Goal: Task Accomplishment & Management: Manage account settings

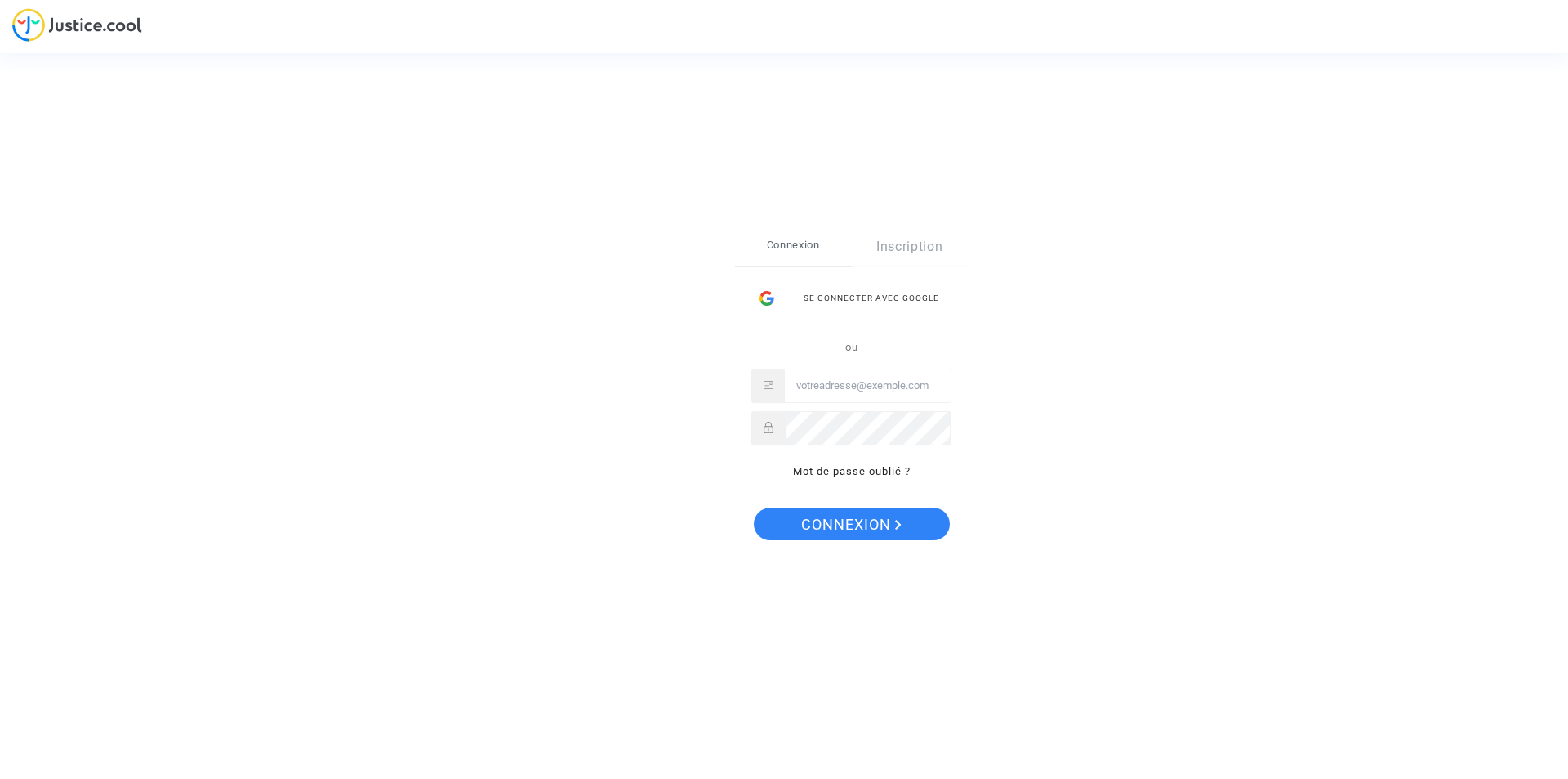
click at [801, 386] on input "Email" at bounding box center [868, 385] width 166 height 32
drag, startPoint x: 834, startPoint y: 380, endPoint x: 697, endPoint y: 372, distance: 137.2
click at [697, 372] on div "Se connecter Connexion Inscription Se connecter avec Google ou [PERSON_NAME][EM…" at bounding box center [784, 389] width 1568 height 779
click at [894, 378] on input "[PERSON_NAME][EMAIL_ADDRESS][DOMAIN_NAME]" at bounding box center [868, 385] width 166 height 32
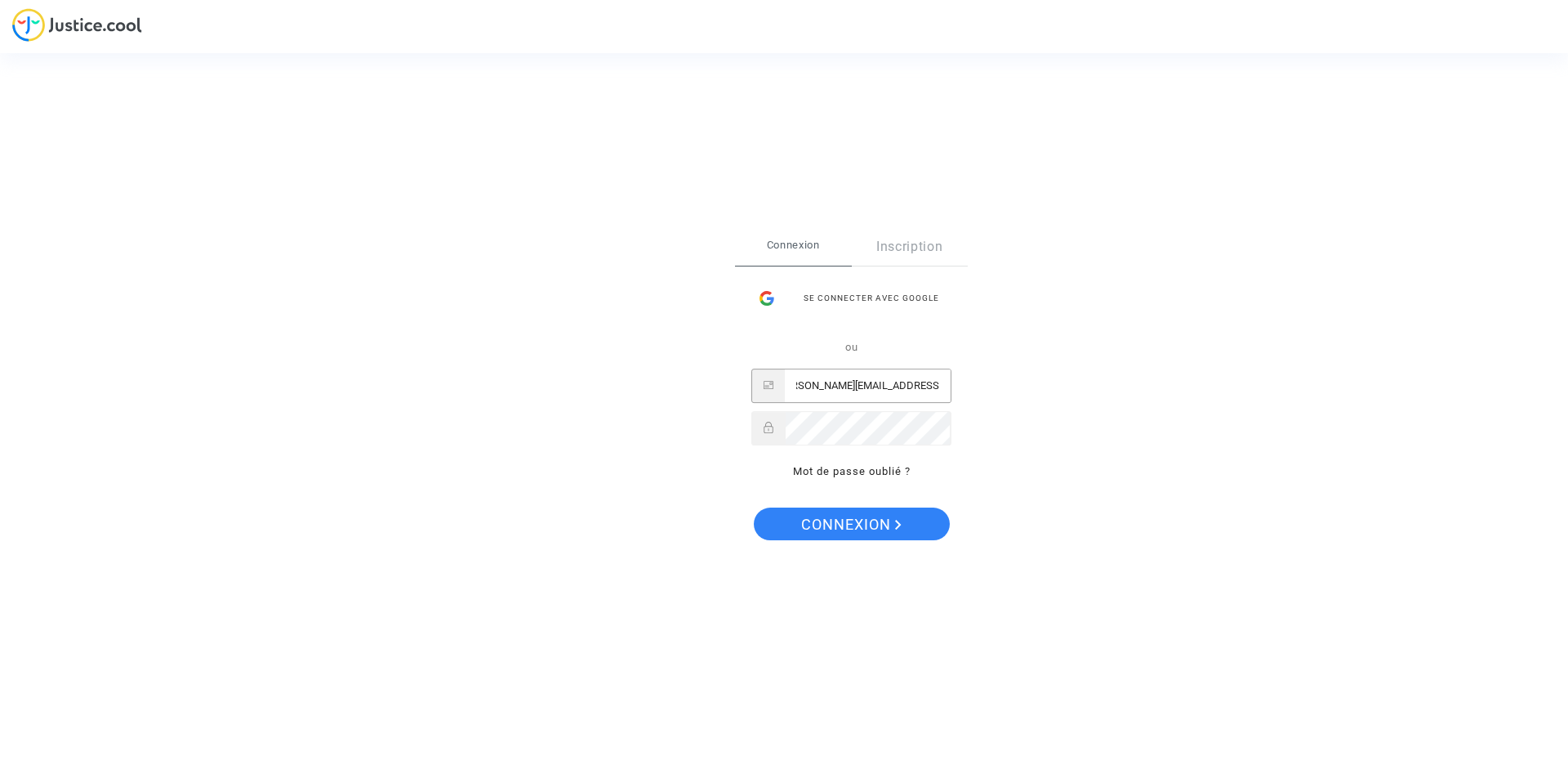
drag, startPoint x: 834, startPoint y: 381, endPoint x: 1106, endPoint y: 396, distance: 272.4
click at [1106, 396] on div "Se connecter Connexion Inscription Se connecter avec Google ou [PERSON_NAME][EM…" at bounding box center [784, 389] width 1568 height 779
type input "[PERSON_NAME][EMAIL_ADDRESS][DOMAIN_NAME]"
click at [754, 507] on button "Connexion" at bounding box center [852, 523] width 196 height 32
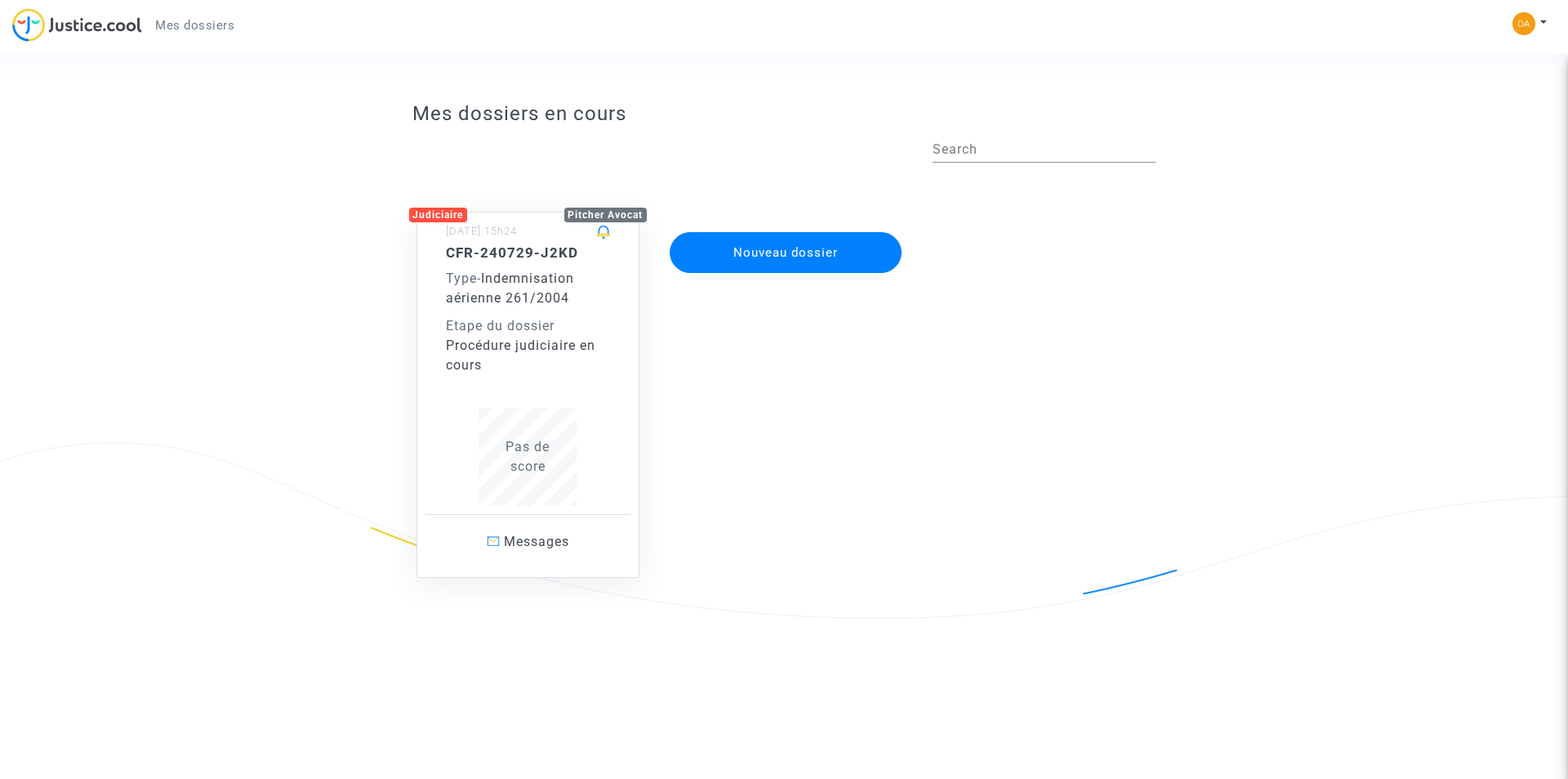
click at [516, 291] on span "Indemnisation aérienne 261/2004" at bounding box center [509, 288] width 128 height 35
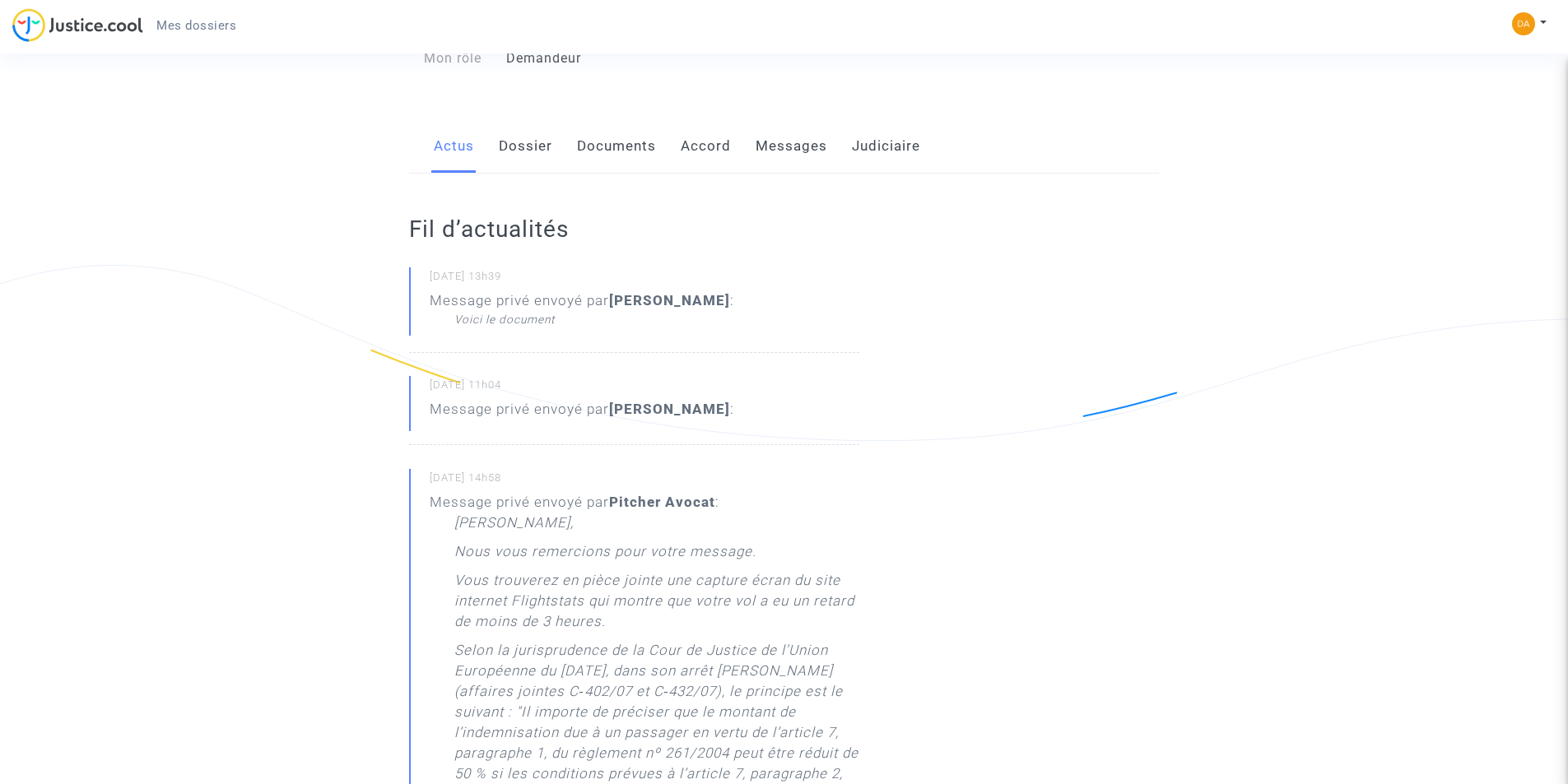
scroll to position [164, 0]
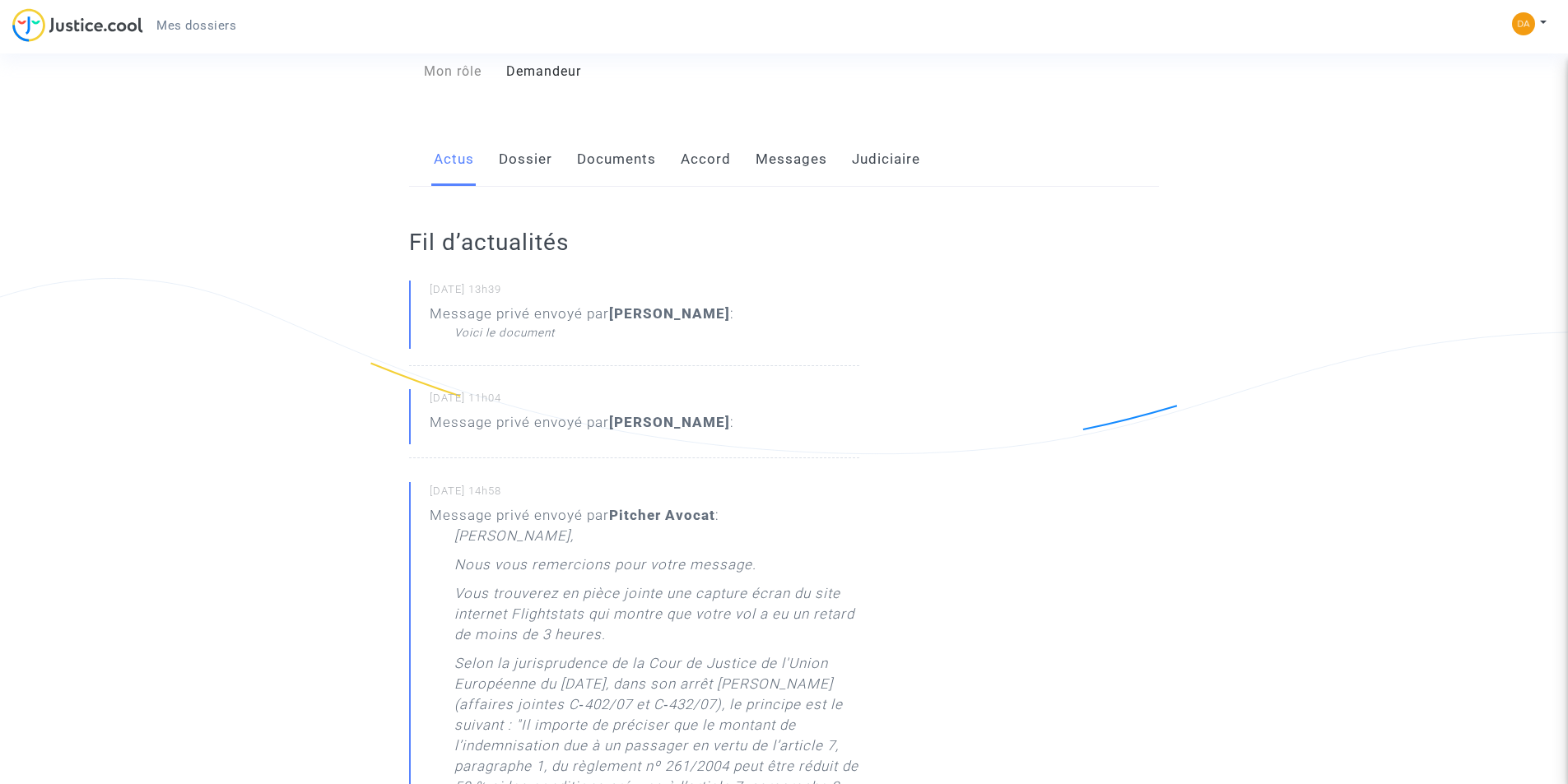
click at [522, 333] on div "Message privé envoyé par DAVIDE MANUEL JORGE DE ALMEIDA : Voici le document" at bounding box center [581, 322] width 304 height 37
click at [531, 340] on div "Voici le document" at bounding box center [594, 332] width 280 height 17
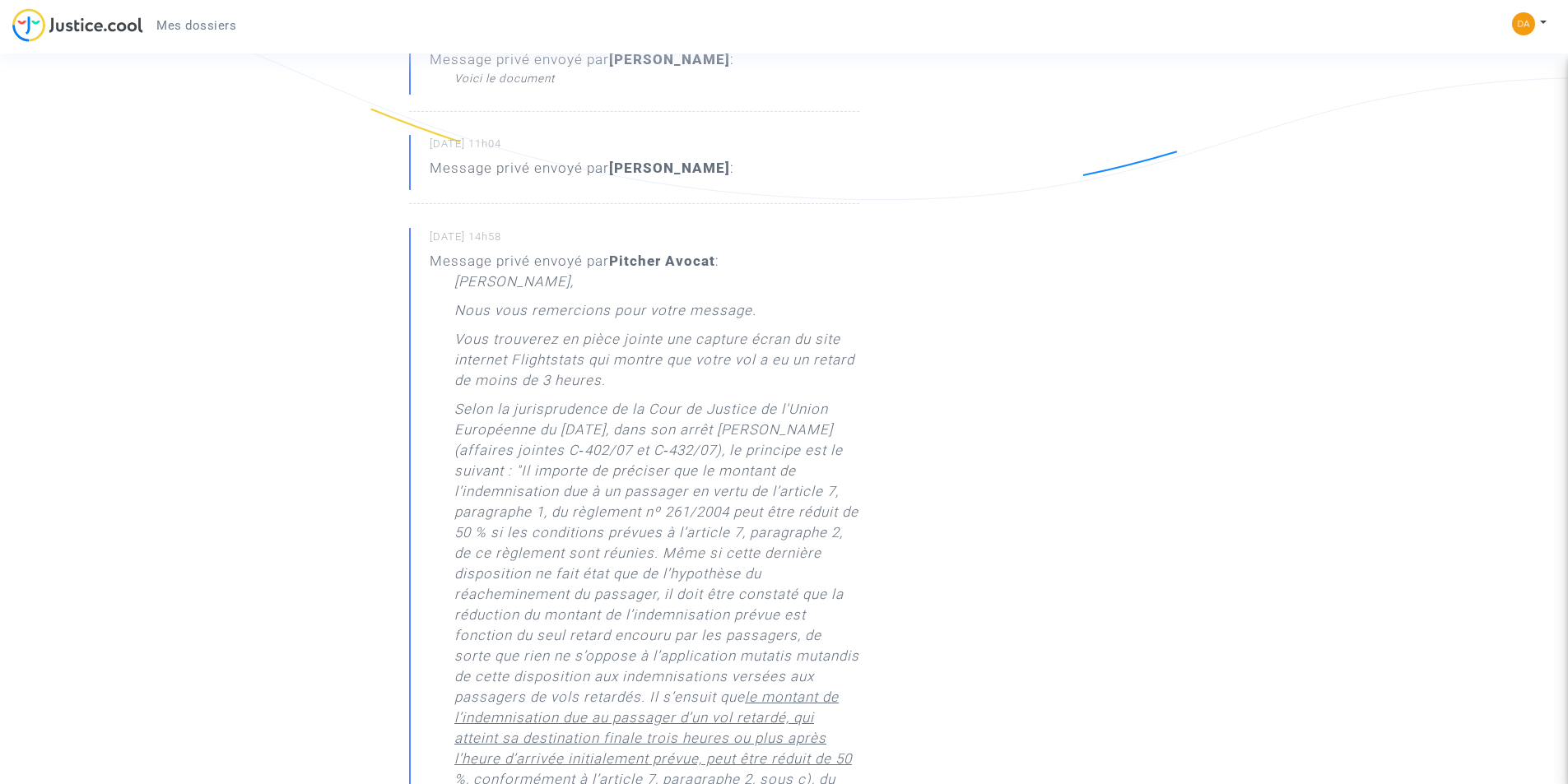
scroll to position [0, 0]
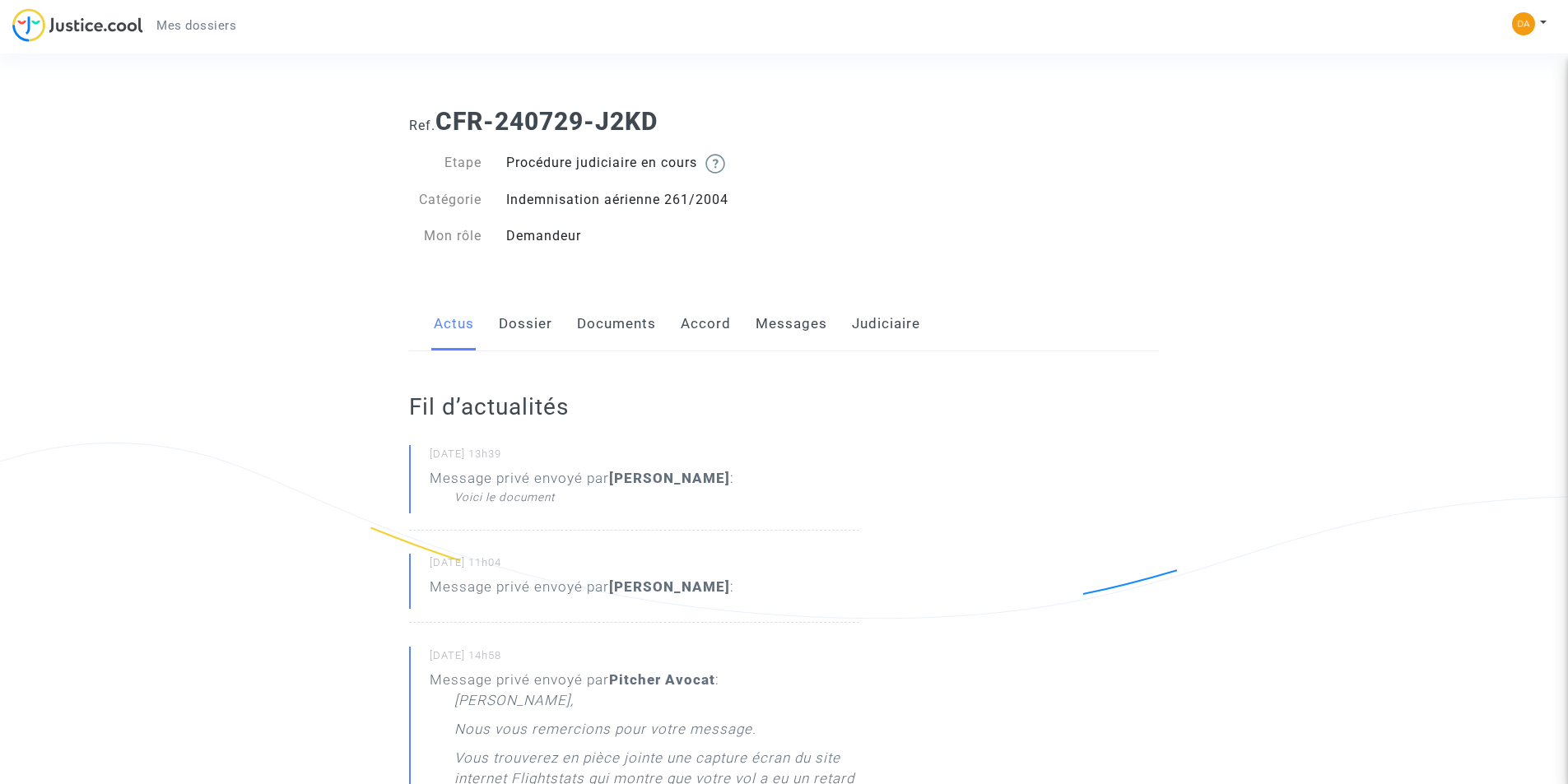
click at [613, 327] on link "Documents" at bounding box center [616, 324] width 79 height 54
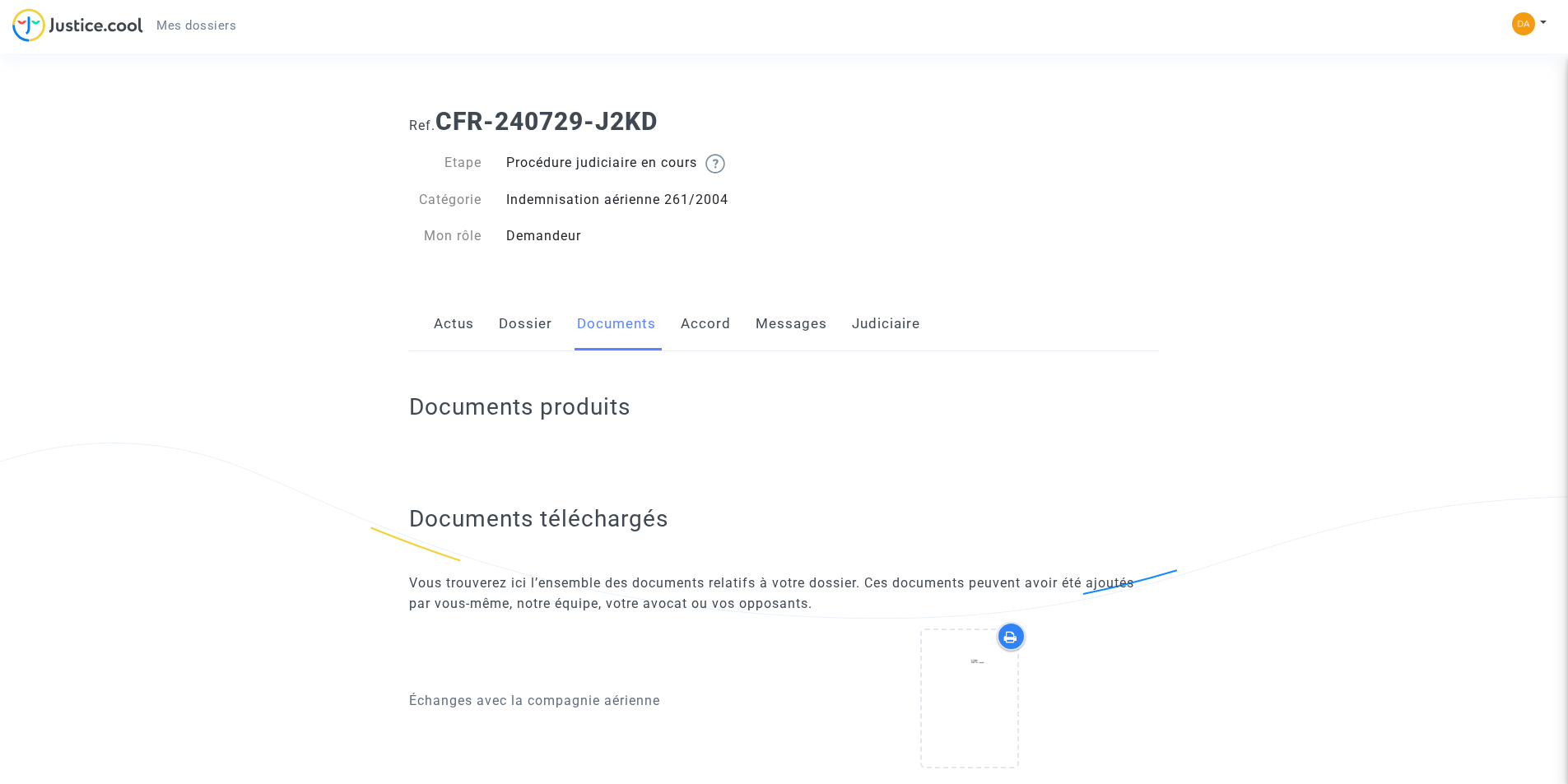
click at [518, 334] on link "Dossier" at bounding box center [526, 324] width 53 height 54
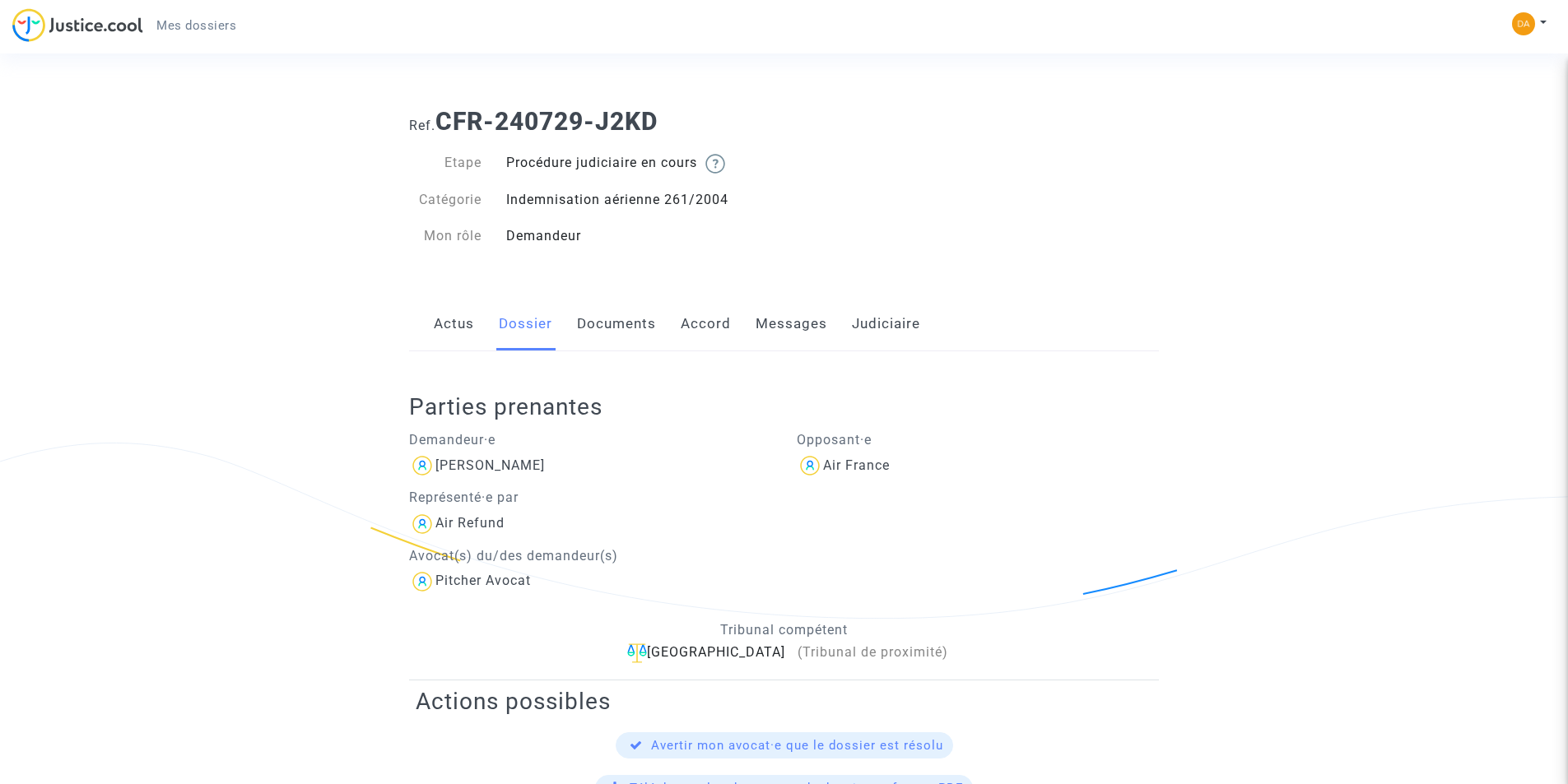
click at [901, 329] on link "Judiciaire" at bounding box center [885, 324] width 68 height 54
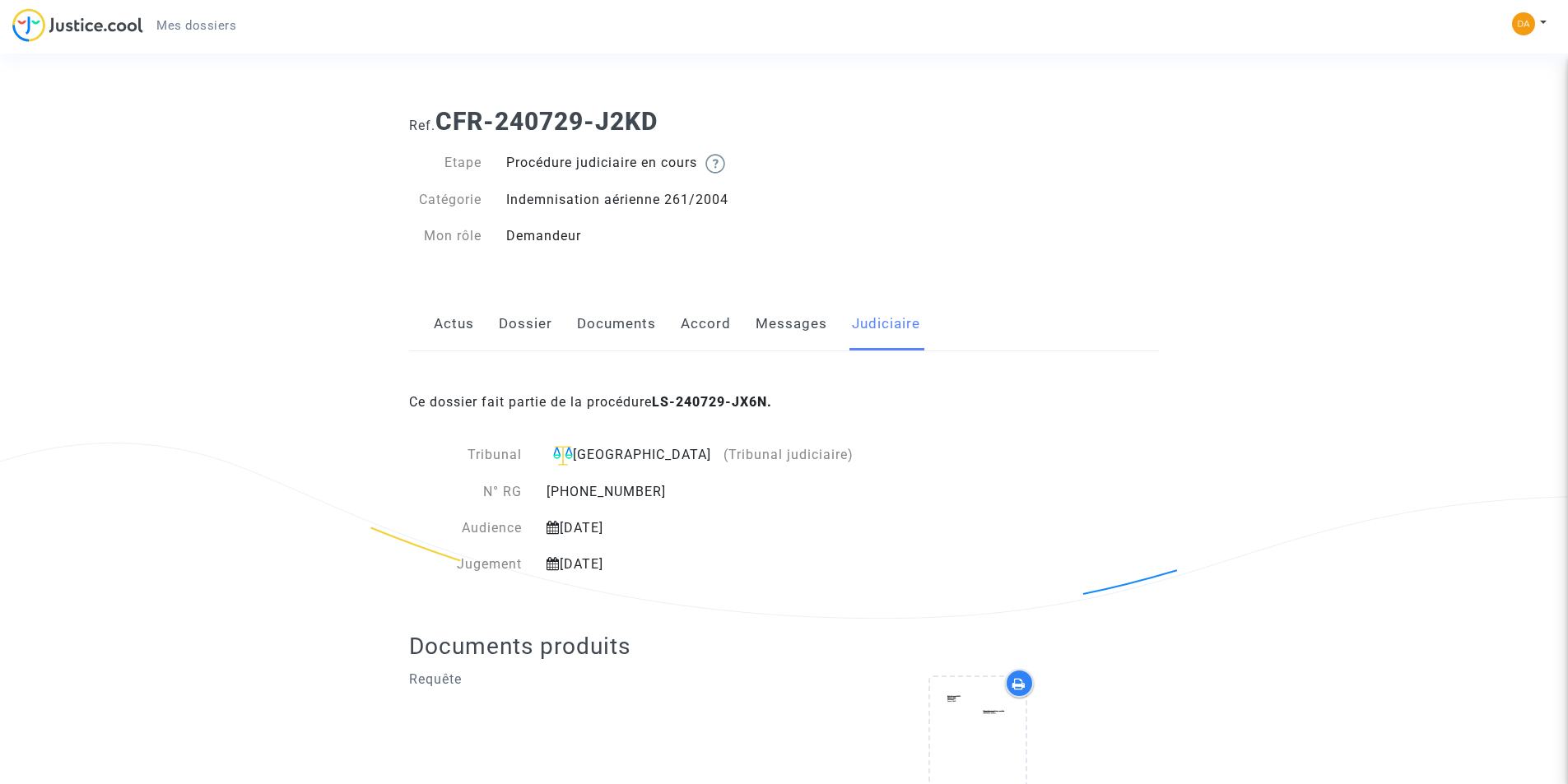
click at [796, 334] on link "Messages" at bounding box center [790, 324] width 72 height 54
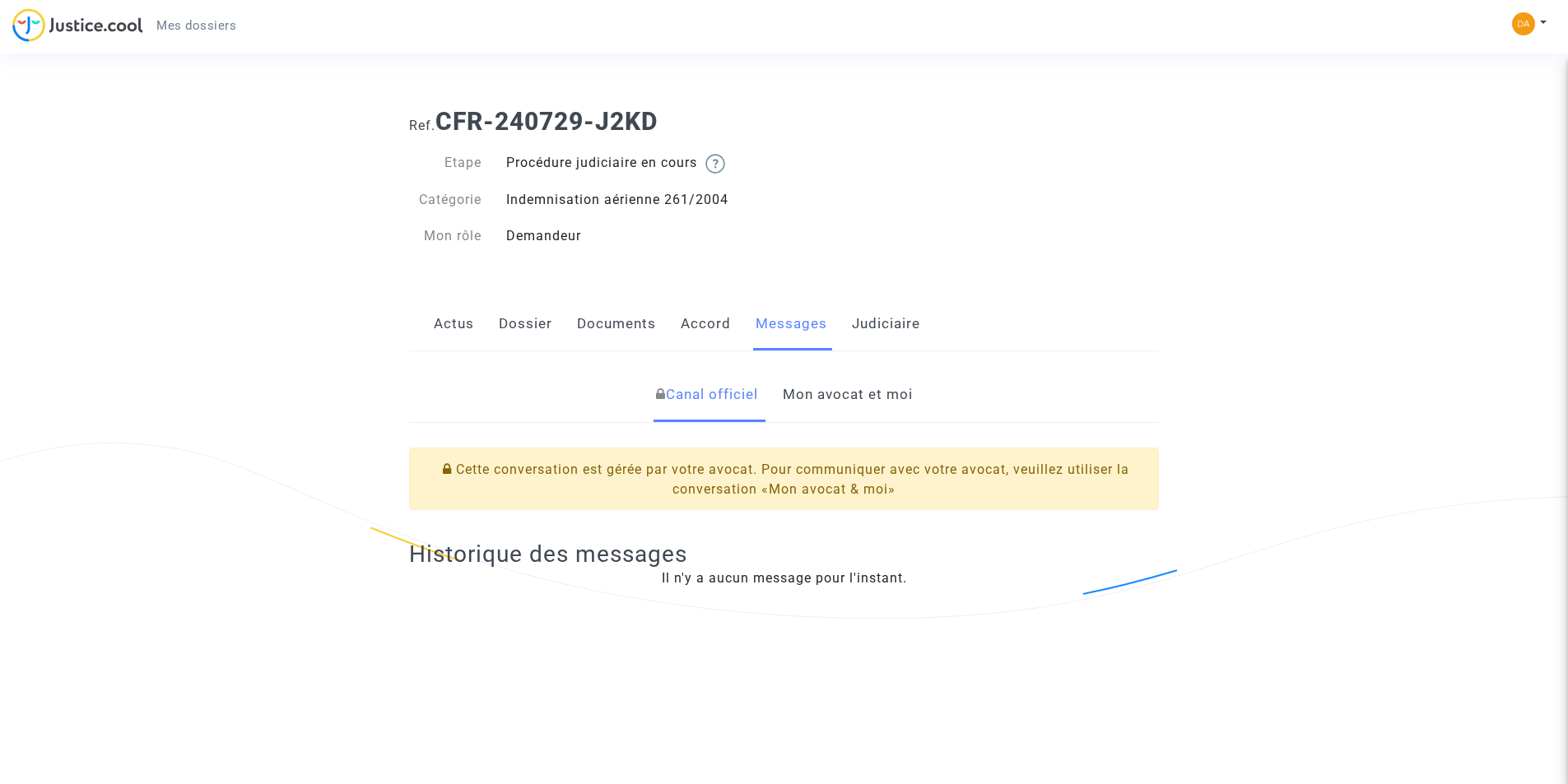
click at [867, 393] on link "Mon avocat et moi" at bounding box center [847, 394] width 130 height 54
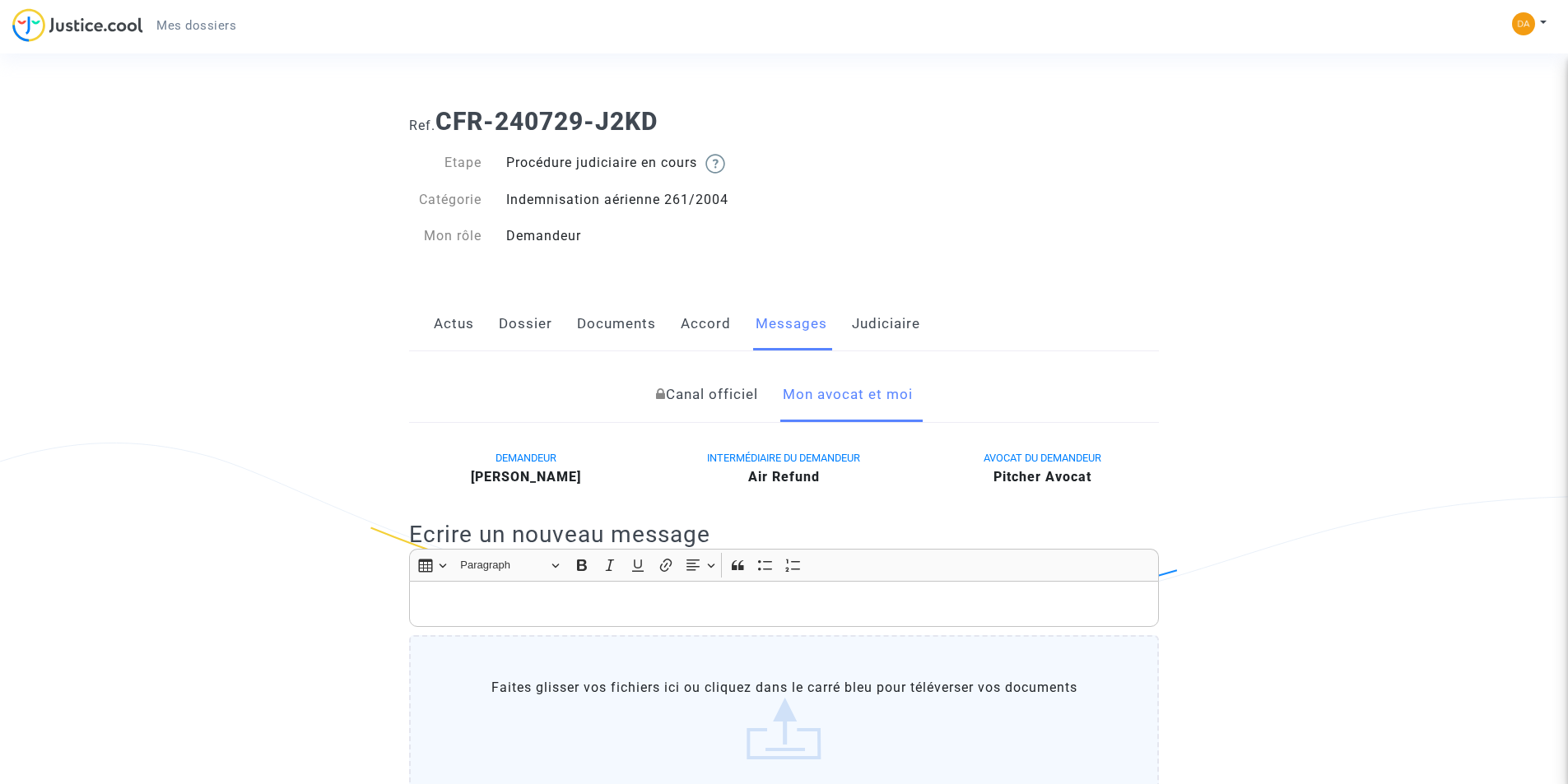
click at [715, 324] on link "Accord" at bounding box center [705, 324] width 50 height 54
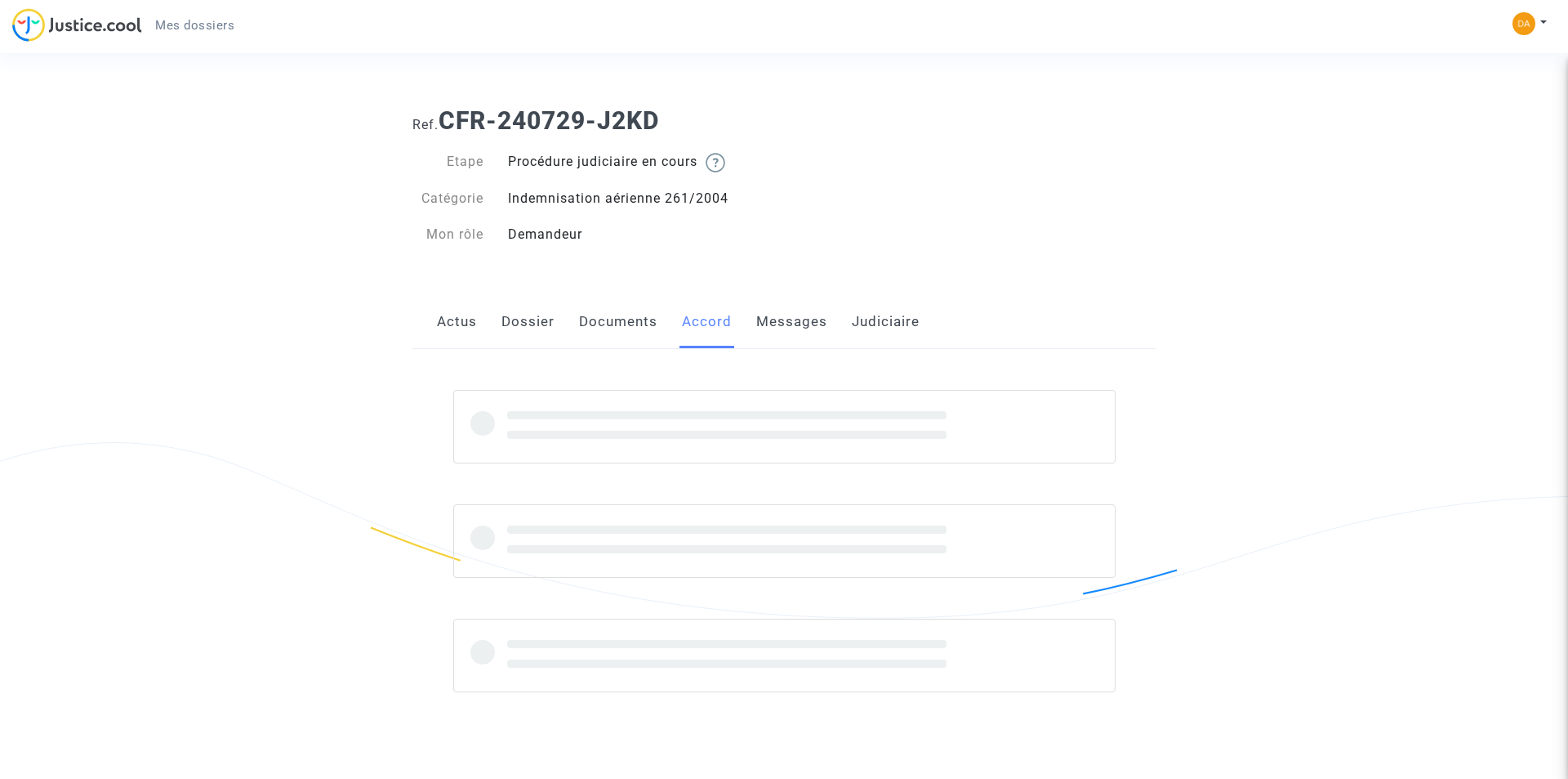
click at [605, 318] on link "Documents" at bounding box center [618, 322] width 78 height 54
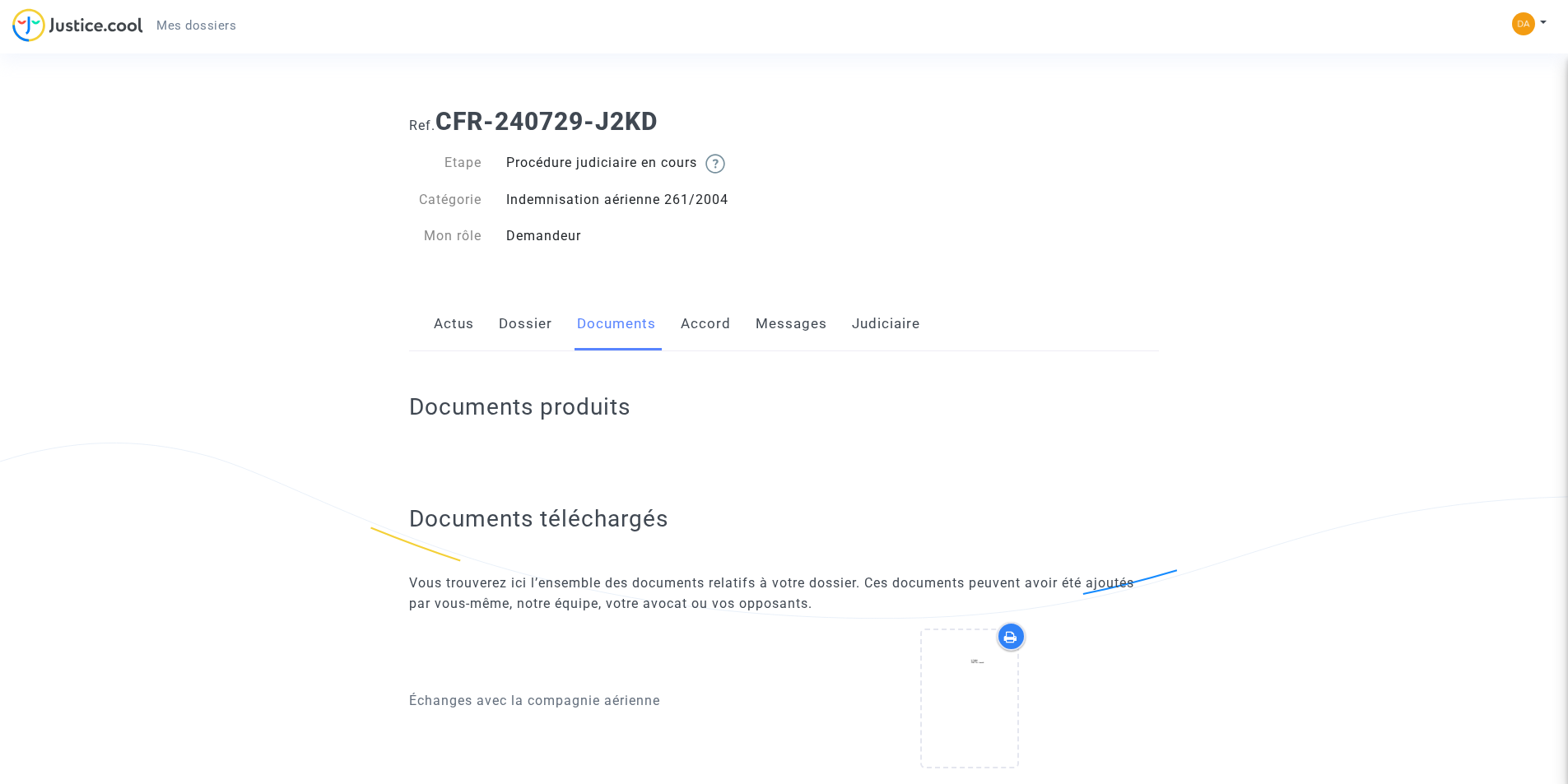
click at [509, 332] on link "Dossier" at bounding box center [526, 324] width 53 height 54
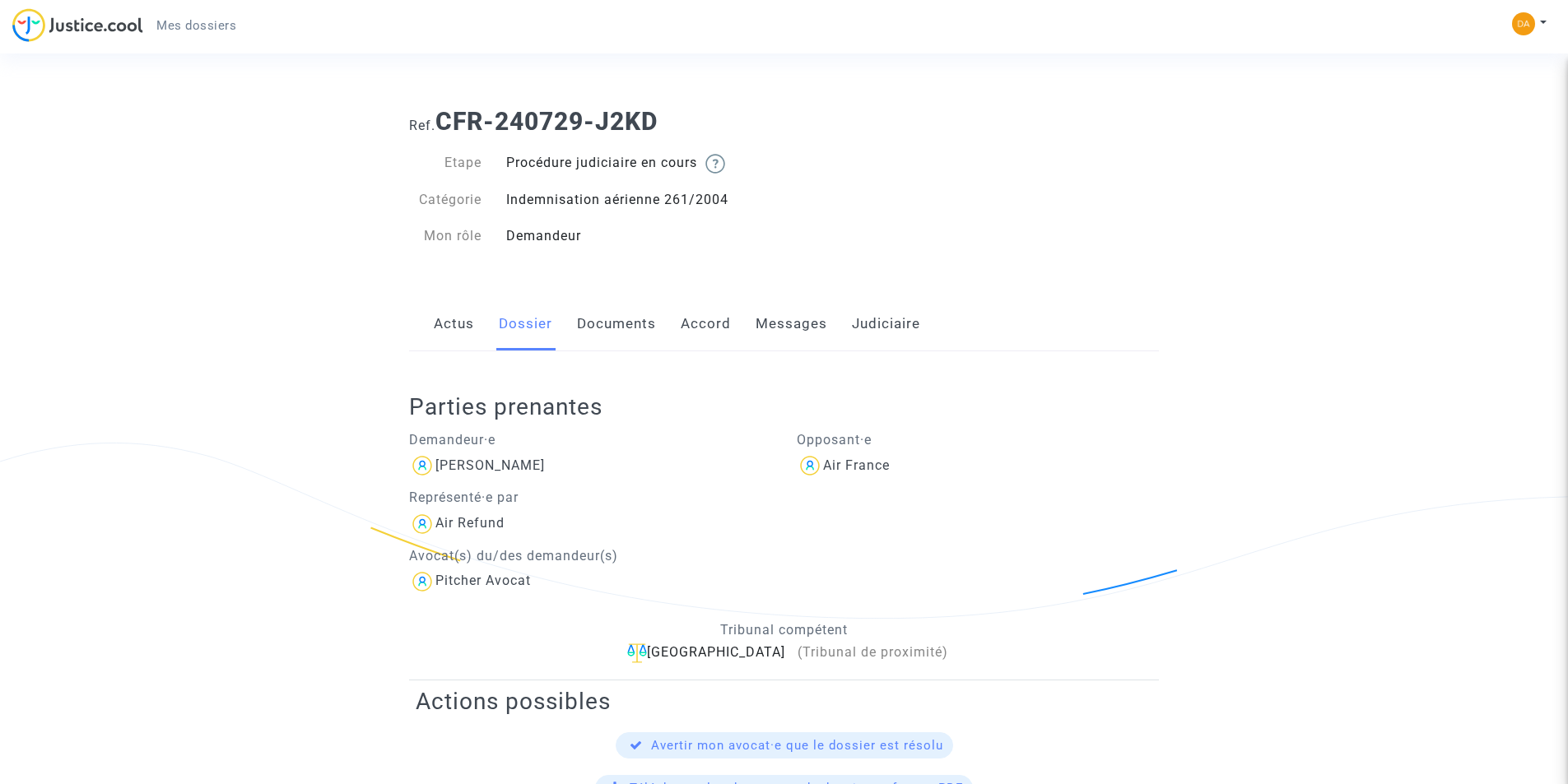
click at [881, 340] on link "Judiciaire" at bounding box center [885, 324] width 68 height 54
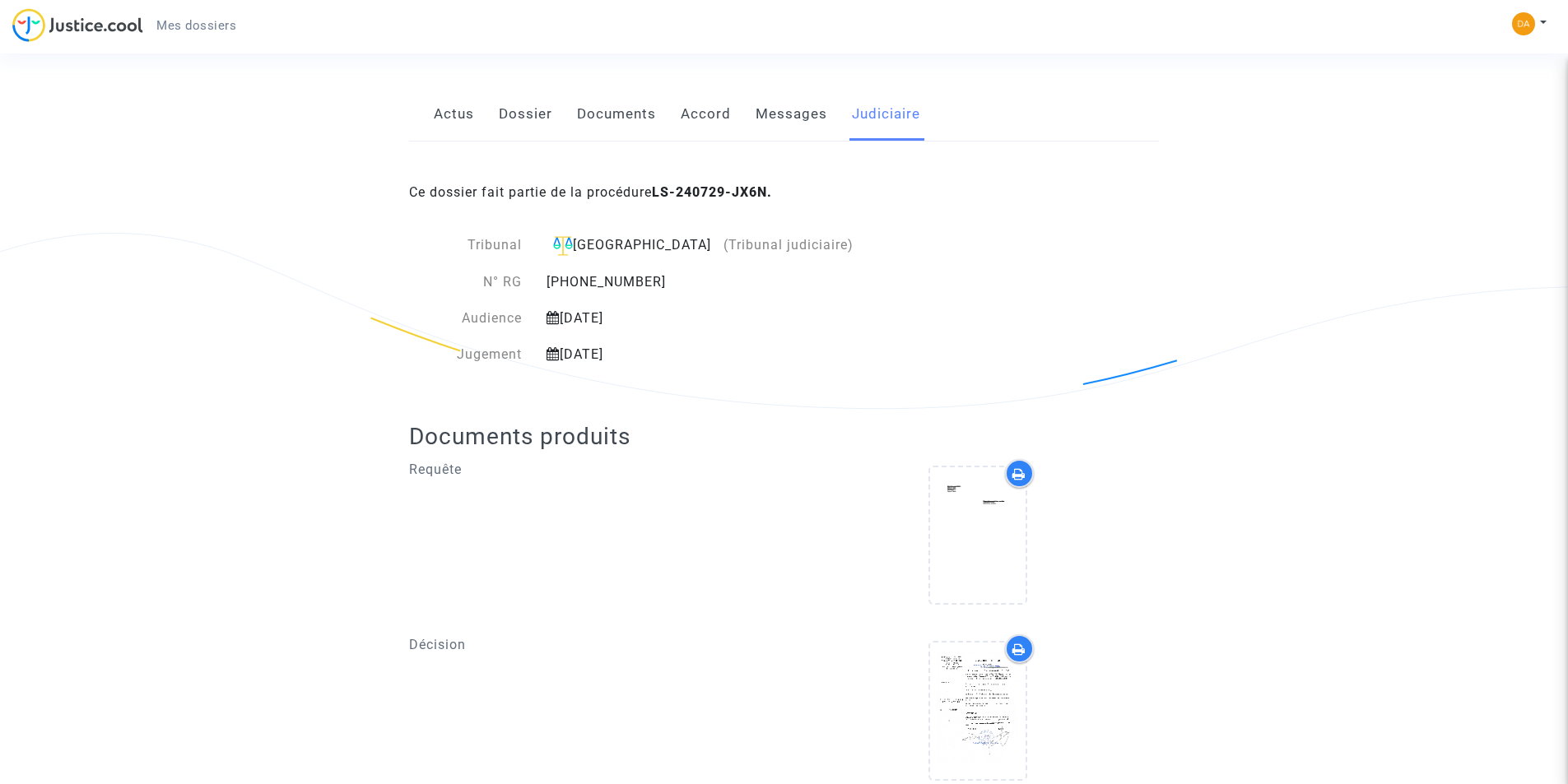
scroll to position [270, 0]
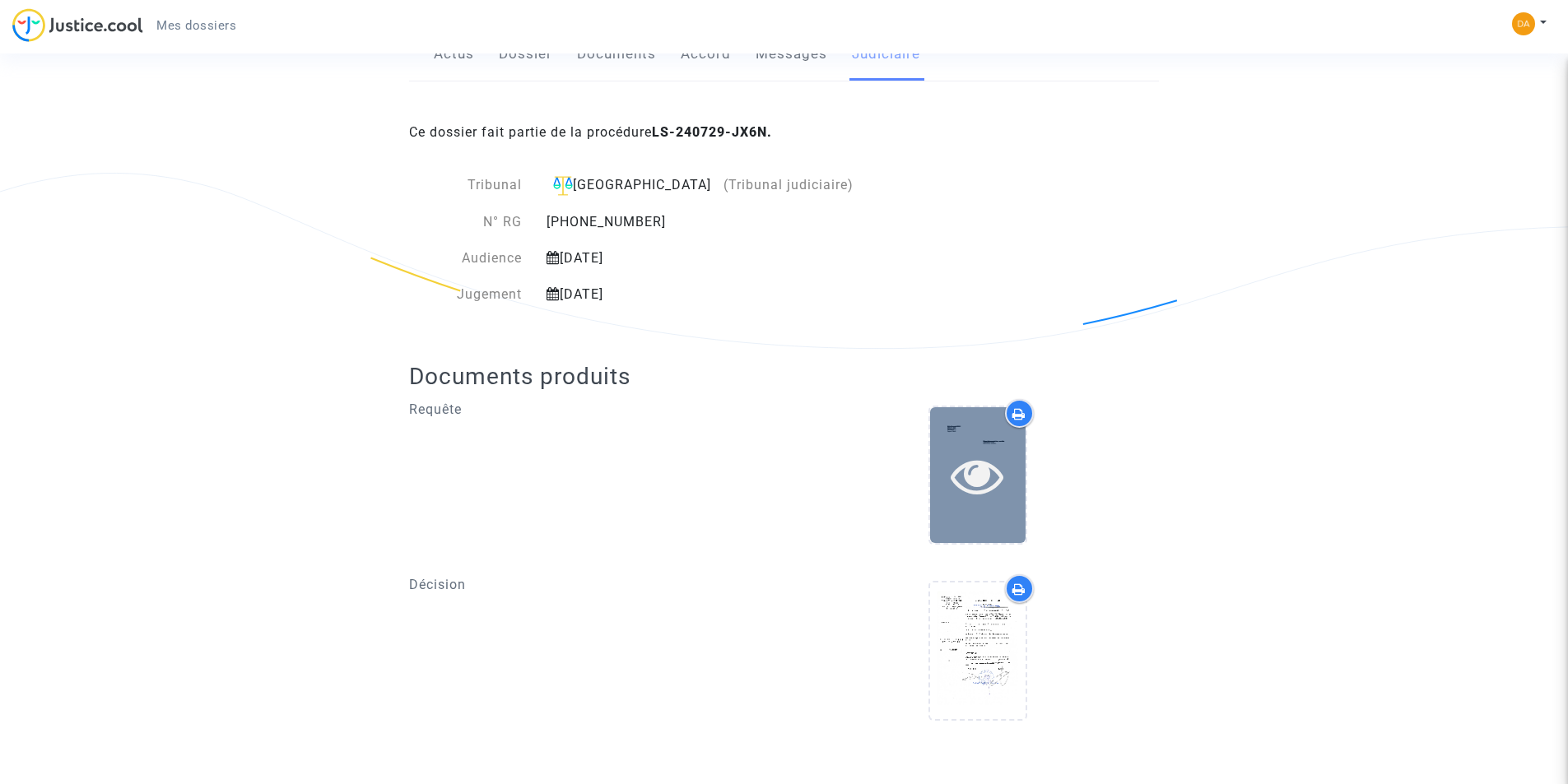
click at [977, 452] on icon at bounding box center [977, 475] width 53 height 53
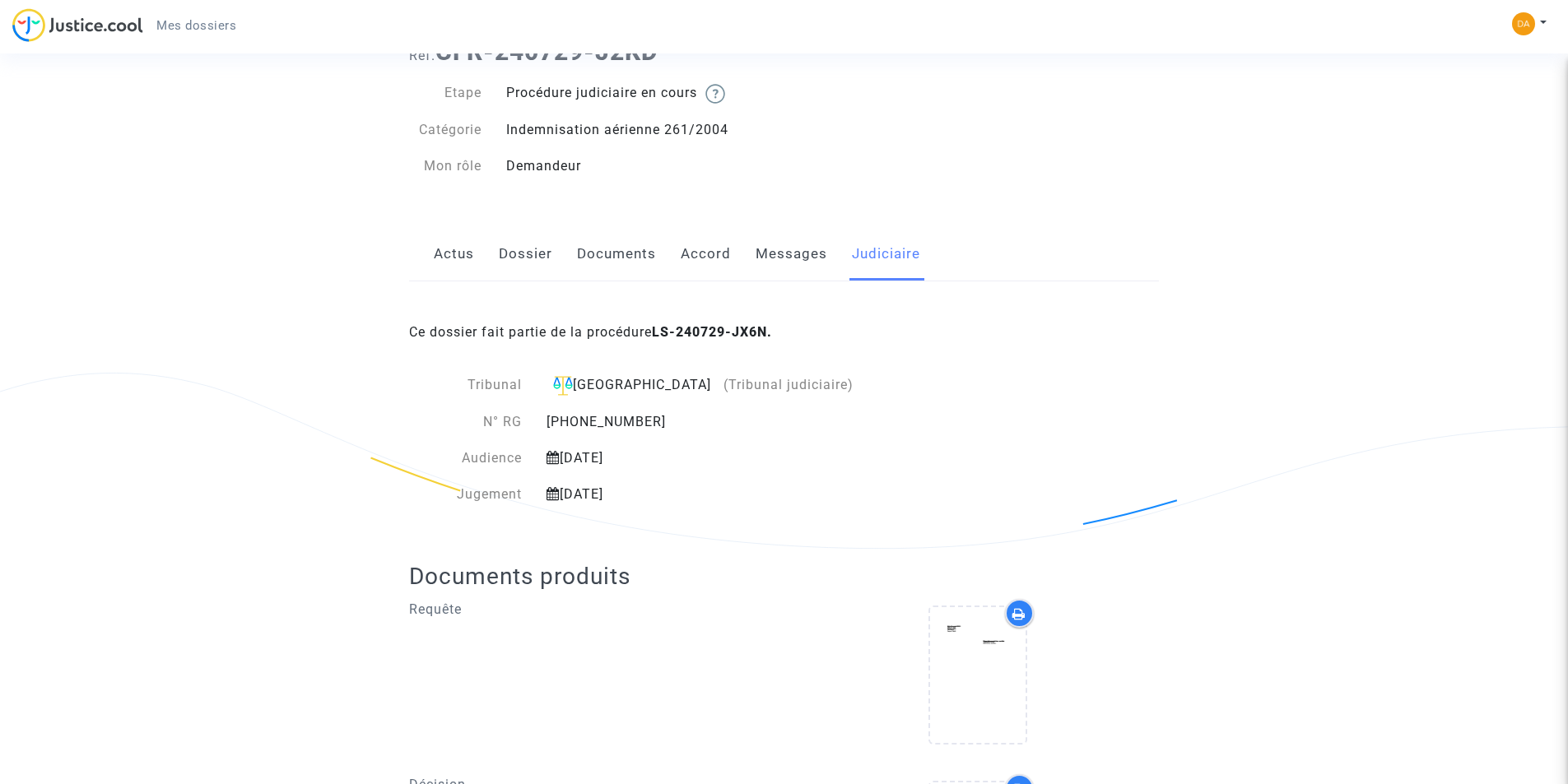
scroll to position [0, 0]
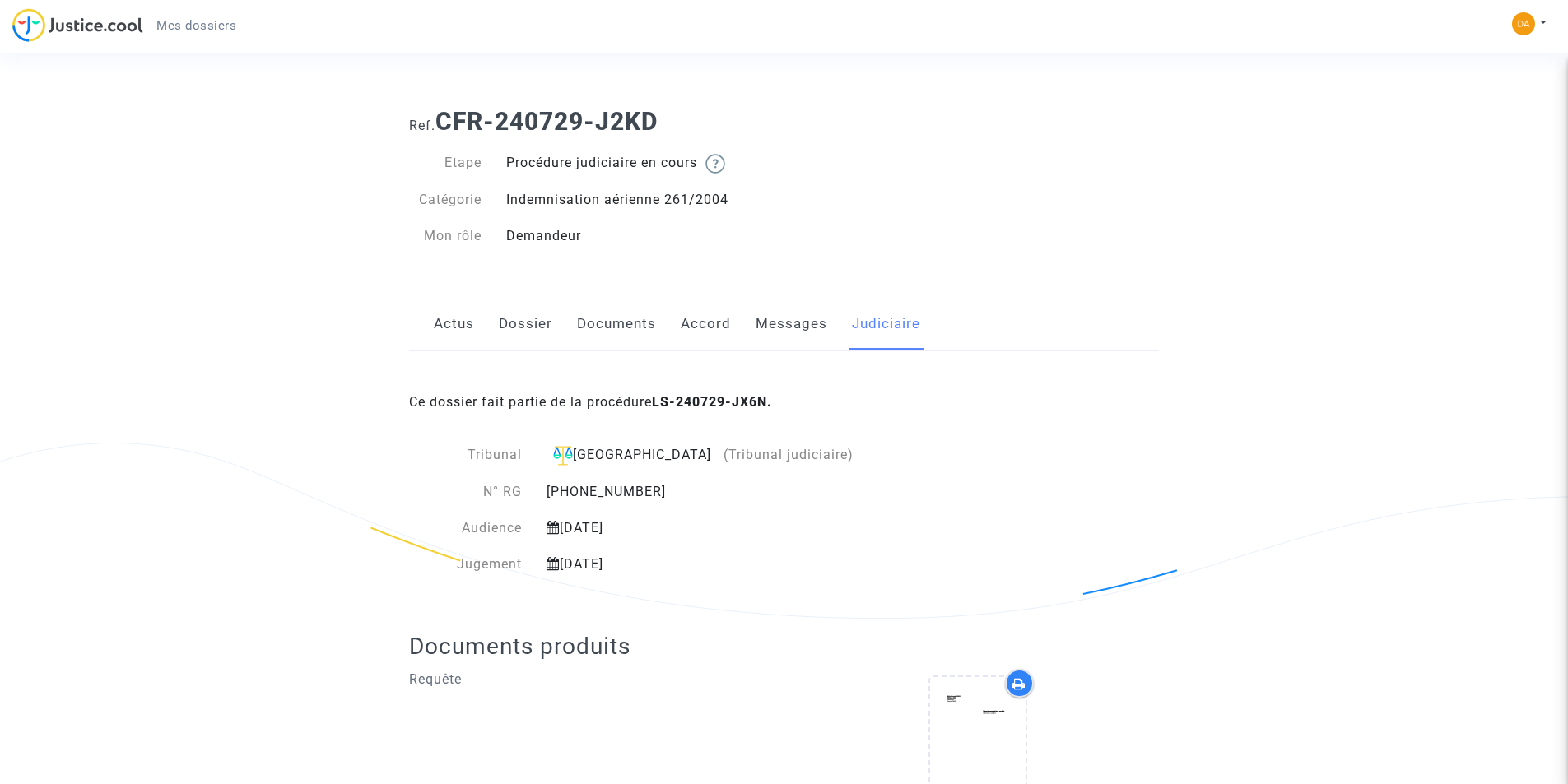
click at [622, 316] on link "Documents" at bounding box center [616, 324] width 79 height 54
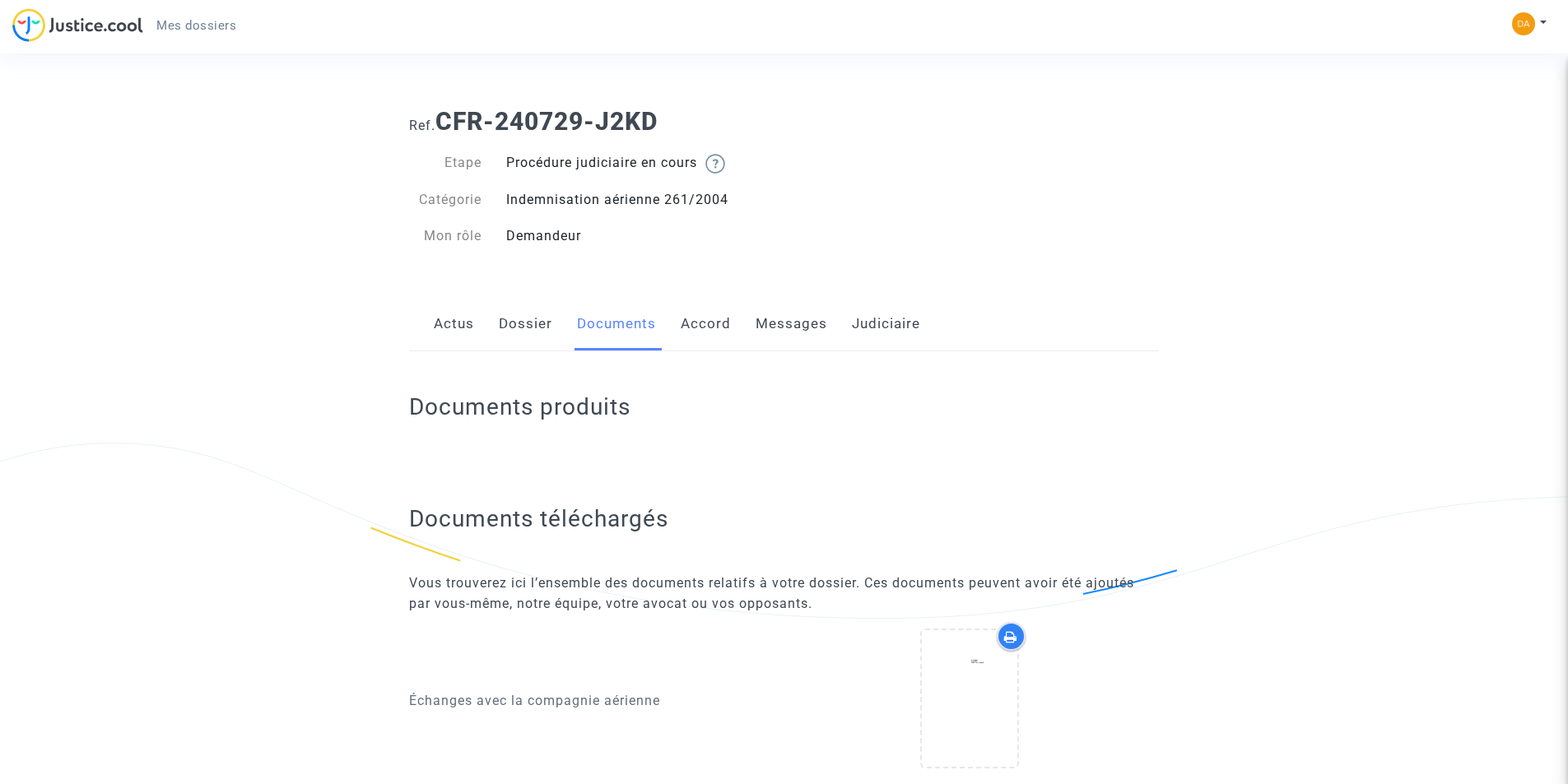
click at [538, 332] on link "Dossier" at bounding box center [526, 324] width 53 height 54
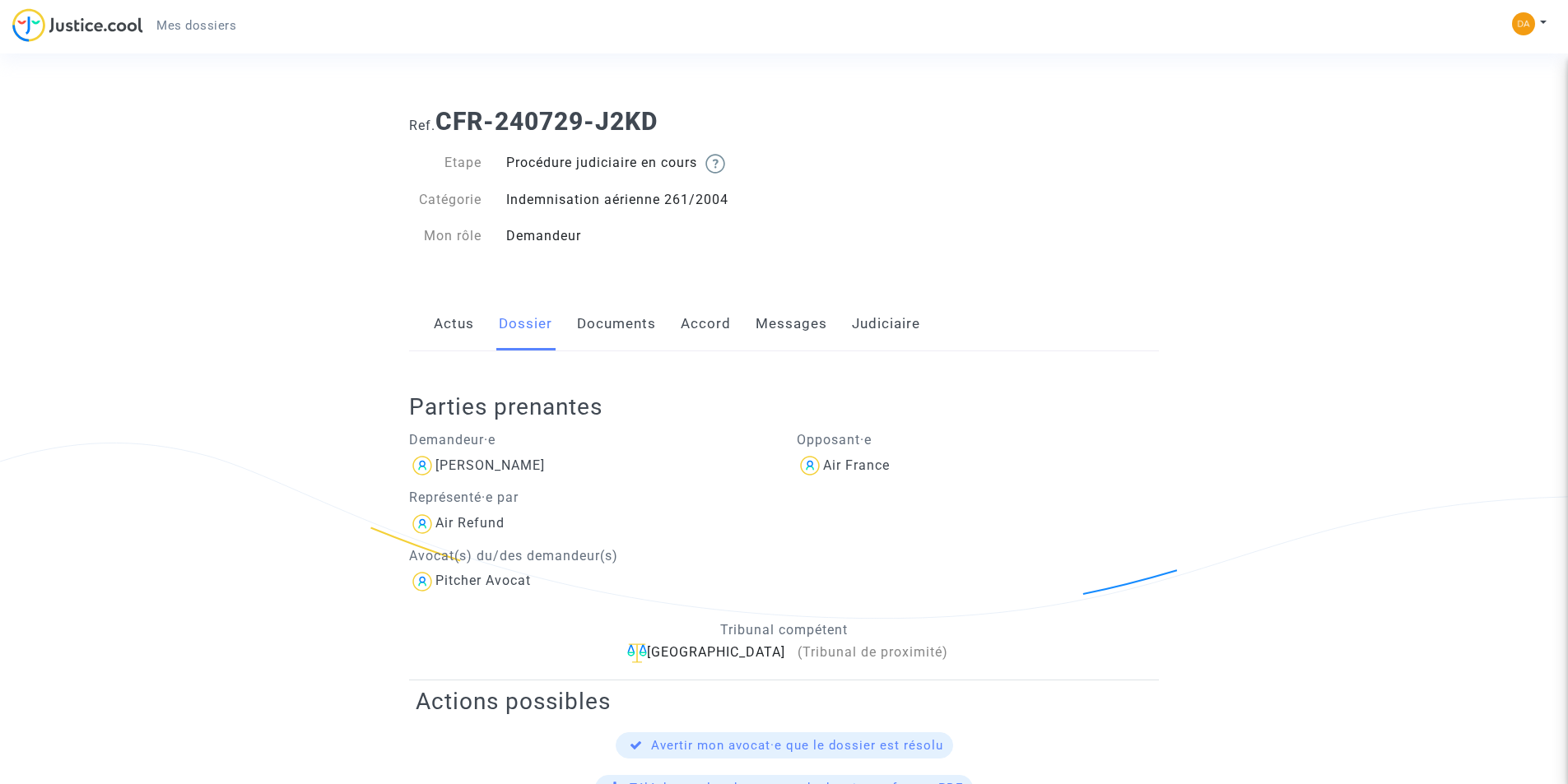
click at [449, 322] on link "Actus" at bounding box center [454, 324] width 40 height 54
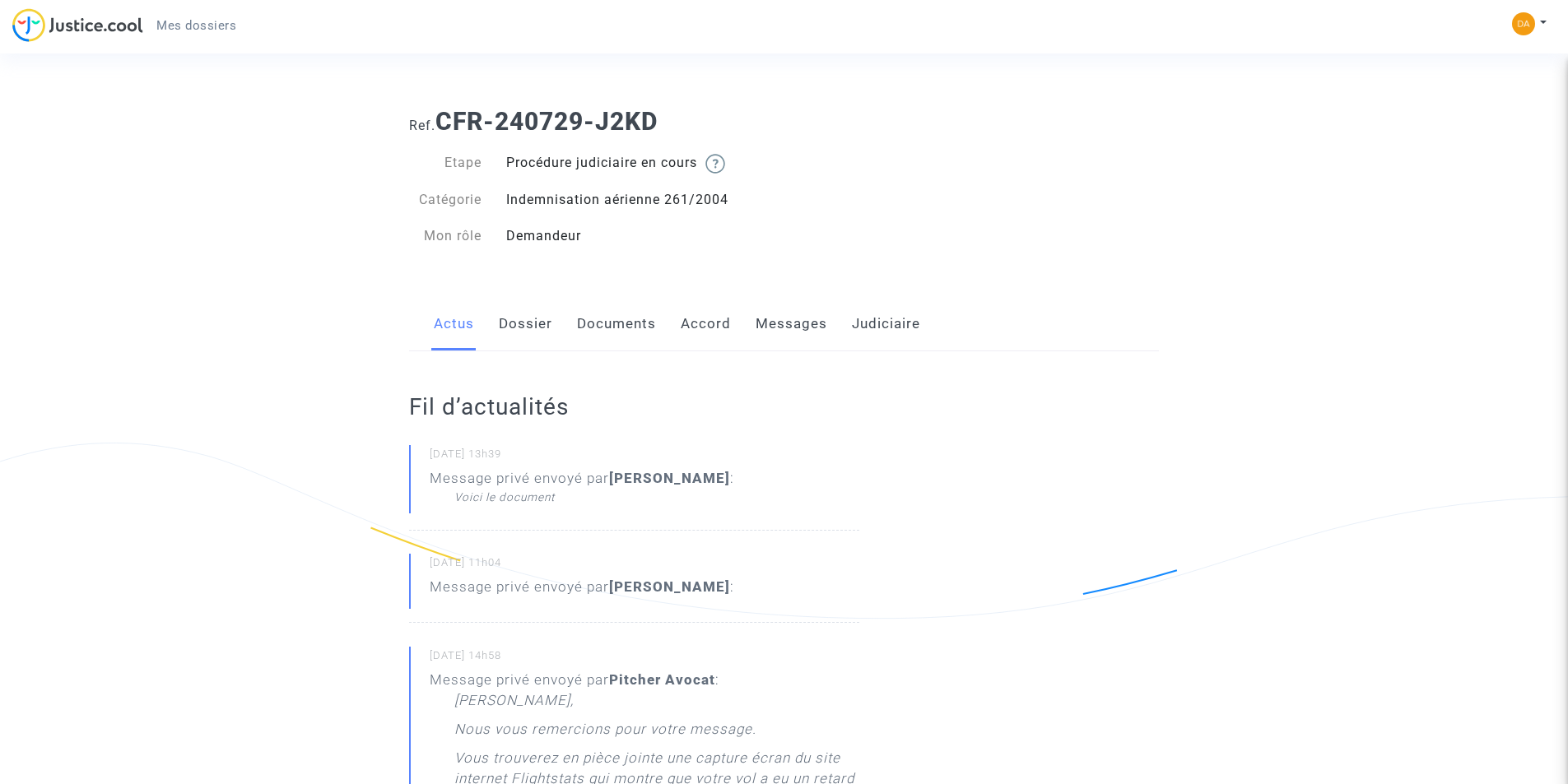
click at [800, 319] on link "Messages" at bounding box center [790, 324] width 72 height 54
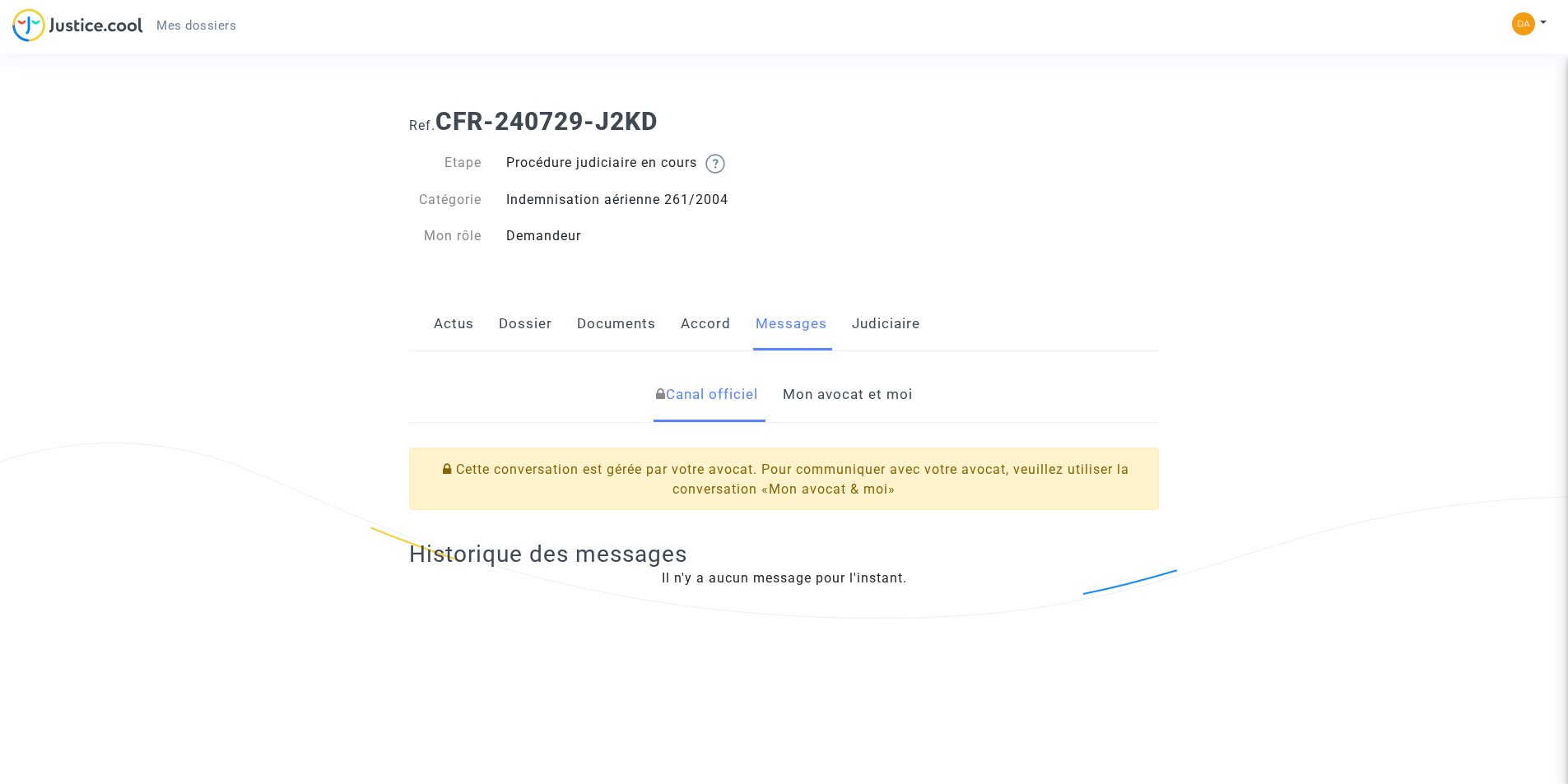
click at [854, 398] on link "Mon avocat et moi" at bounding box center [847, 394] width 130 height 54
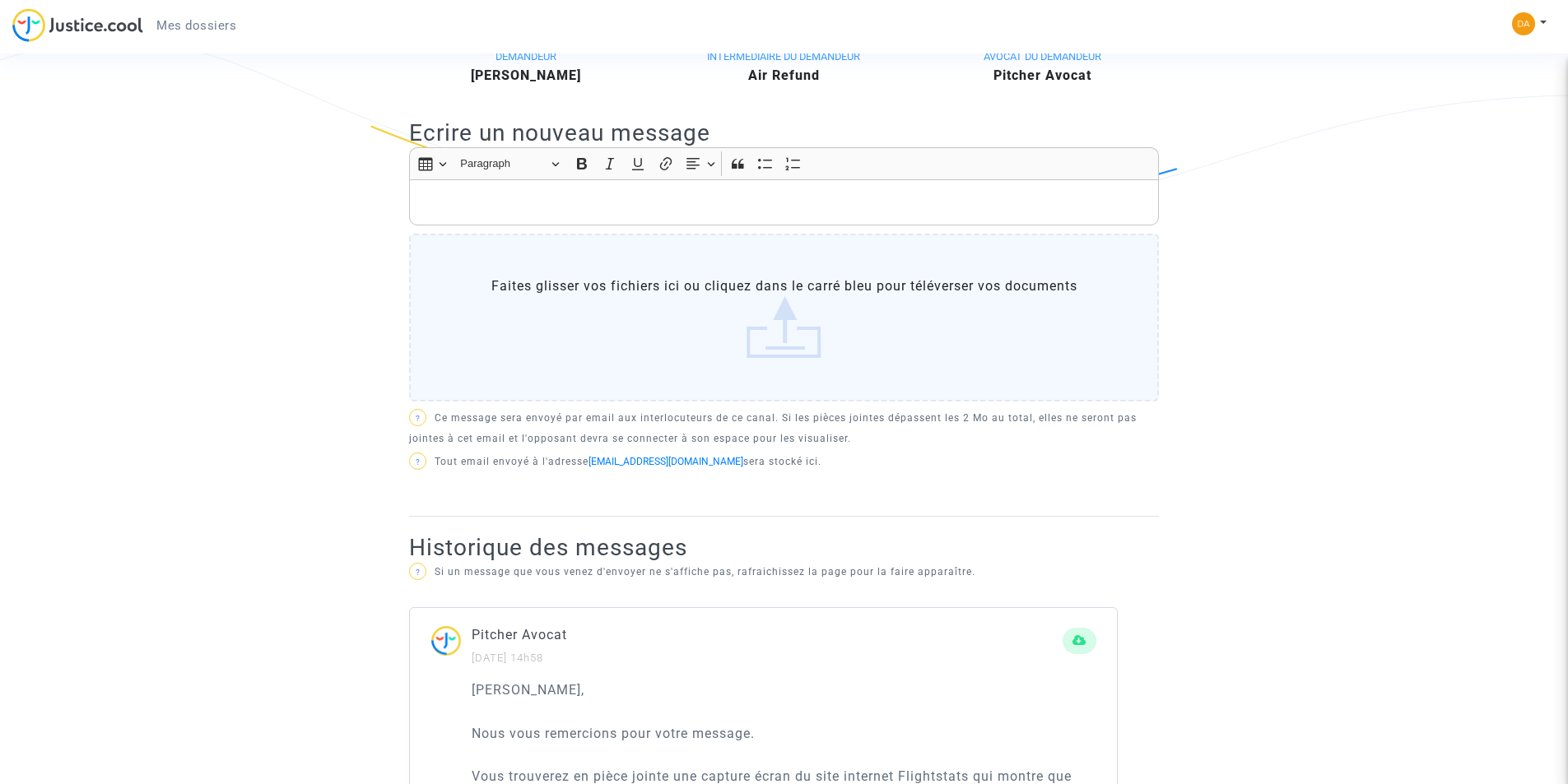
scroll to position [411, 0]
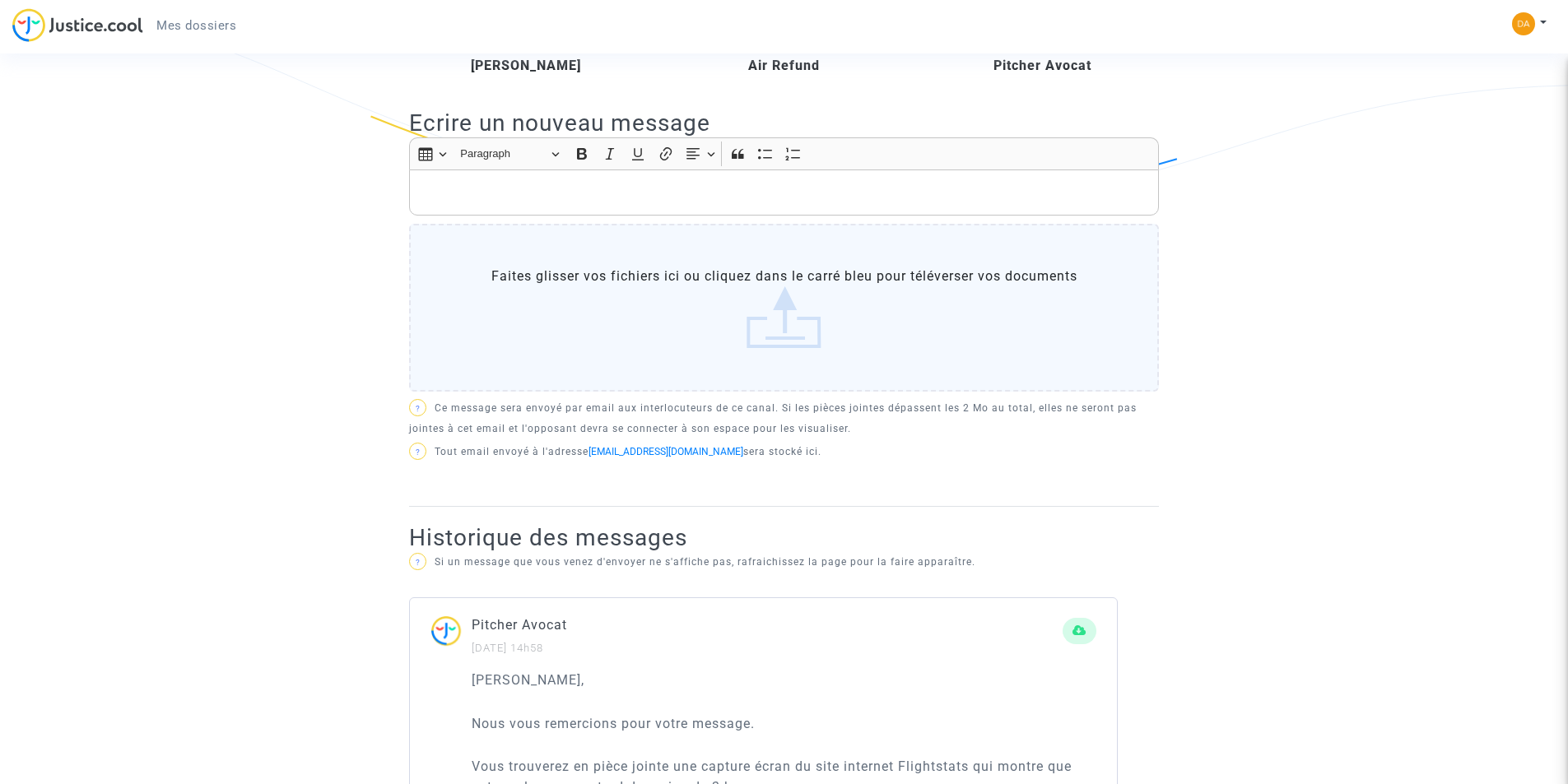
click at [794, 340] on label "Faites glisser vos fichiers ici ou cliquez dans le carré bleu pour téléverser v…" at bounding box center [784, 307] width 750 height 168
click at [0, 0] on input "Faites glisser vos fichiers ici ou cliquez dans le carré bleu pour téléverser v…" at bounding box center [0, 0] width 0 height 0
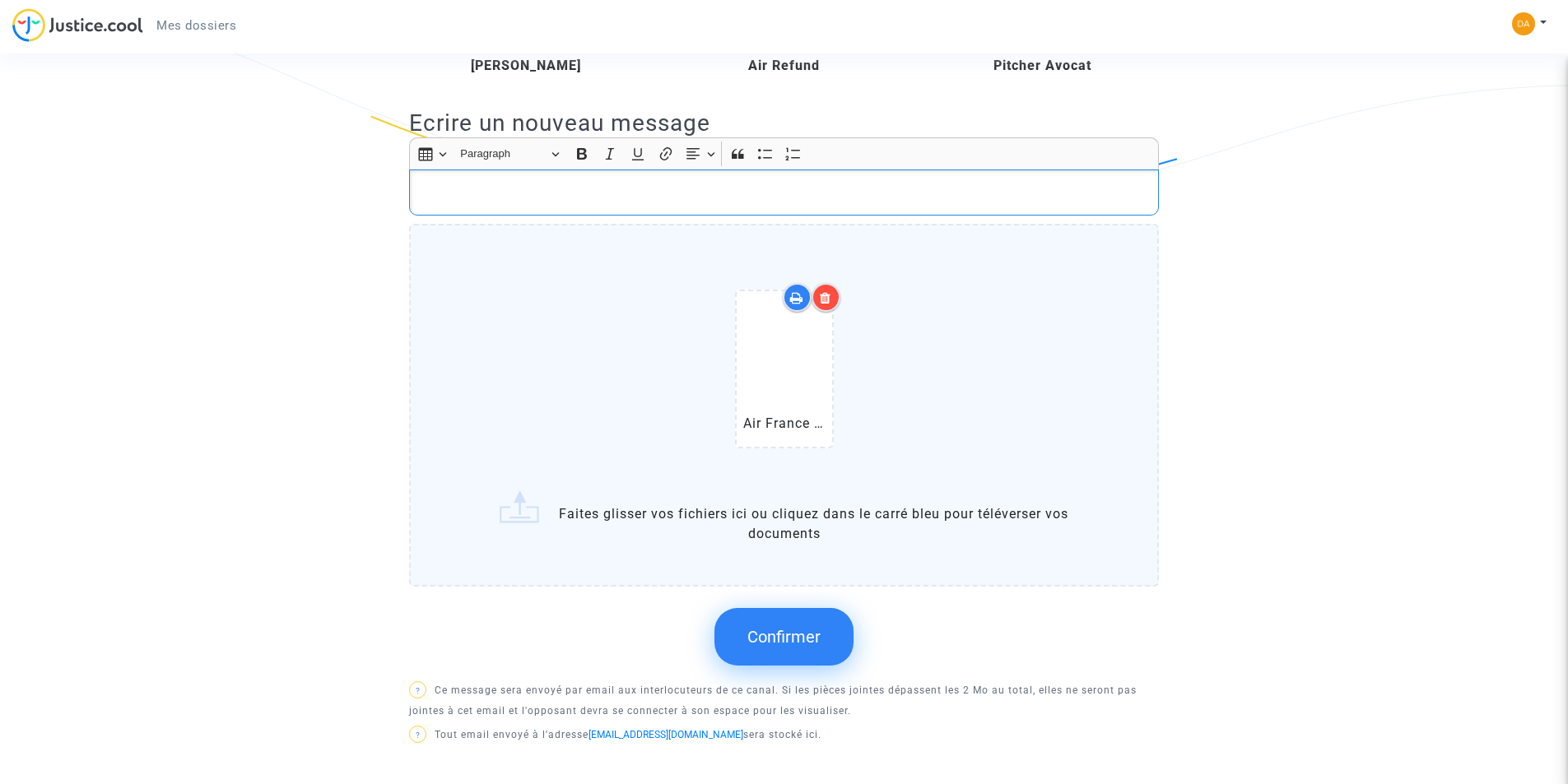
click at [464, 203] on p "Rich Text Editor, main" at bounding box center [784, 193] width 732 height 21
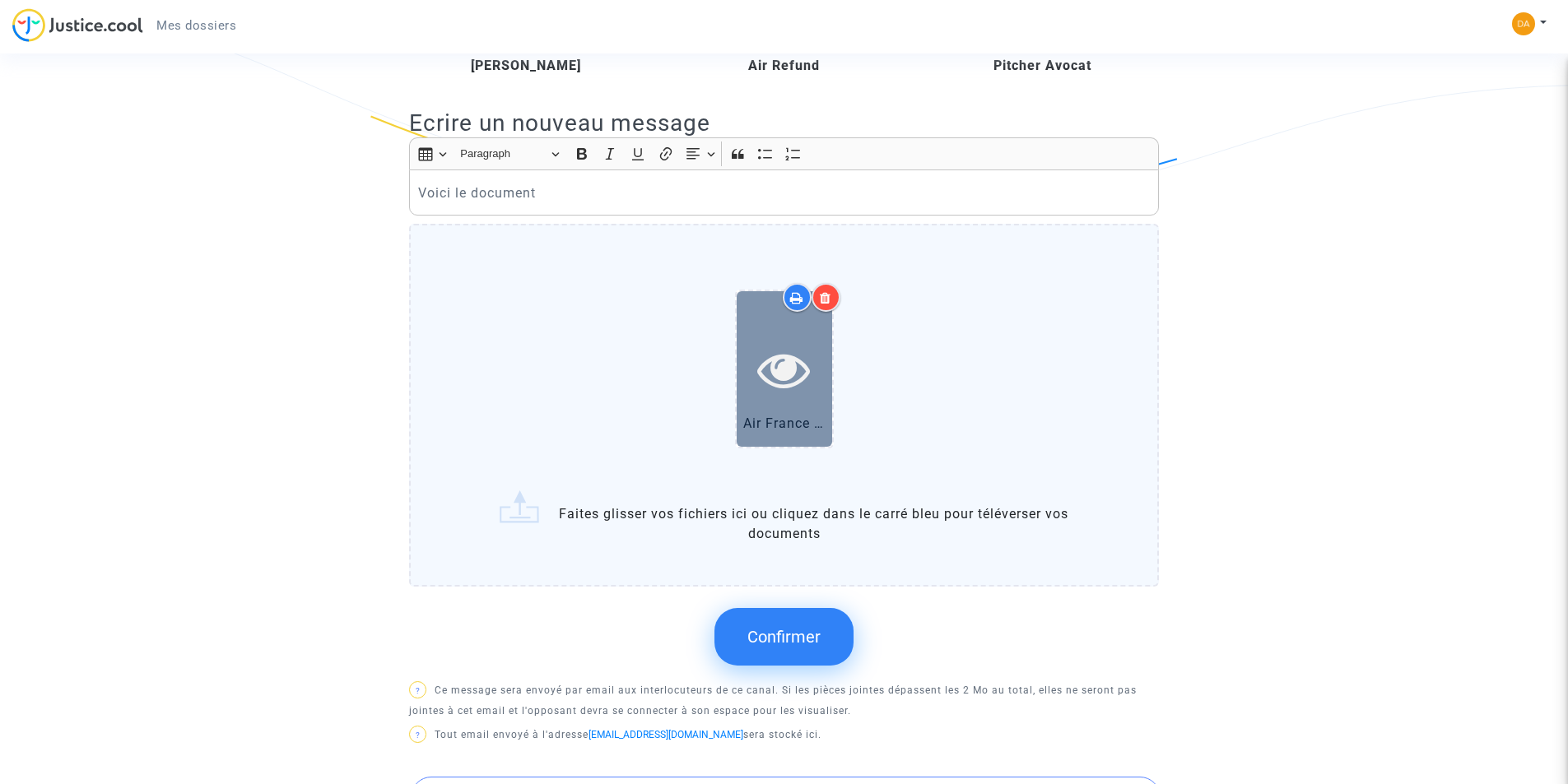
click at [795, 366] on icon at bounding box center [784, 370] width 53 height 53
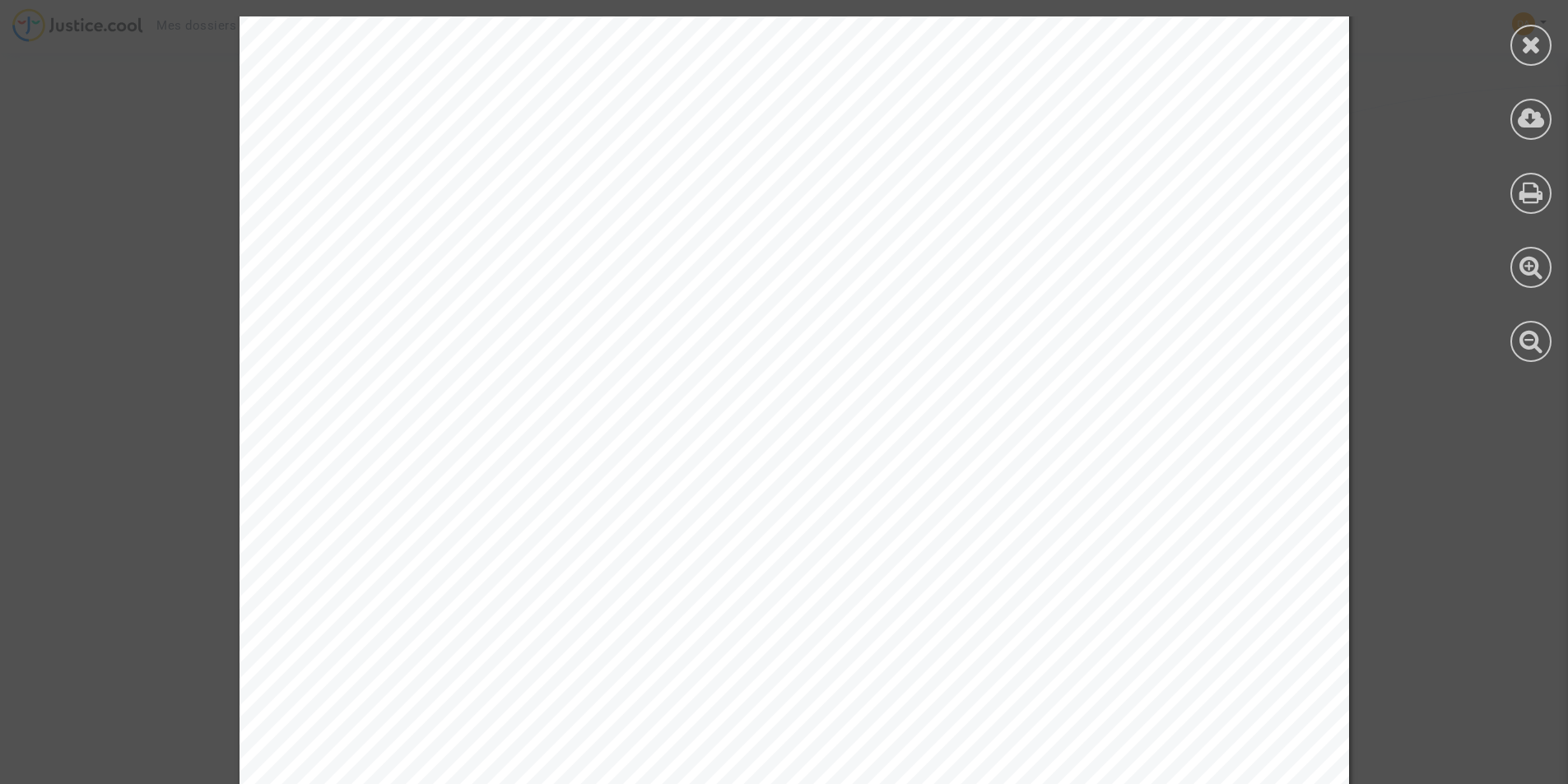
scroll to position [0, 0]
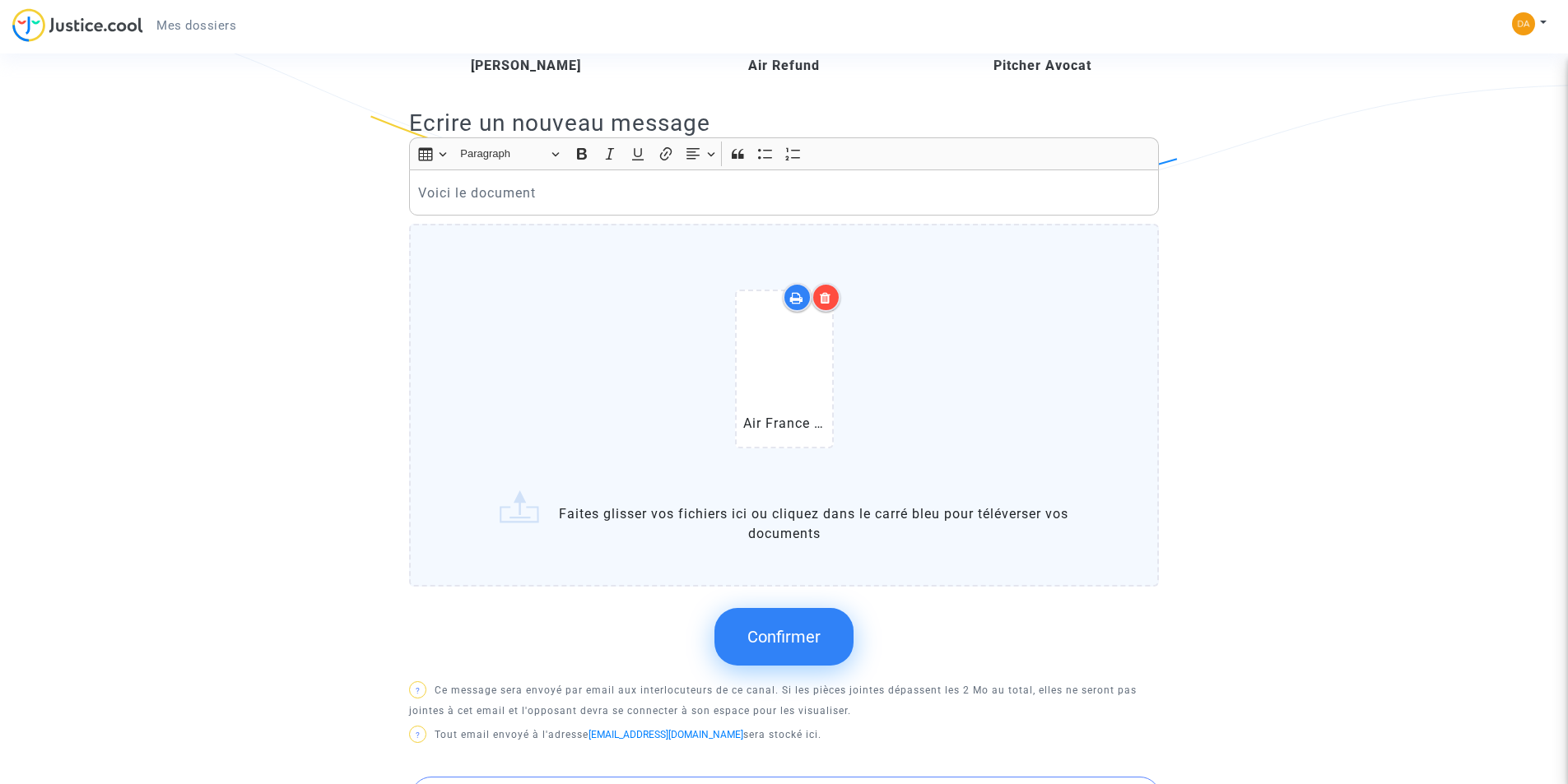
click at [798, 646] on span "Confirmer" at bounding box center [784, 636] width 73 height 20
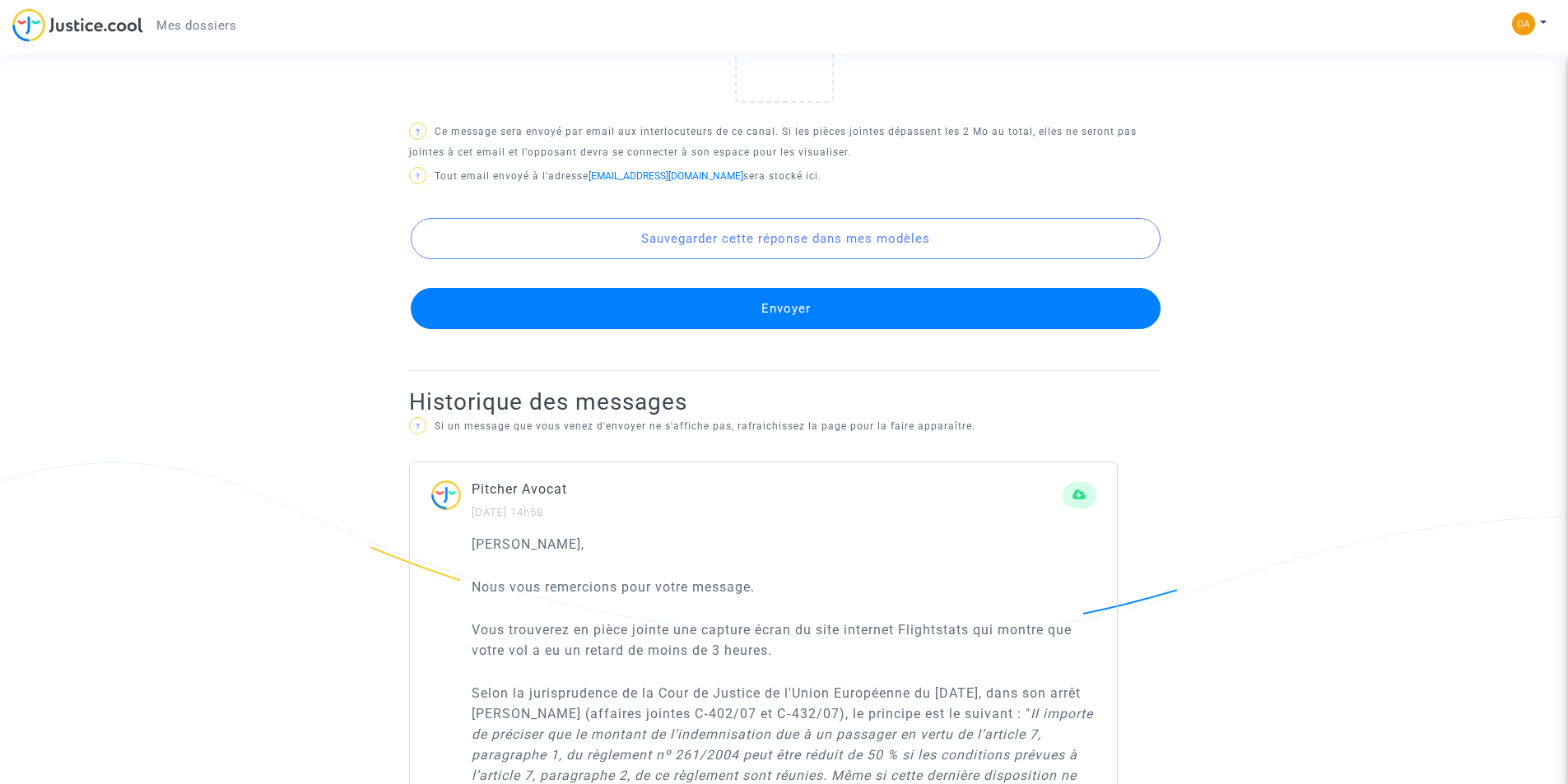
scroll to position [822, 0]
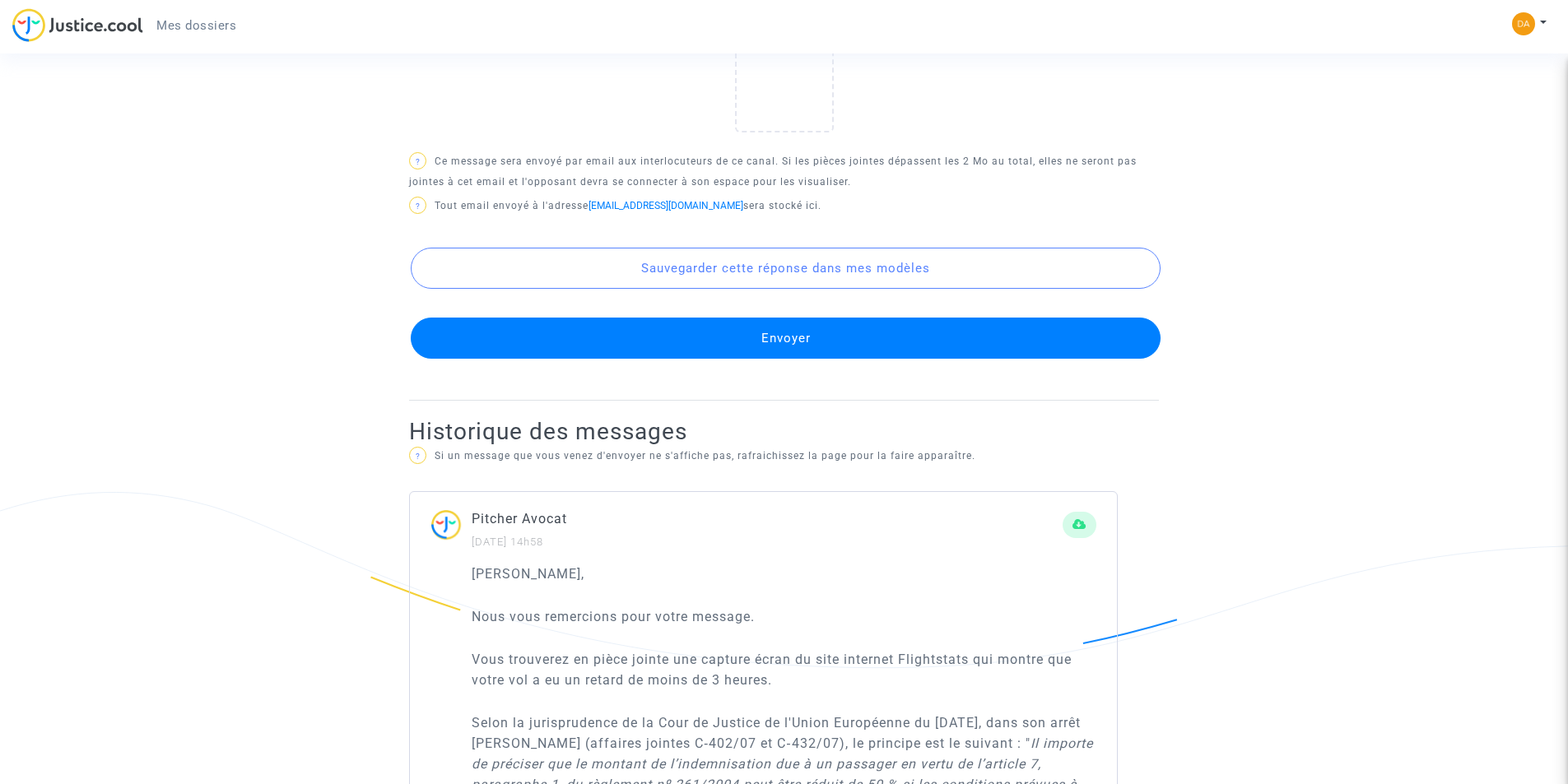
click at [792, 358] on button "Envoyer" at bounding box center [785, 338] width 750 height 41
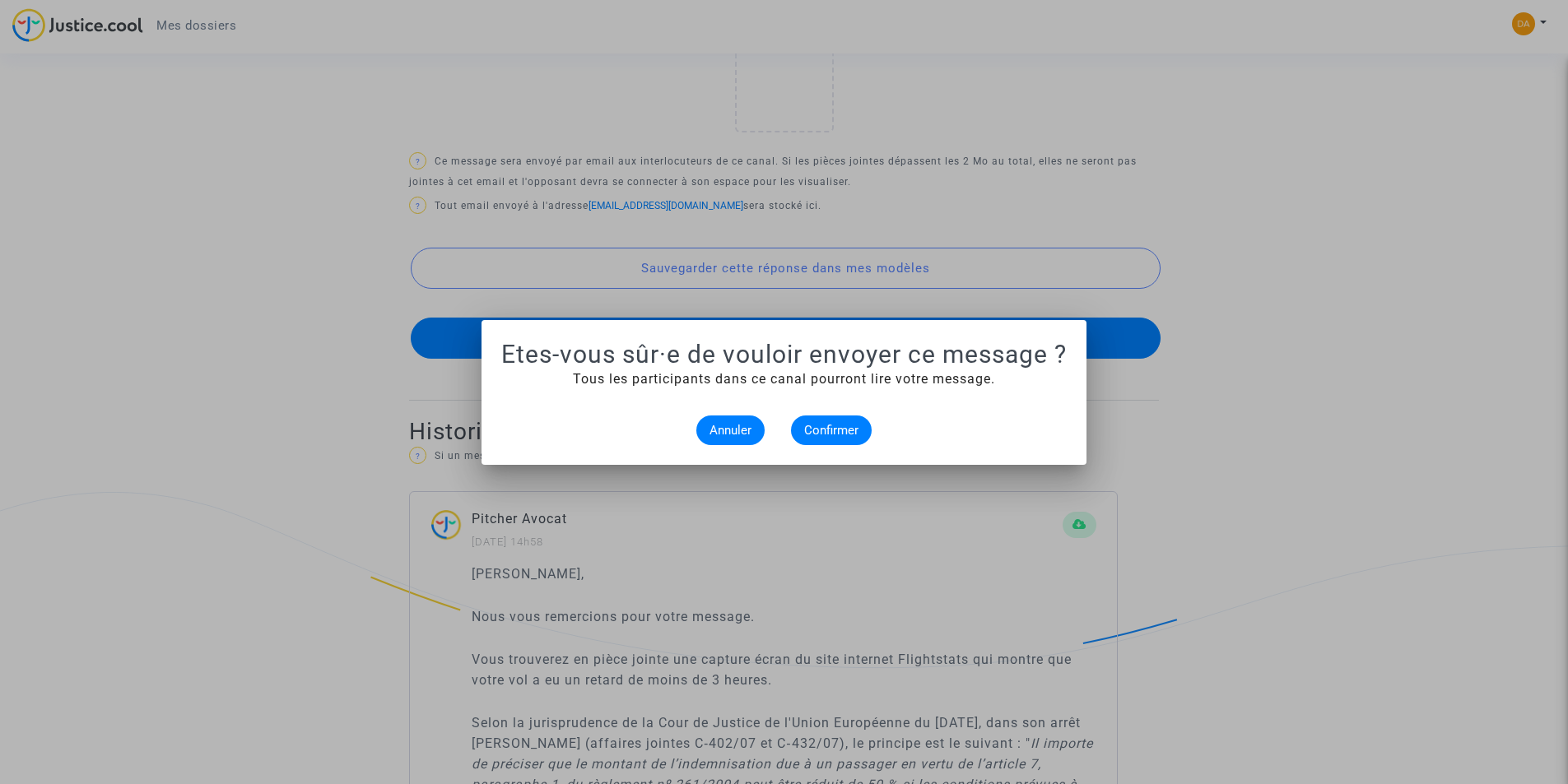
scroll to position [0, 0]
click at [846, 433] on span "Confirmer" at bounding box center [831, 430] width 54 height 15
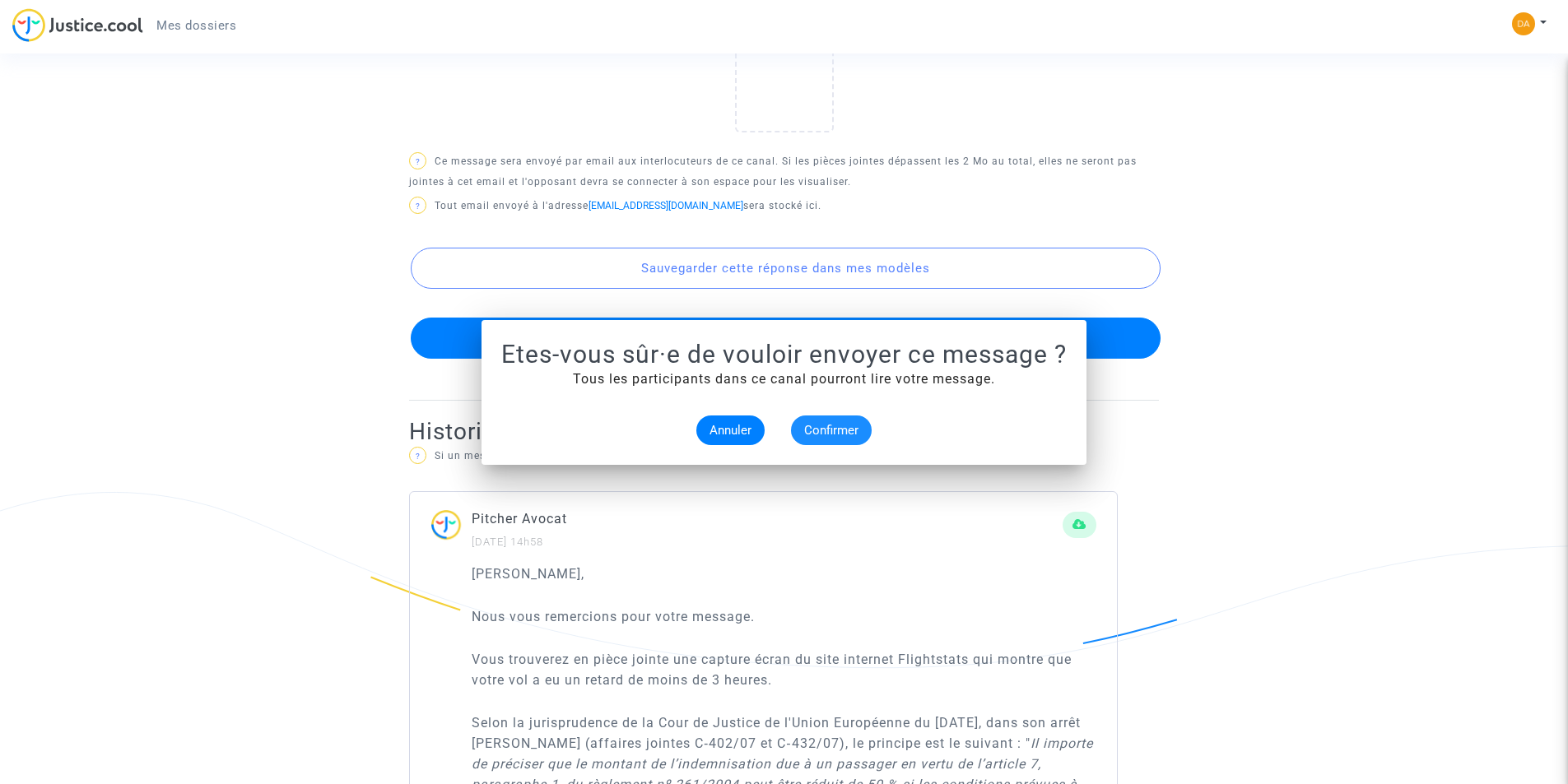
scroll to position [822, 0]
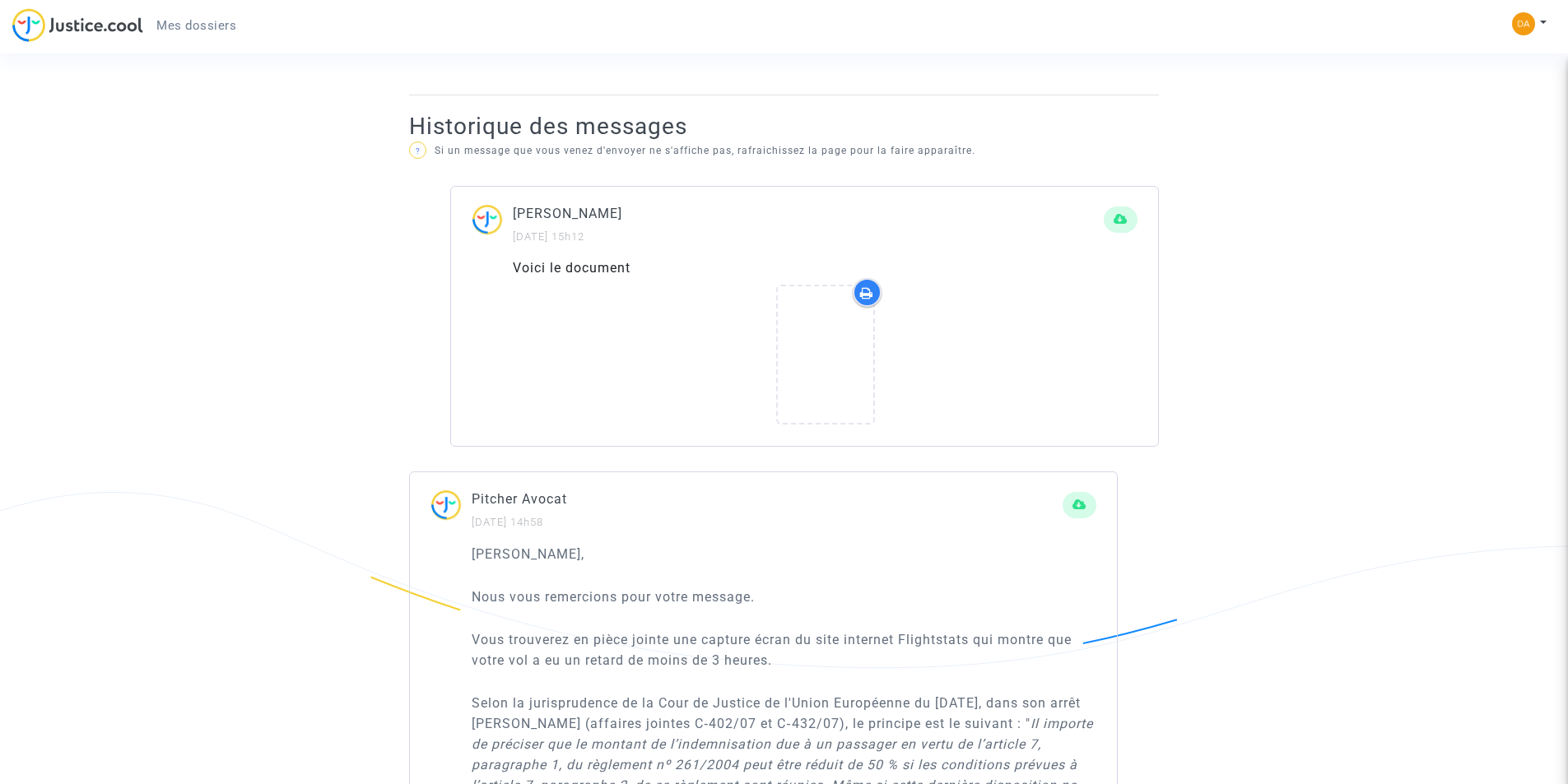
click at [817, 356] on icon at bounding box center [825, 355] width 53 height 53
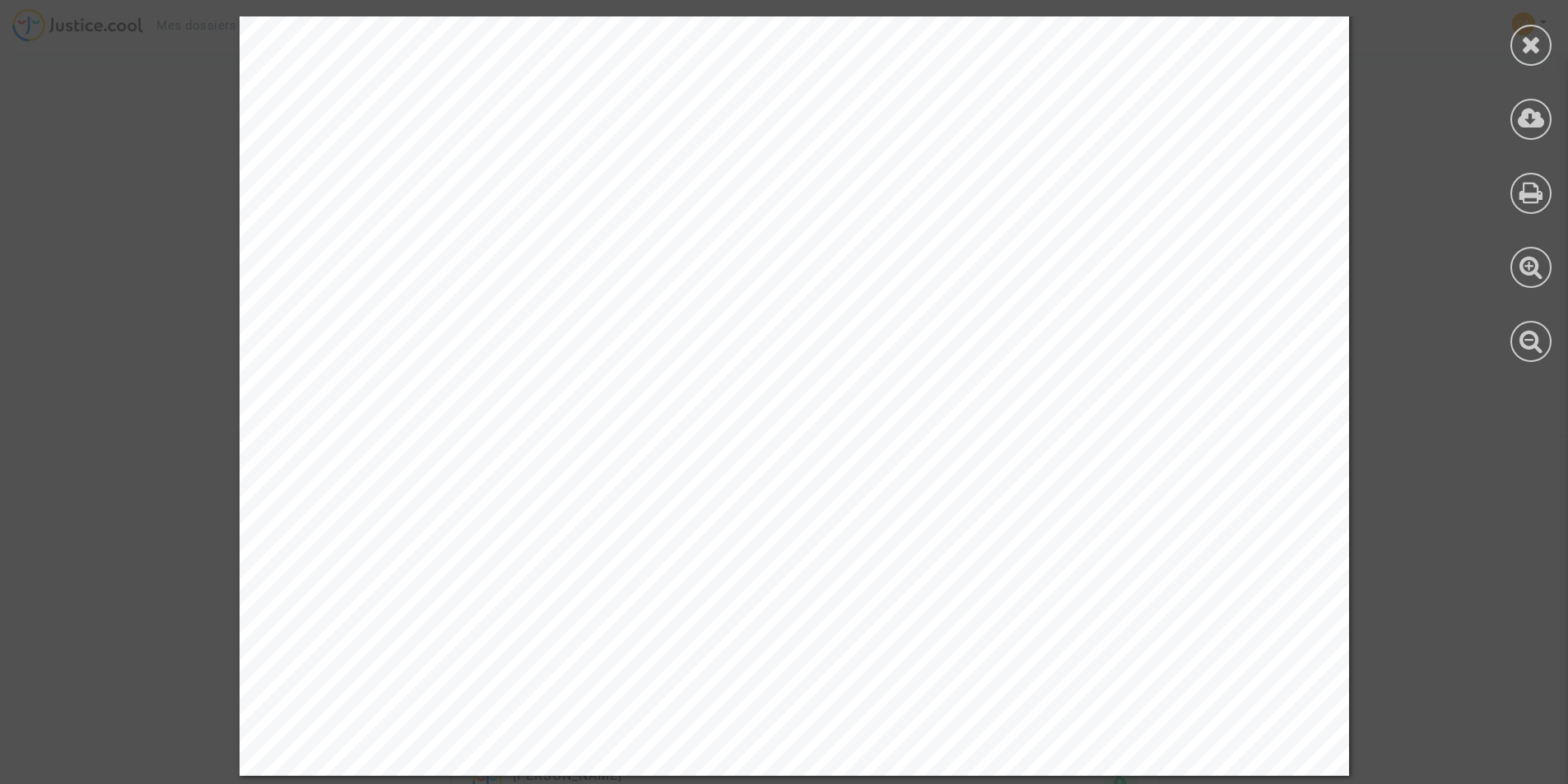
scroll to position [3956, 0]
click at [1535, 53] on icon at bounding box center [1531, 44] width 21 height 25
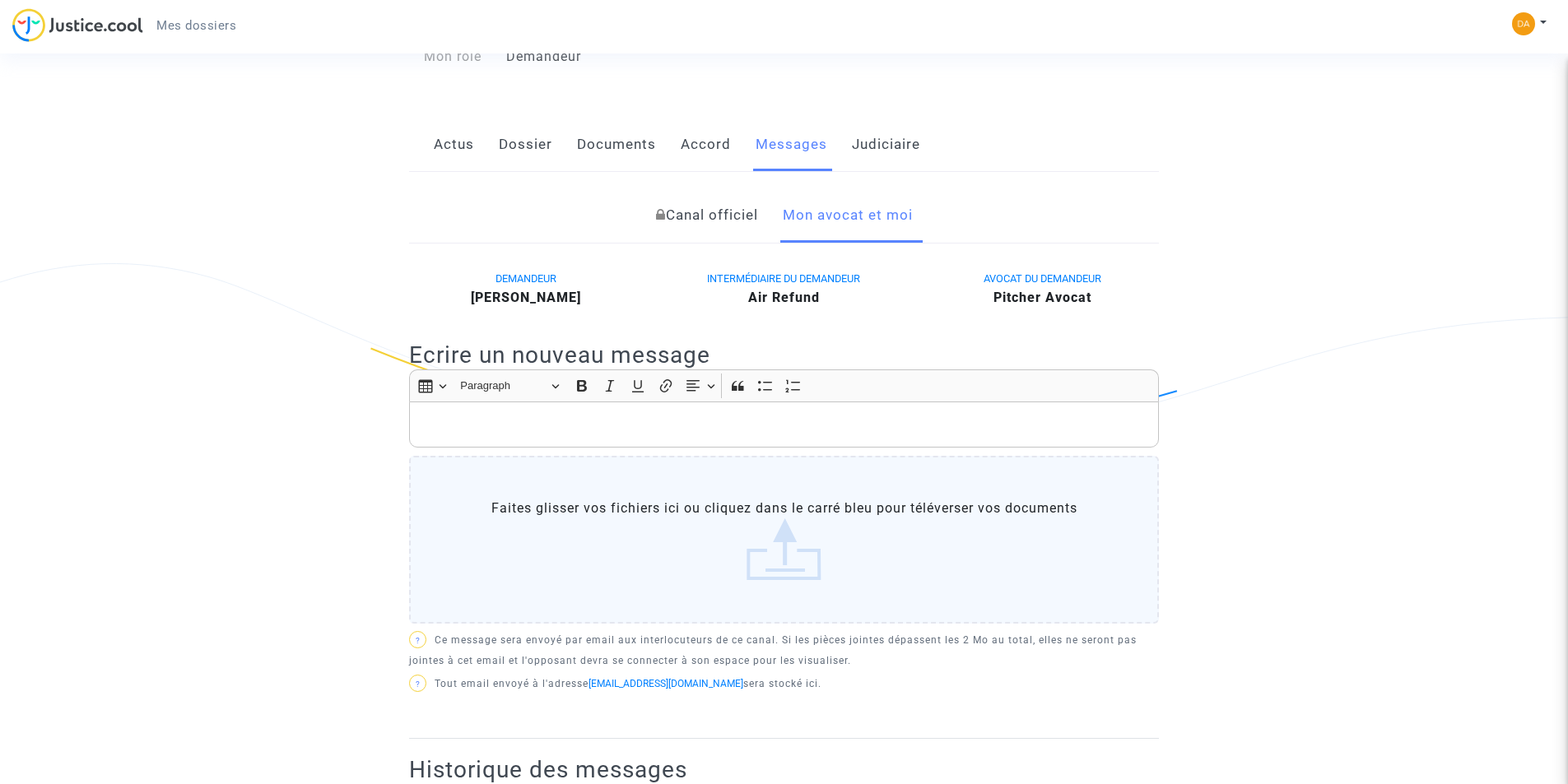
scroll to position [164, 0]
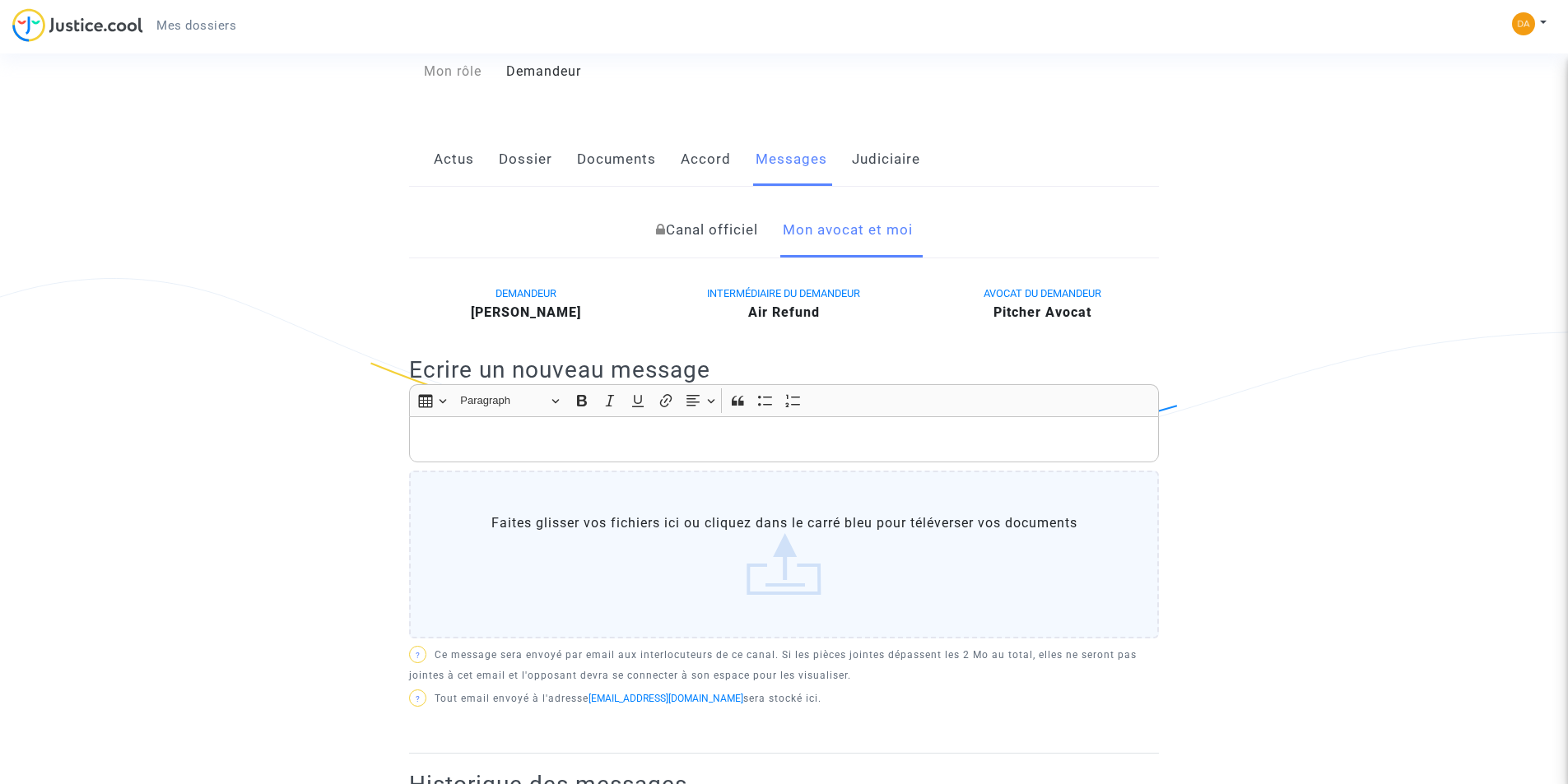
click at [715, 155] on link "Accord" at bounding box center [705, 159] width 50 height 54
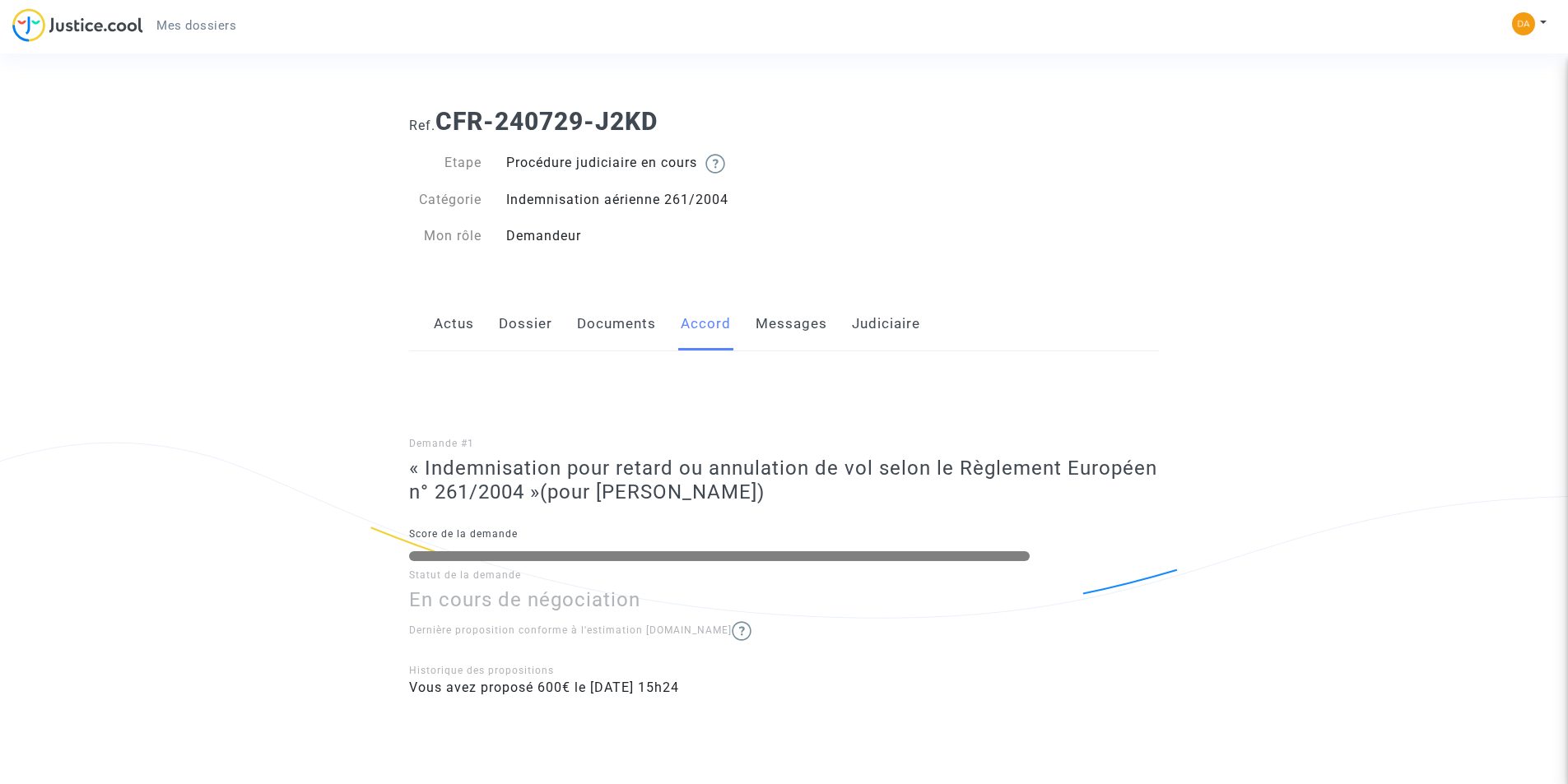
click at [625, 331] on link "Documents" at bounding box center [616, 324] width 79 height 54
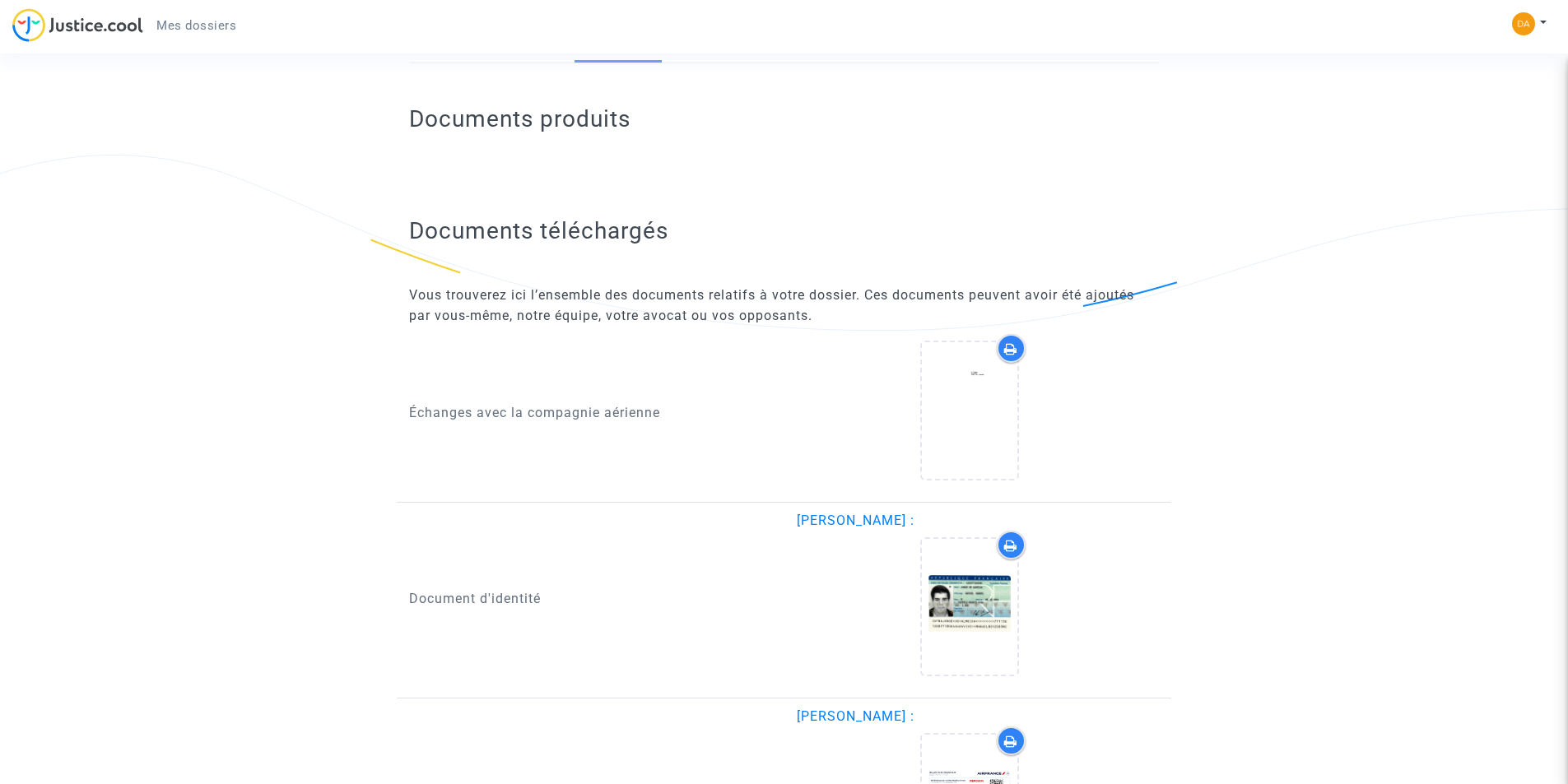
scroll to position [111, 0]
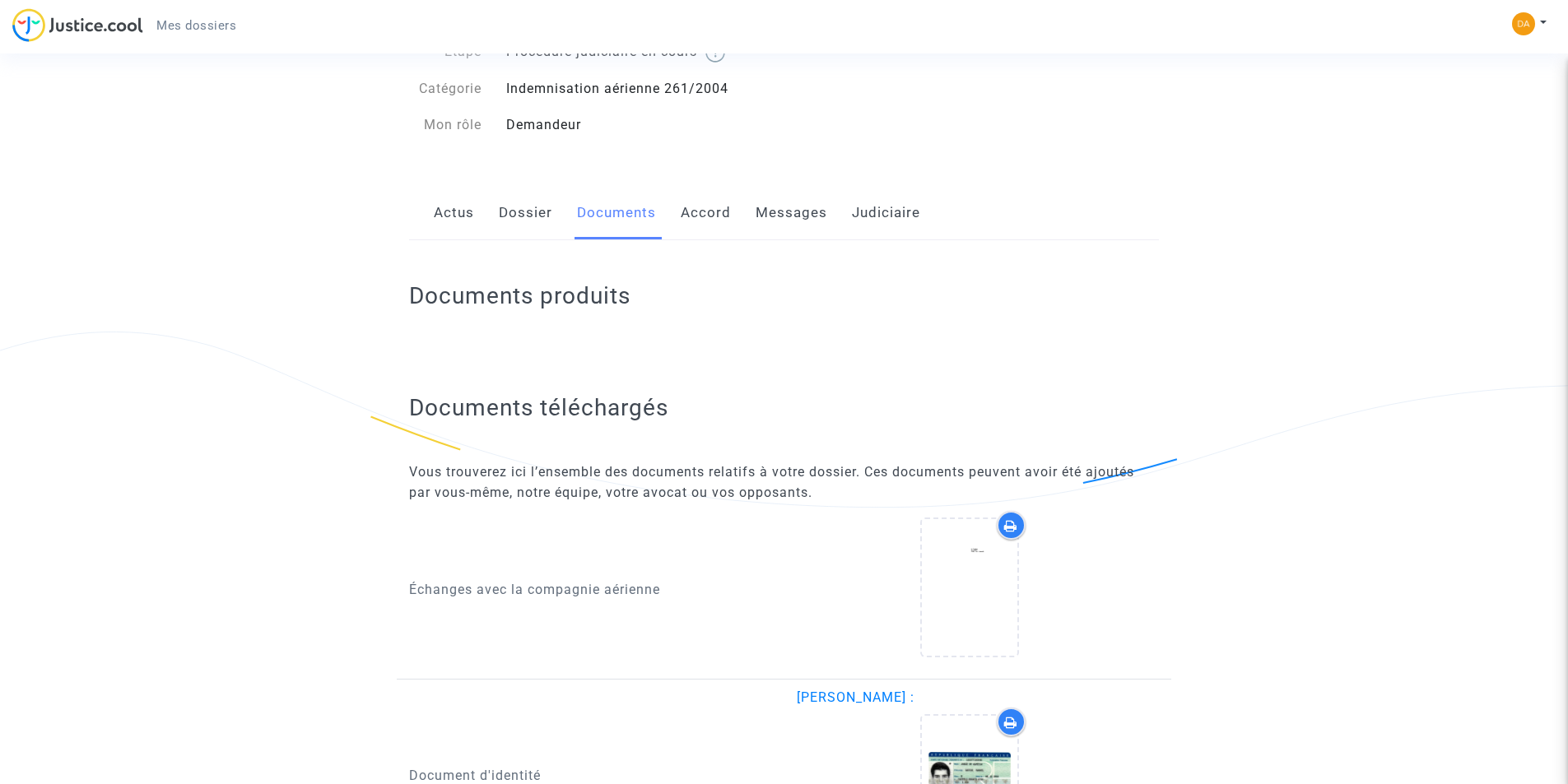
click at [520, 220] on link "Dossier" at bounding box center [526, 212] width 53 height 54
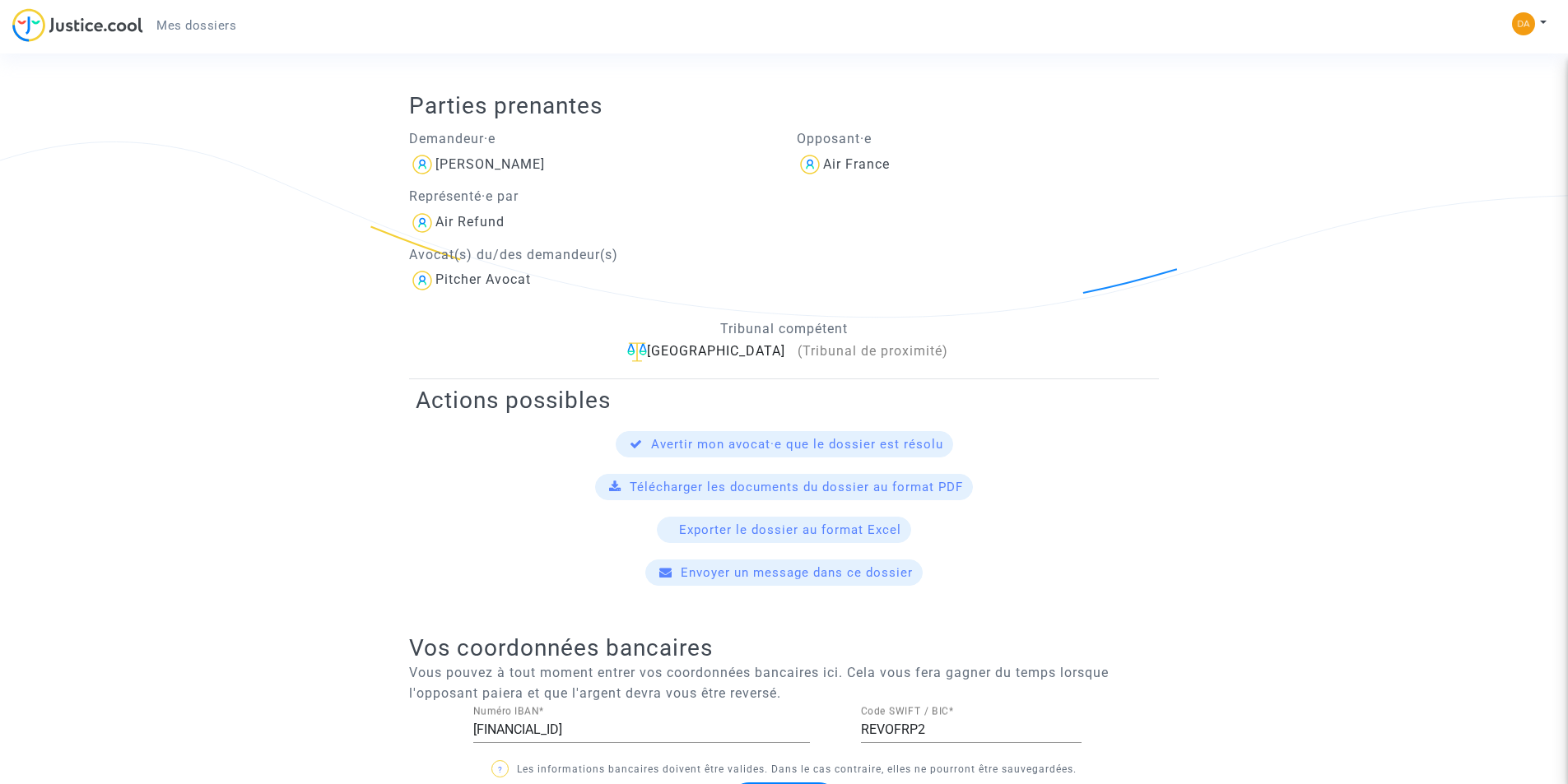
scroll to position [494, 0]
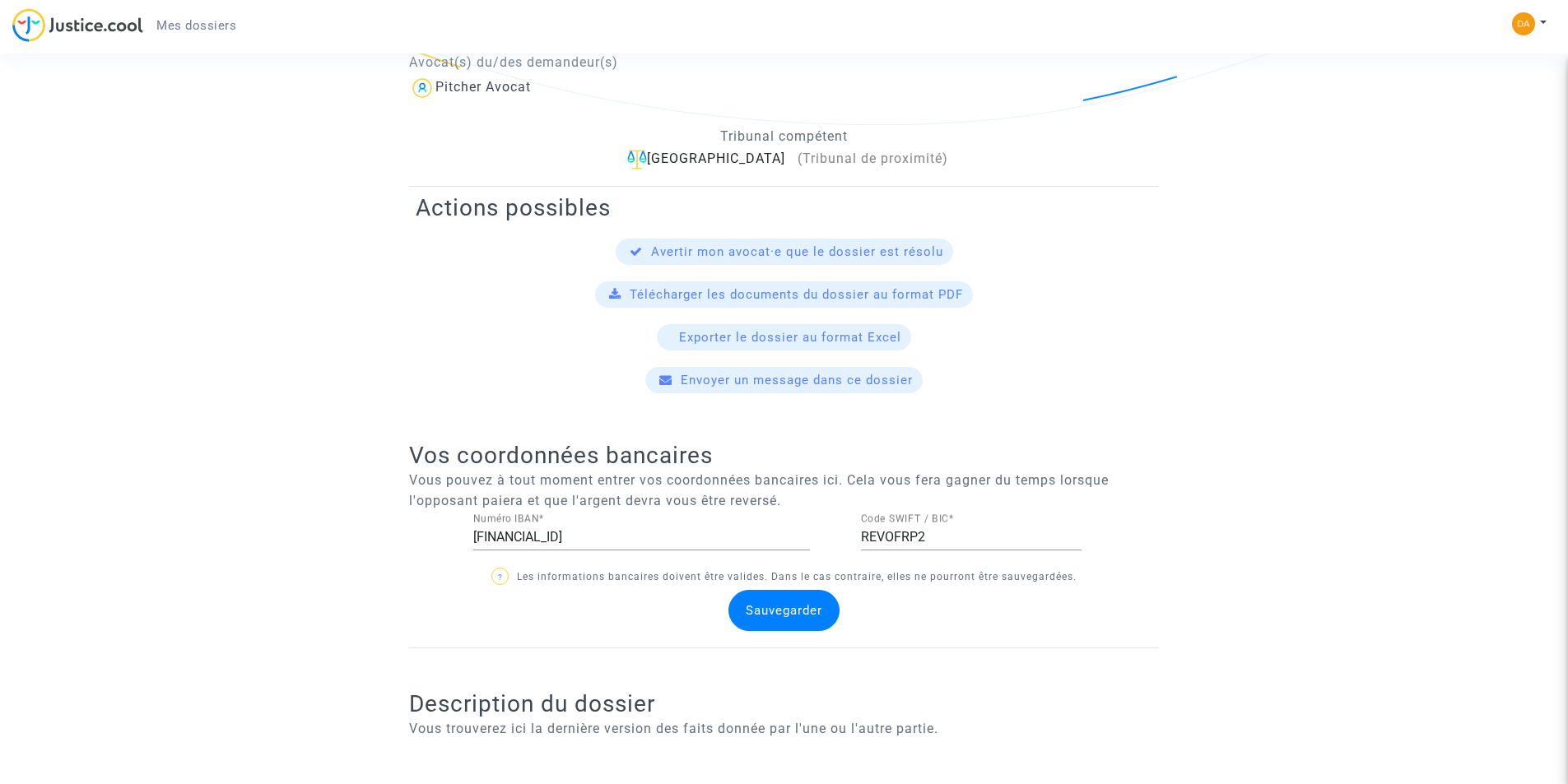
click at [689, 379] on span "Envoyer un message dans ce dossier" at bounding box center [796, 380] width 232 height 15
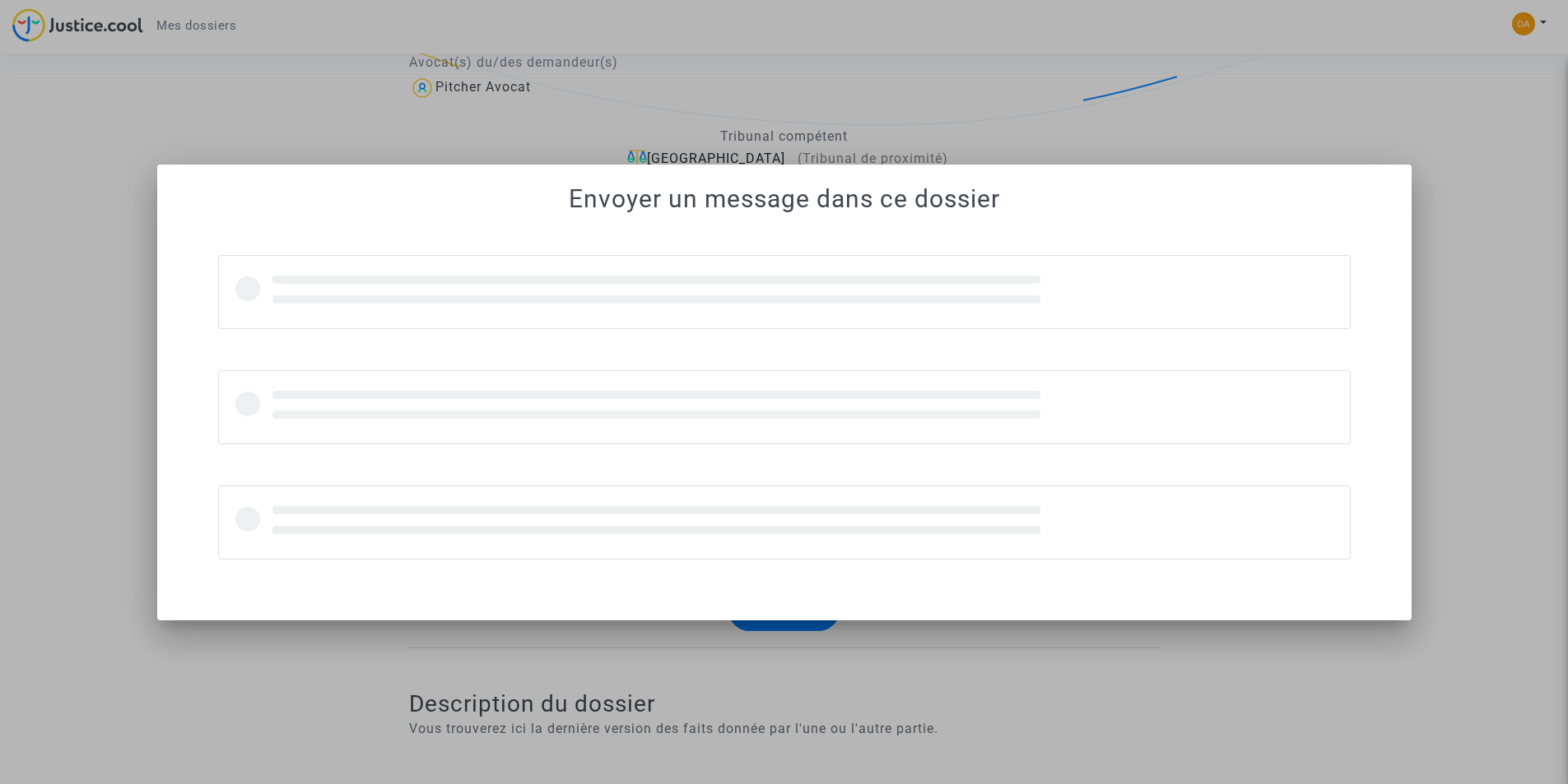
scroll to position [0, 0]
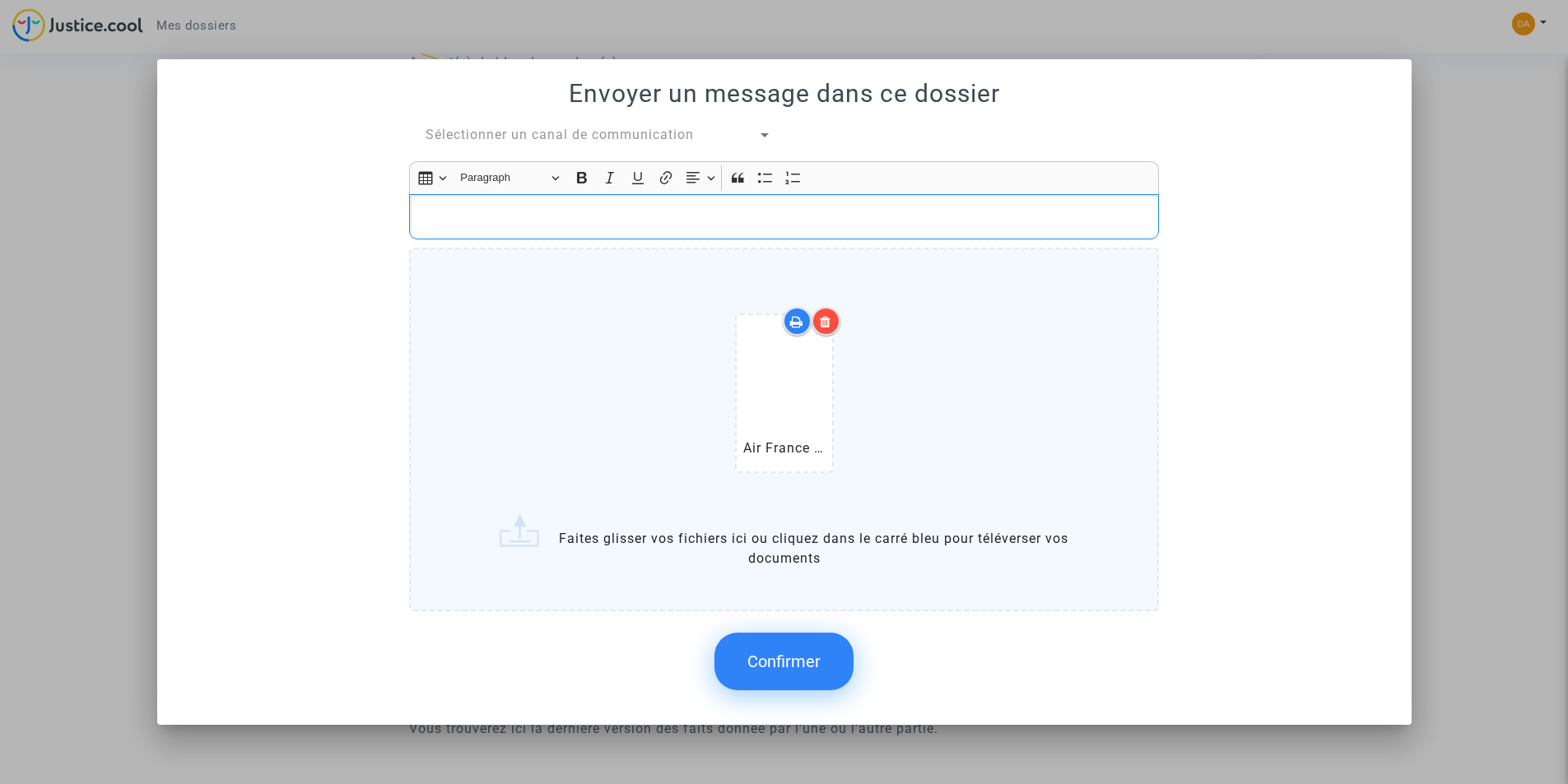
click at [467, 210] on p "Rich Text Editor, main" at bounding box center [784, 216] width 732 height 21
click at [509, 213] on p "Voci le docuement" at bounding box center [784, 216] width 732 height 21
click at [798, 653] on span "Confirmer" at bounding box center [784, 661] width 73 height 20
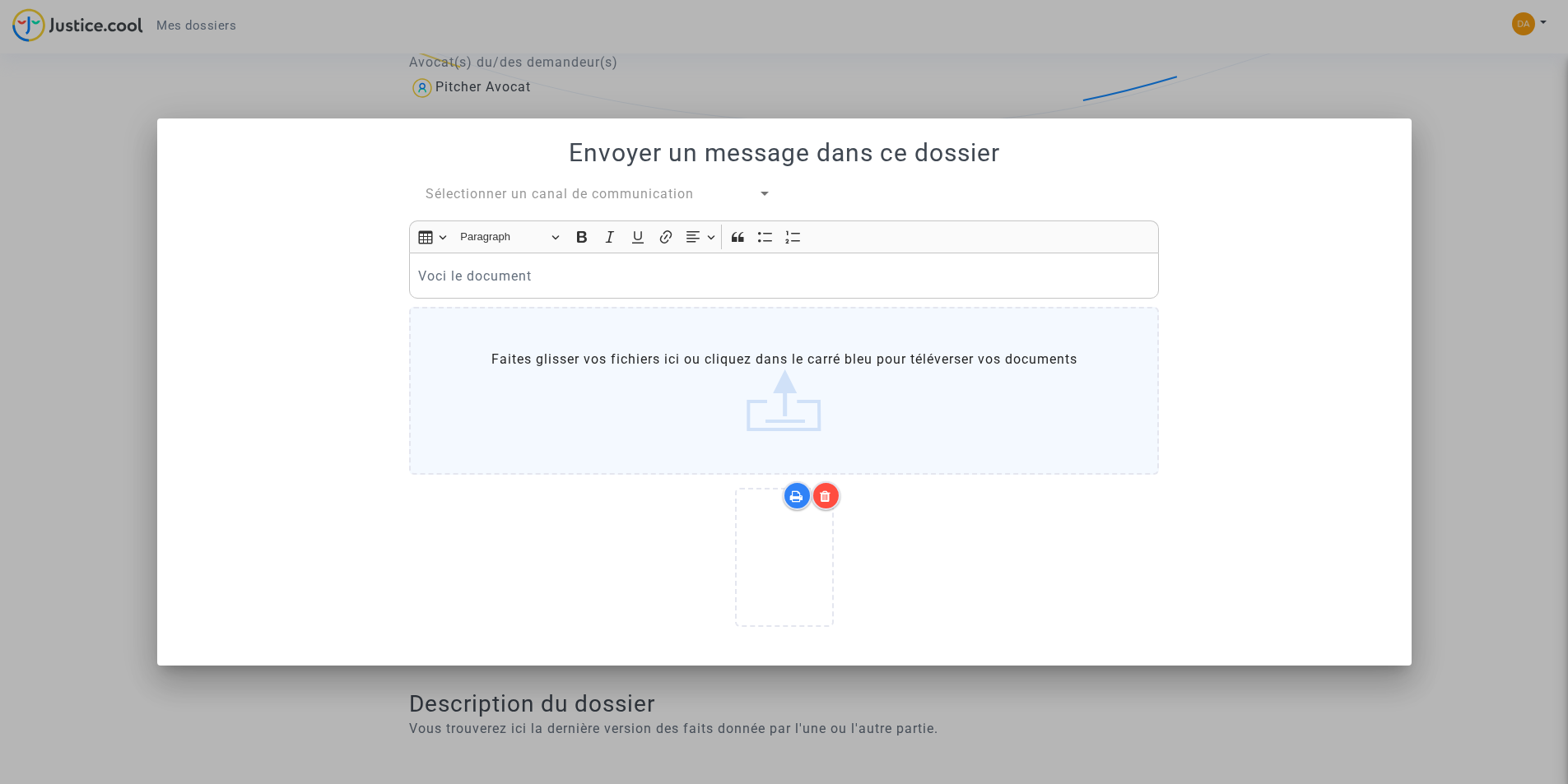
click at [765, 191] on div at bounding box center [764, 194] width 15 height 20
click at [521, 194] on span "Mon avocat et moi" at bounding box center [486, 194] width 123 height 16
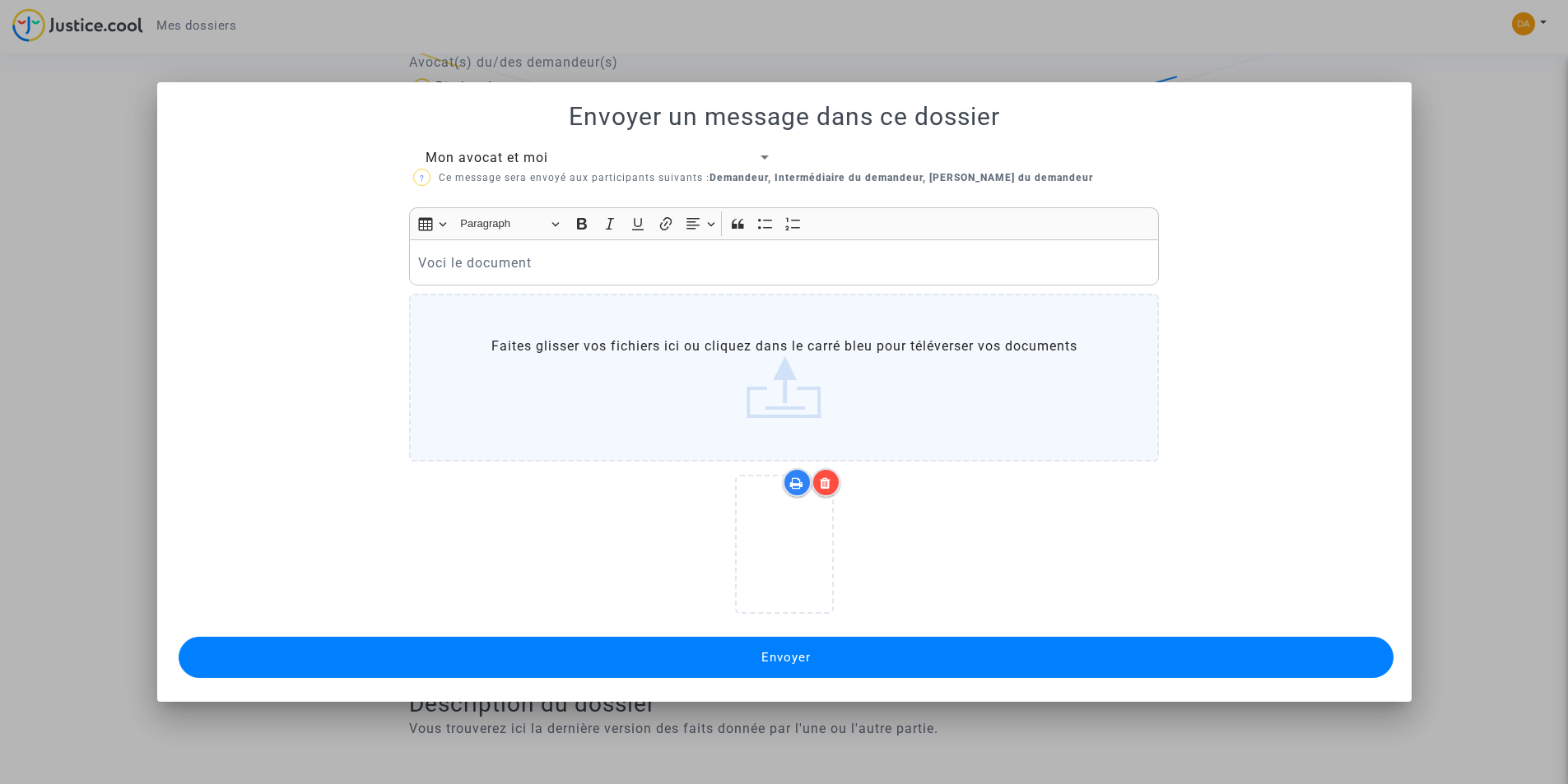
click at [841, 654] on button "Envoyer" at bounding box center [785, 657] width 1215 height 41
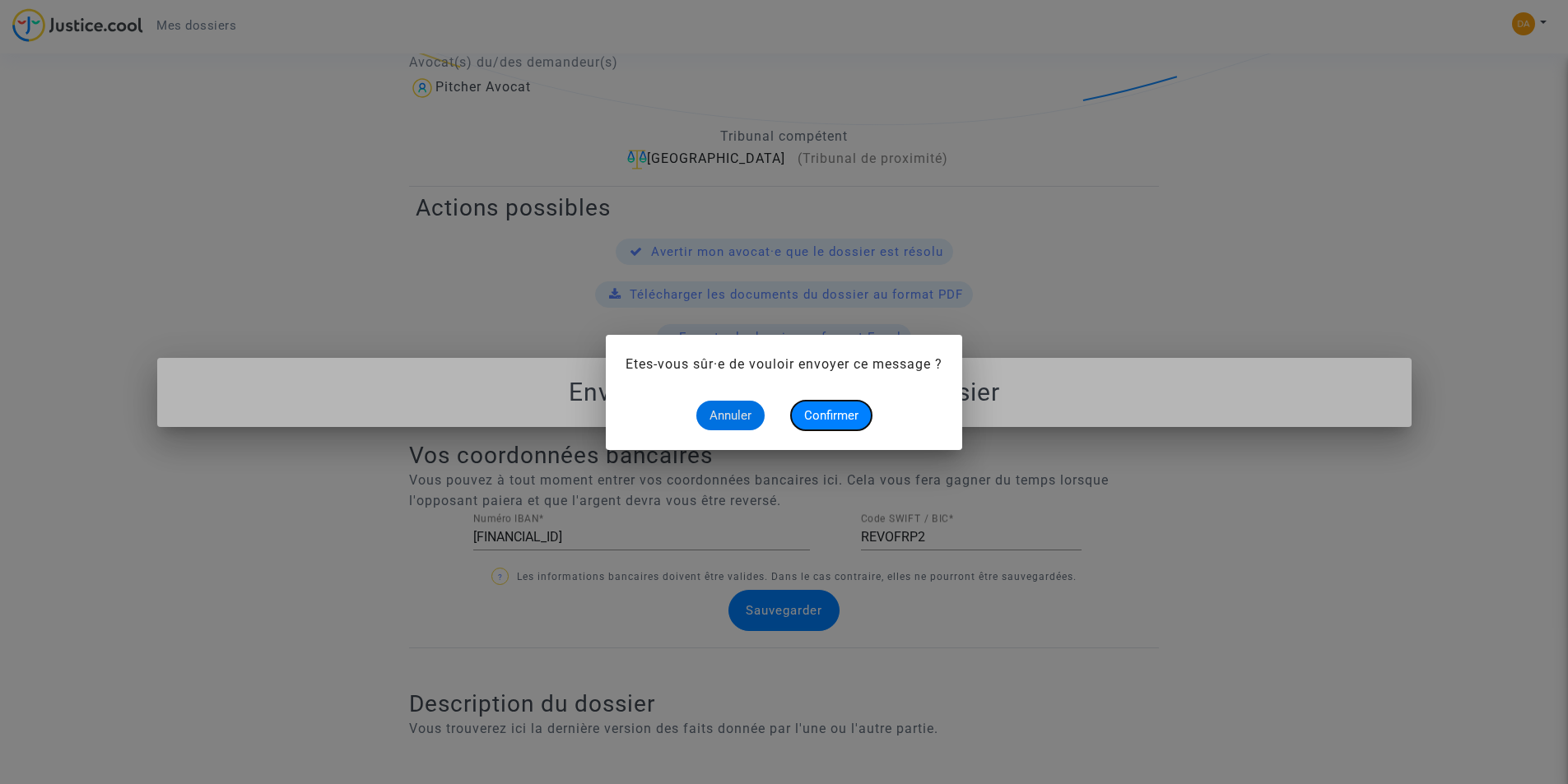
click at [846, 415] on span "Confirmer" at bounding box center [831, 415] width 54 height 15
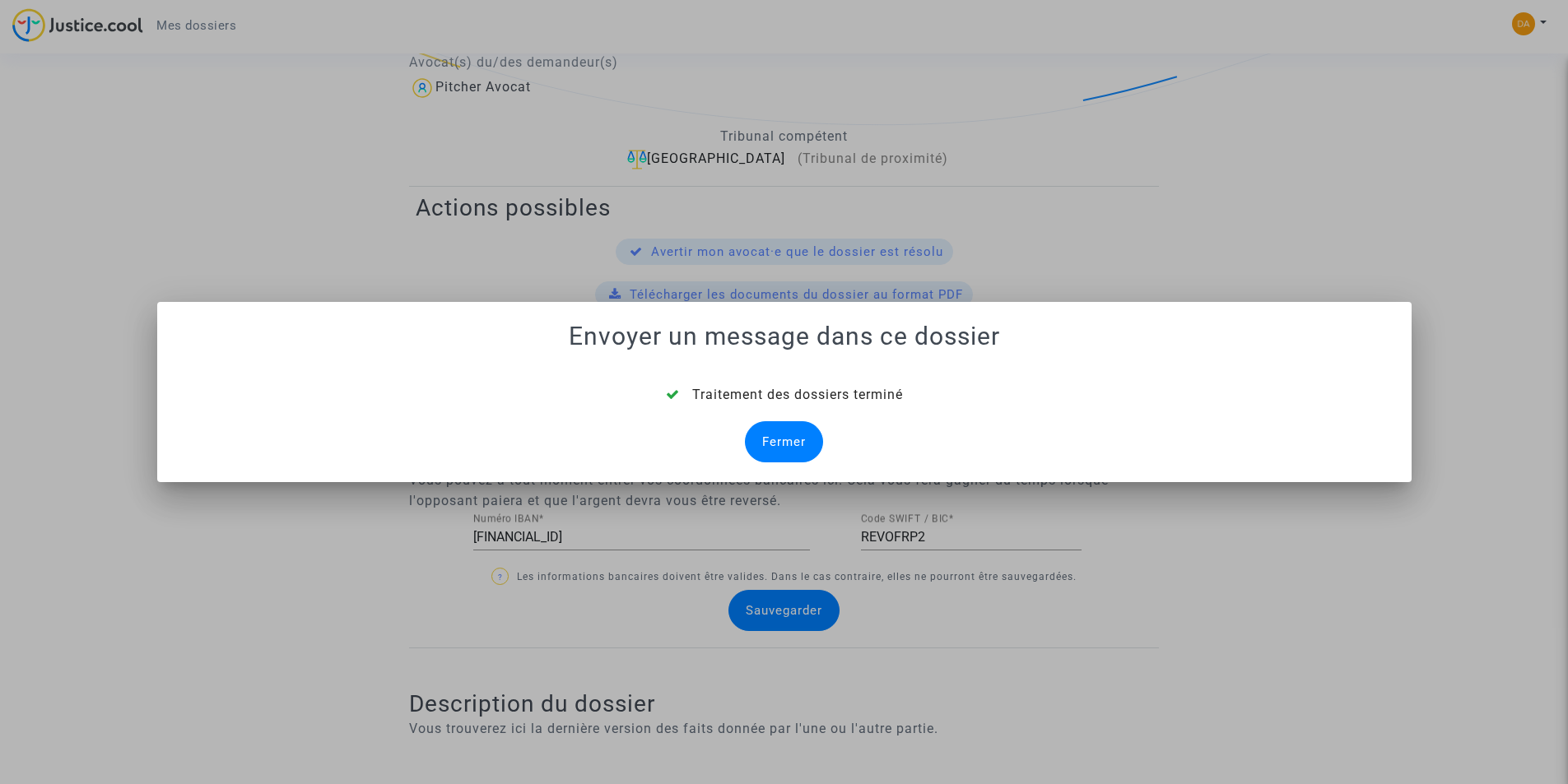
click at [788, 444] on div "Fermer" at bounding box center [784, 442] width 78 height 41
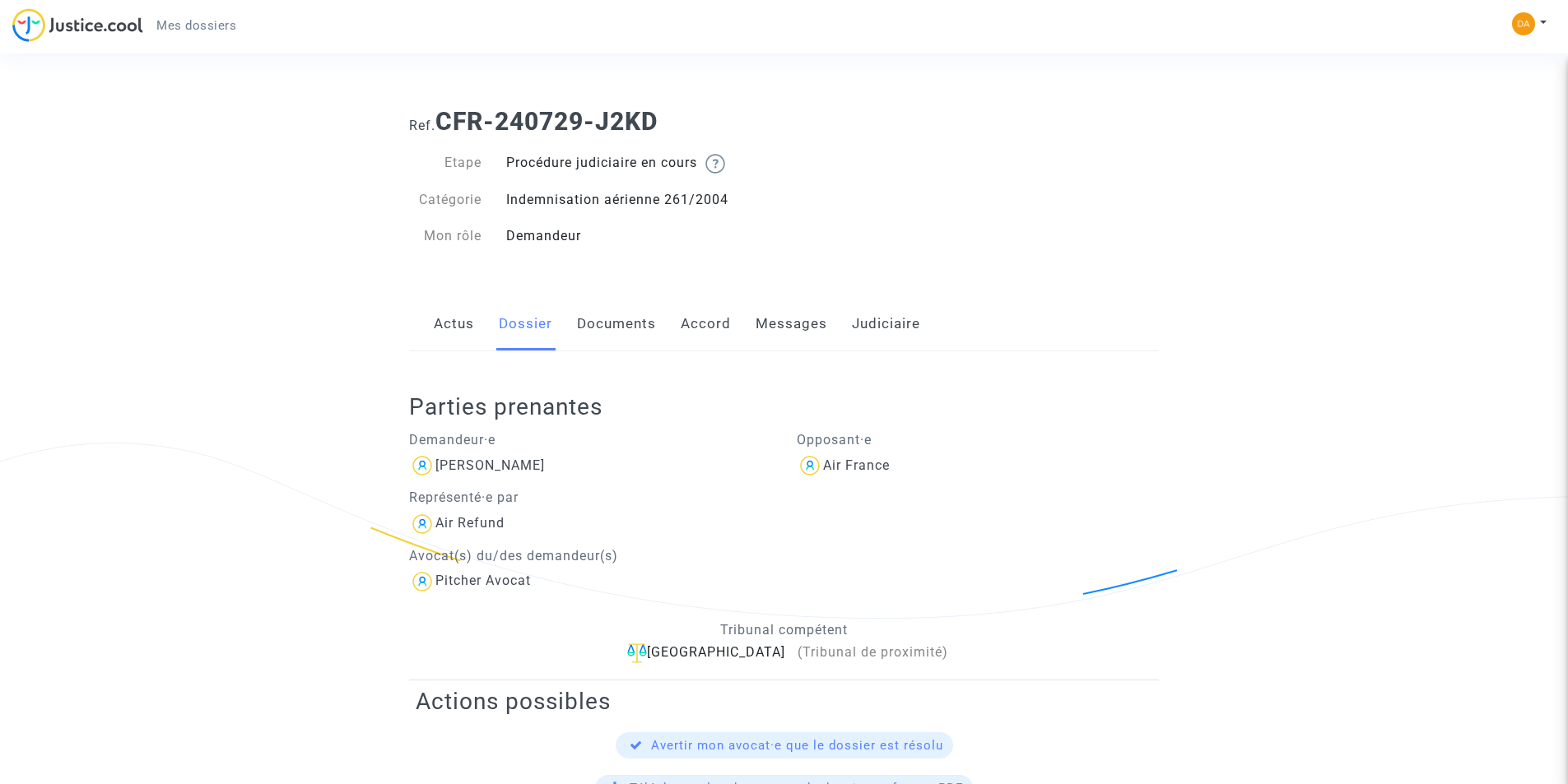
click at [600, 324] on link "Documents" at bounding box center [616, 324] width 79 height 54
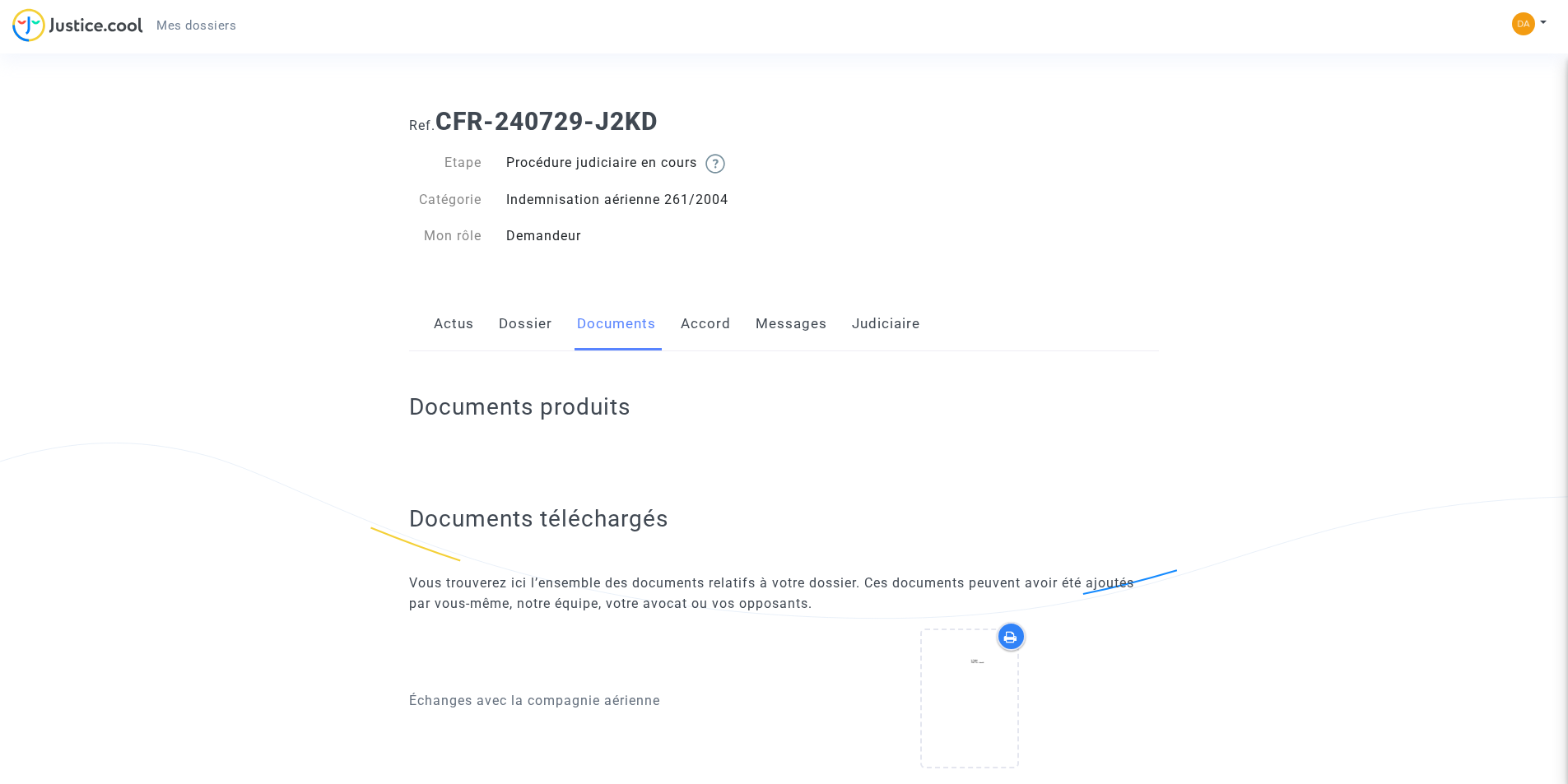
click at [703, 314] on link "Accord" at bounding box center [705, 324] width 50 height 54
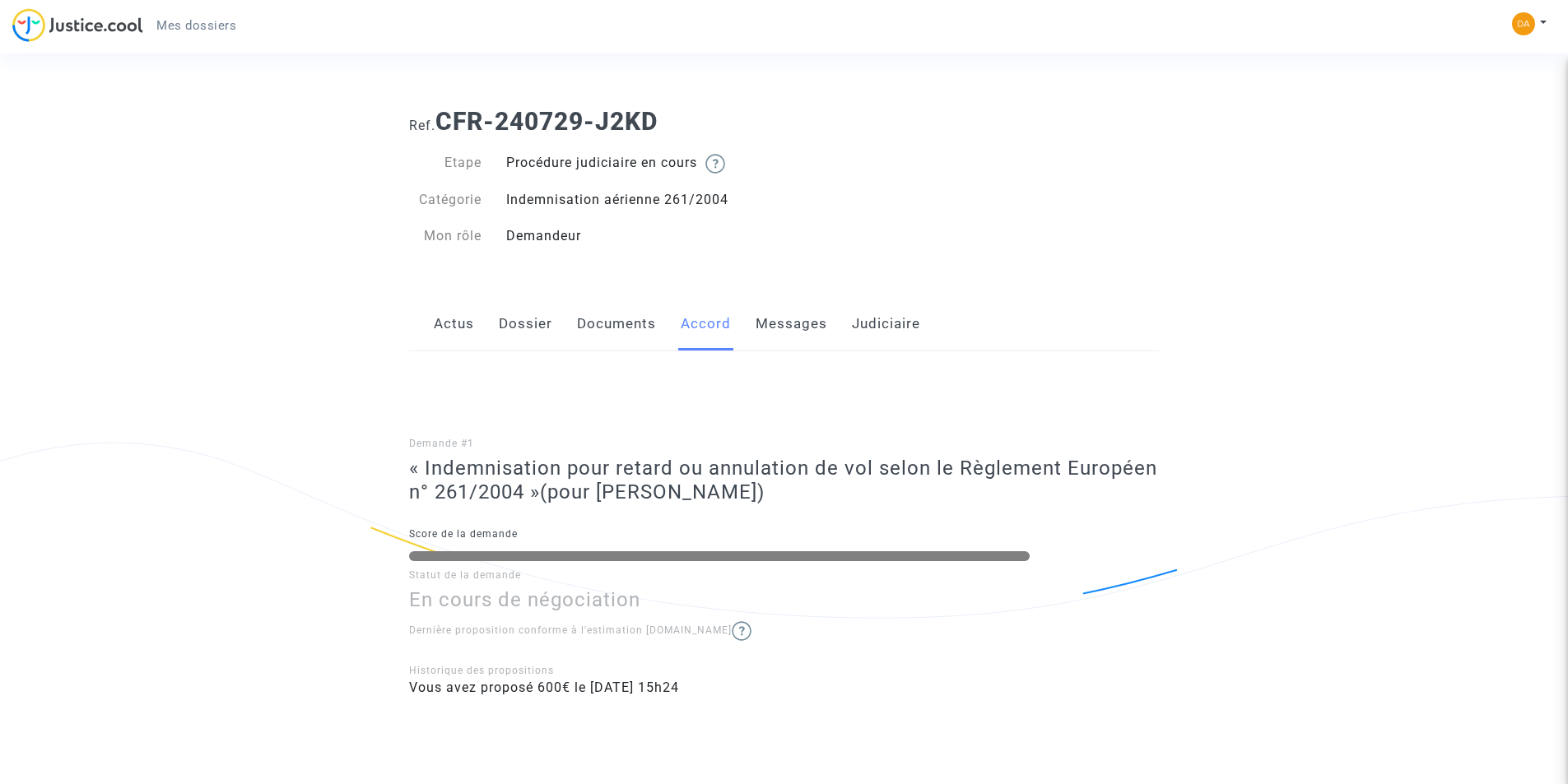
click at [815, 323] on link "Messages" at bounding box center [790, 324] width 72 height 54
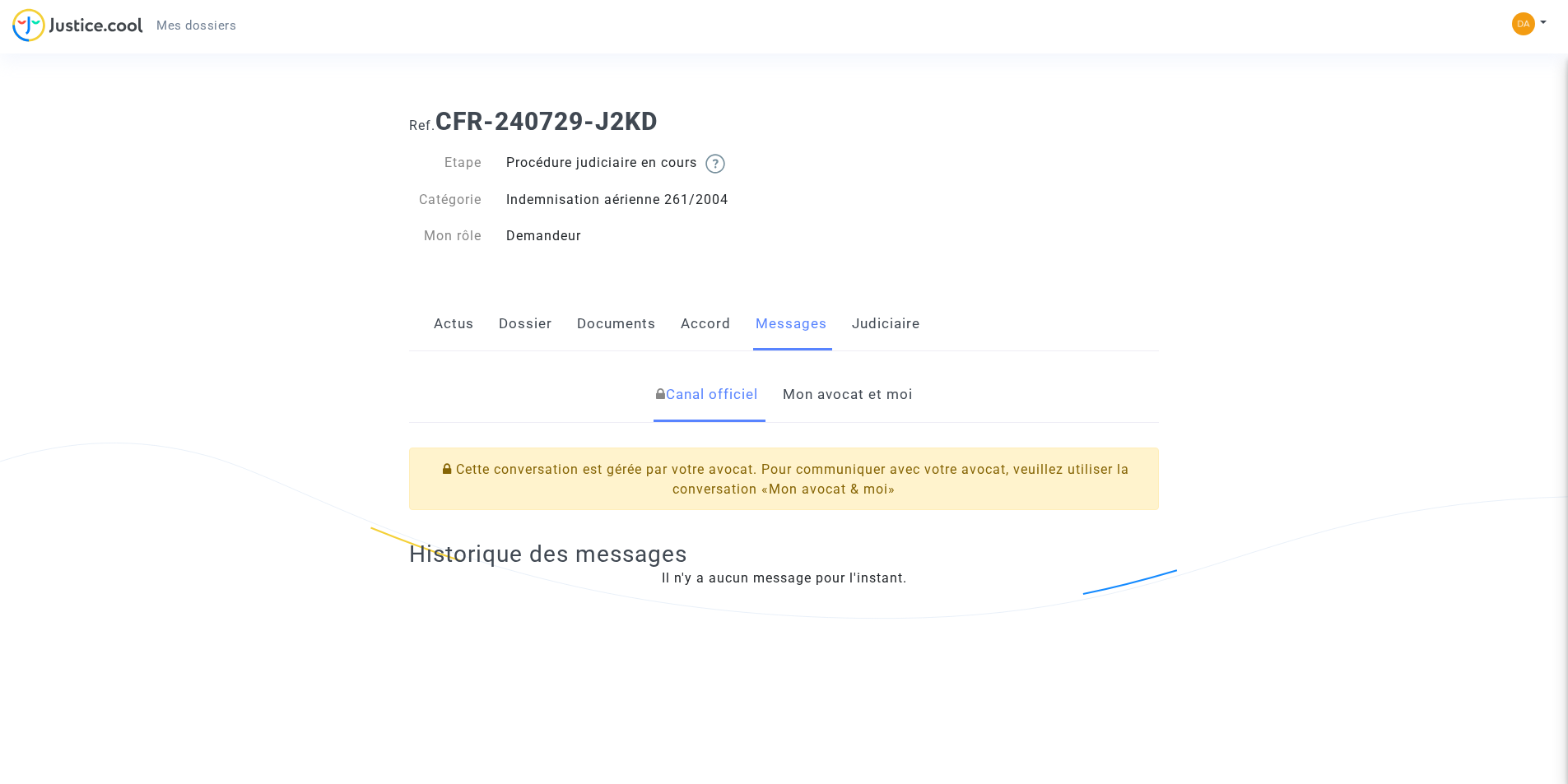
click at [879, 319] on link "Judiciaire" at bounding box center [885, 324] width 68 height 54
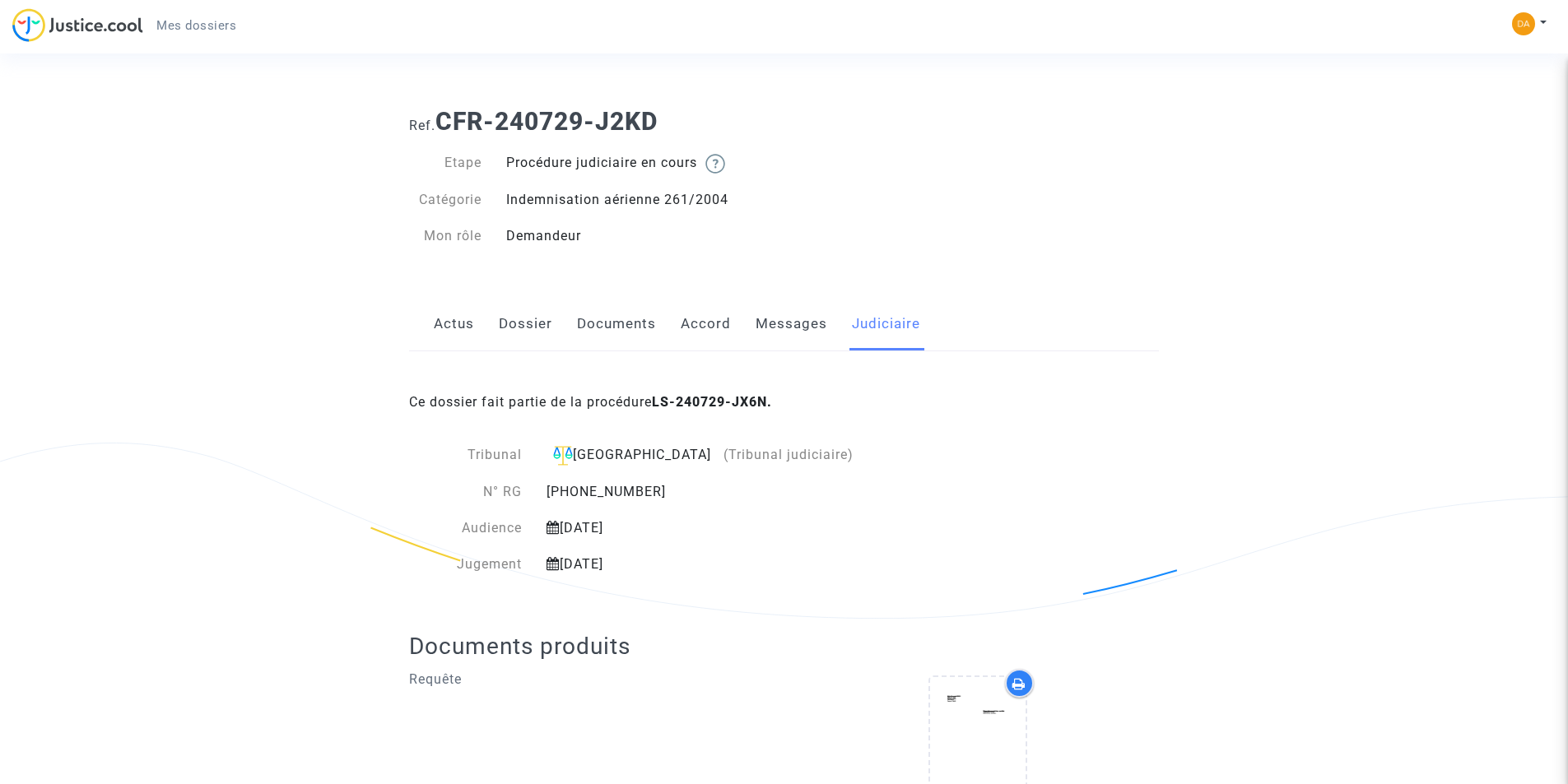
click at [447, 324] on link "Actus" at bounding box center [454, 324] width 40 height 54
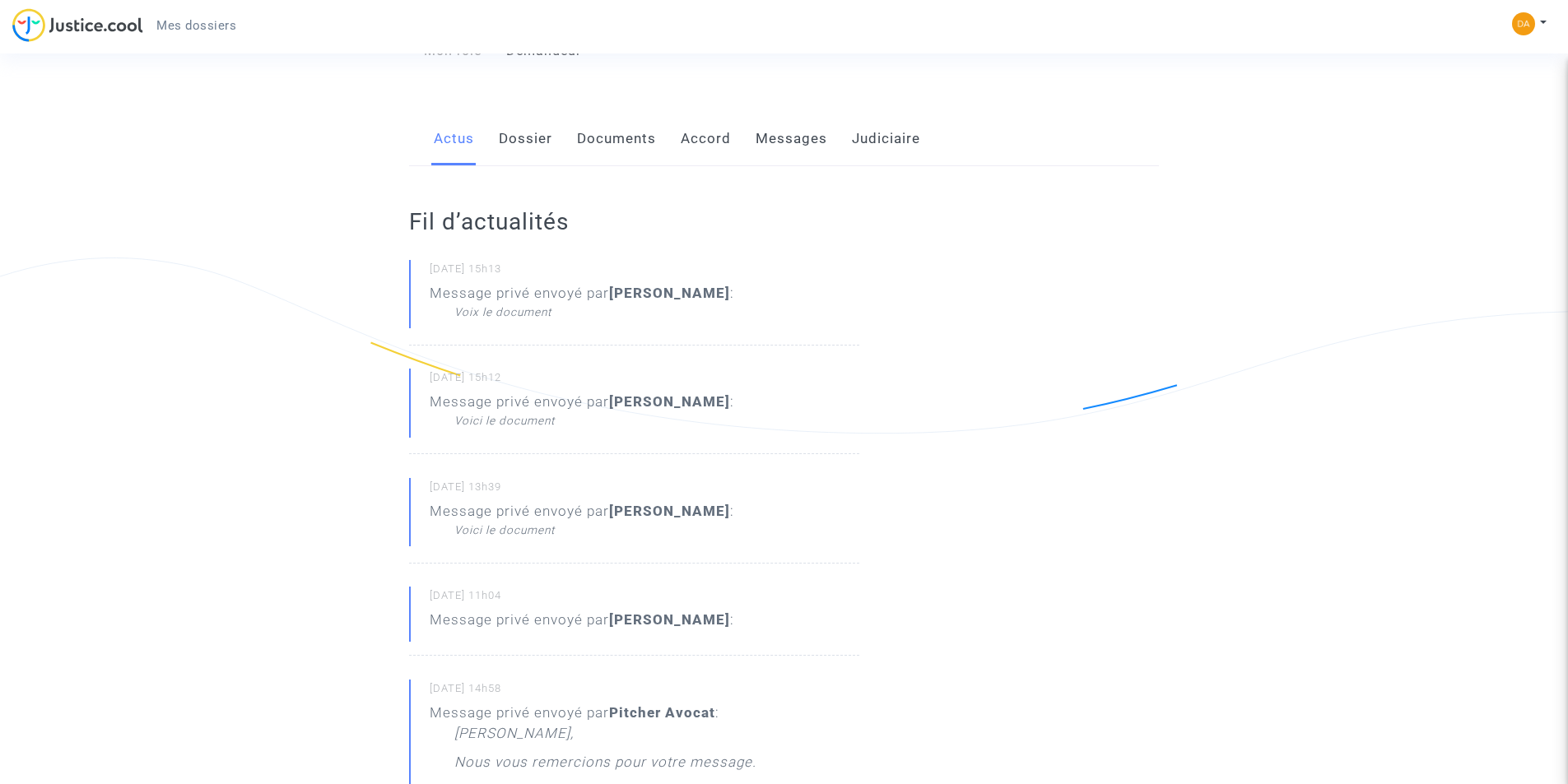
scroll to position [247, 0]
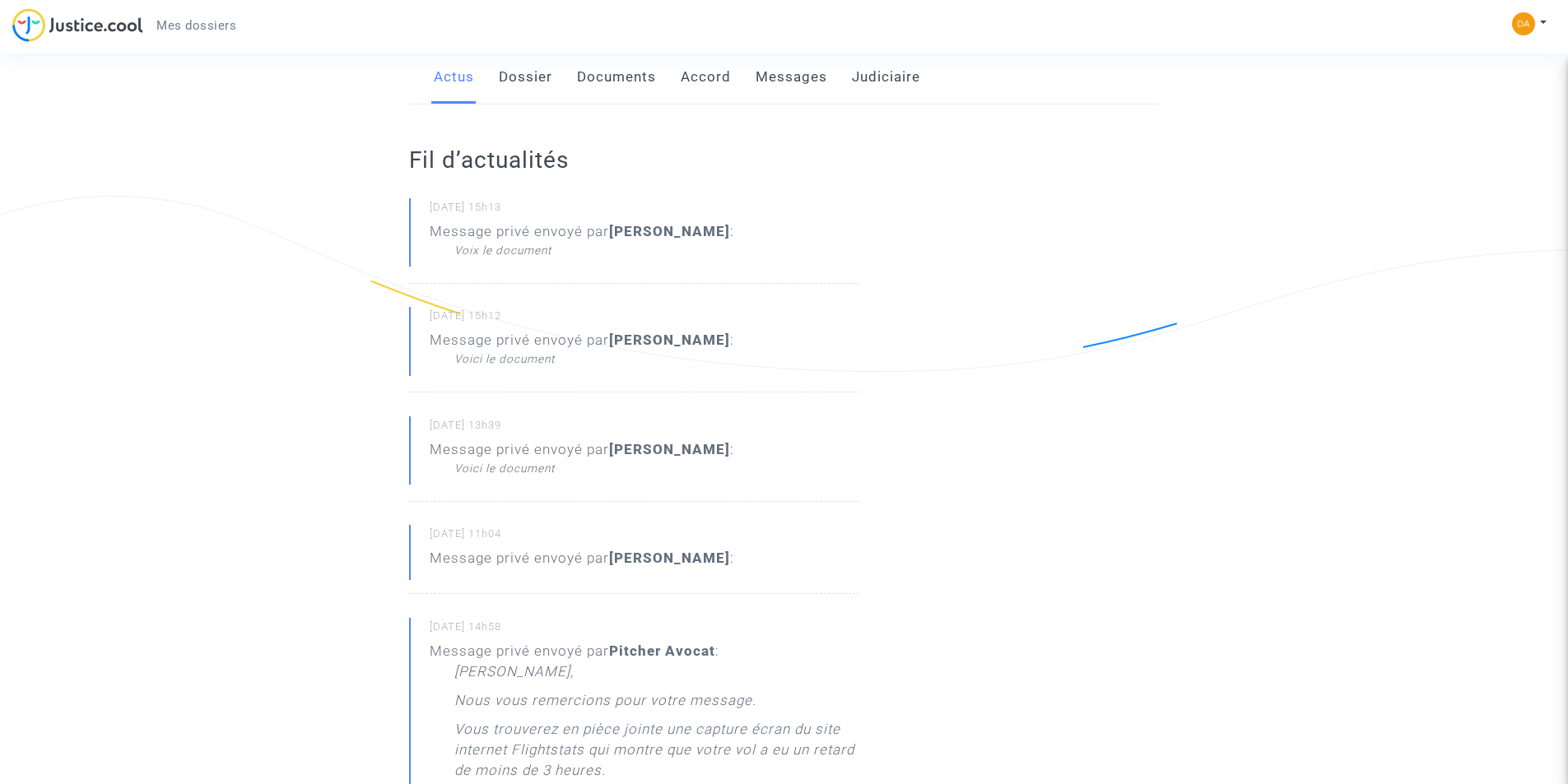
click at [525, 258] on div "Voix le document" at bounding box center [594, 250] width 280 height 17
click at [457, 227] on div "Message privé envoyé par DAVIDE MANUEL JORGE DE ALMEIDA : Voix le document" at bounding box center [581, 240] width 304 height 37
click at [496, 205] on small "16/09/2025 - 15h13" at bounding box center [644, 211] width 429 height 22
click at [590, 229] on div "Message privé envoyé par DAVIDE MANUEL JORGE DE ALMEIDA : Voix le document" at bounding box center [581, 240] width 304 height 37
drag, startPoint x: 605, startPoint y: 226, endPoint x: 866, endPoint y: 248, distance: 261.9
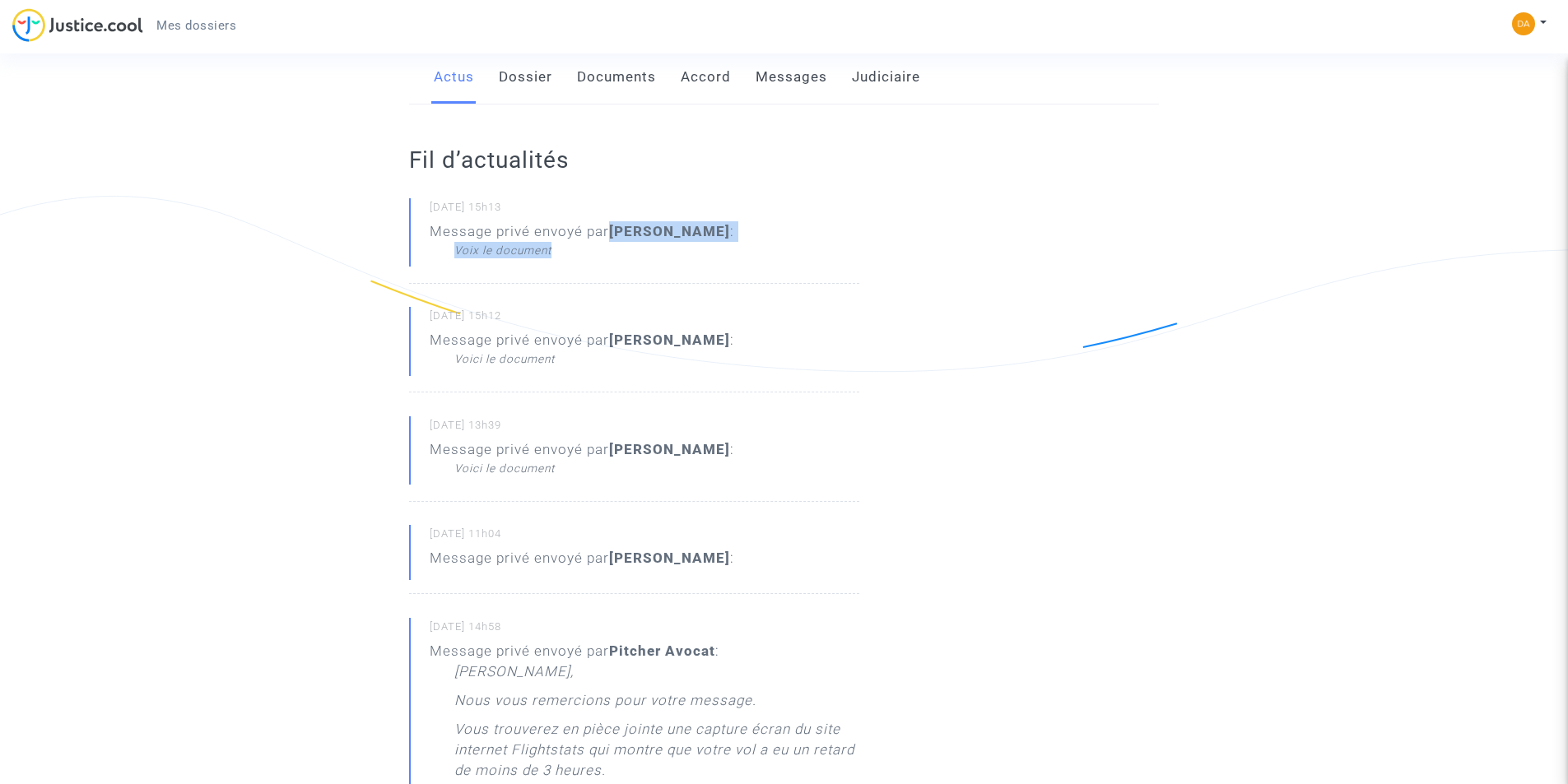
click at [678, 283] on div "16/09/2025 - 15h13 Message privé envoyé par DAVIDE MANUEL JORGE DE ALMEIDA : Vo…" at bounding box center [633, 240] width 450 height 86
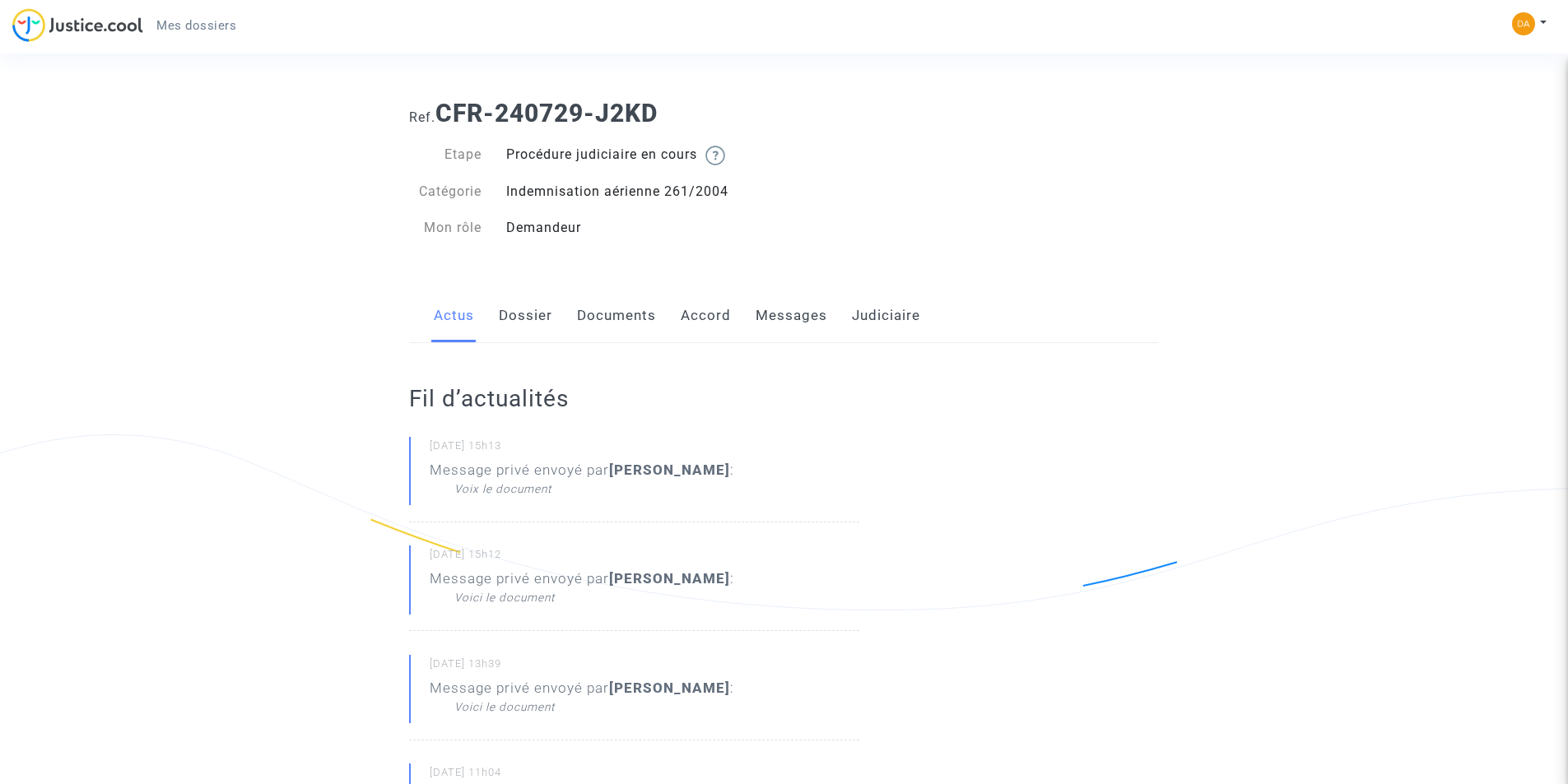
scroll to position [0, 0]
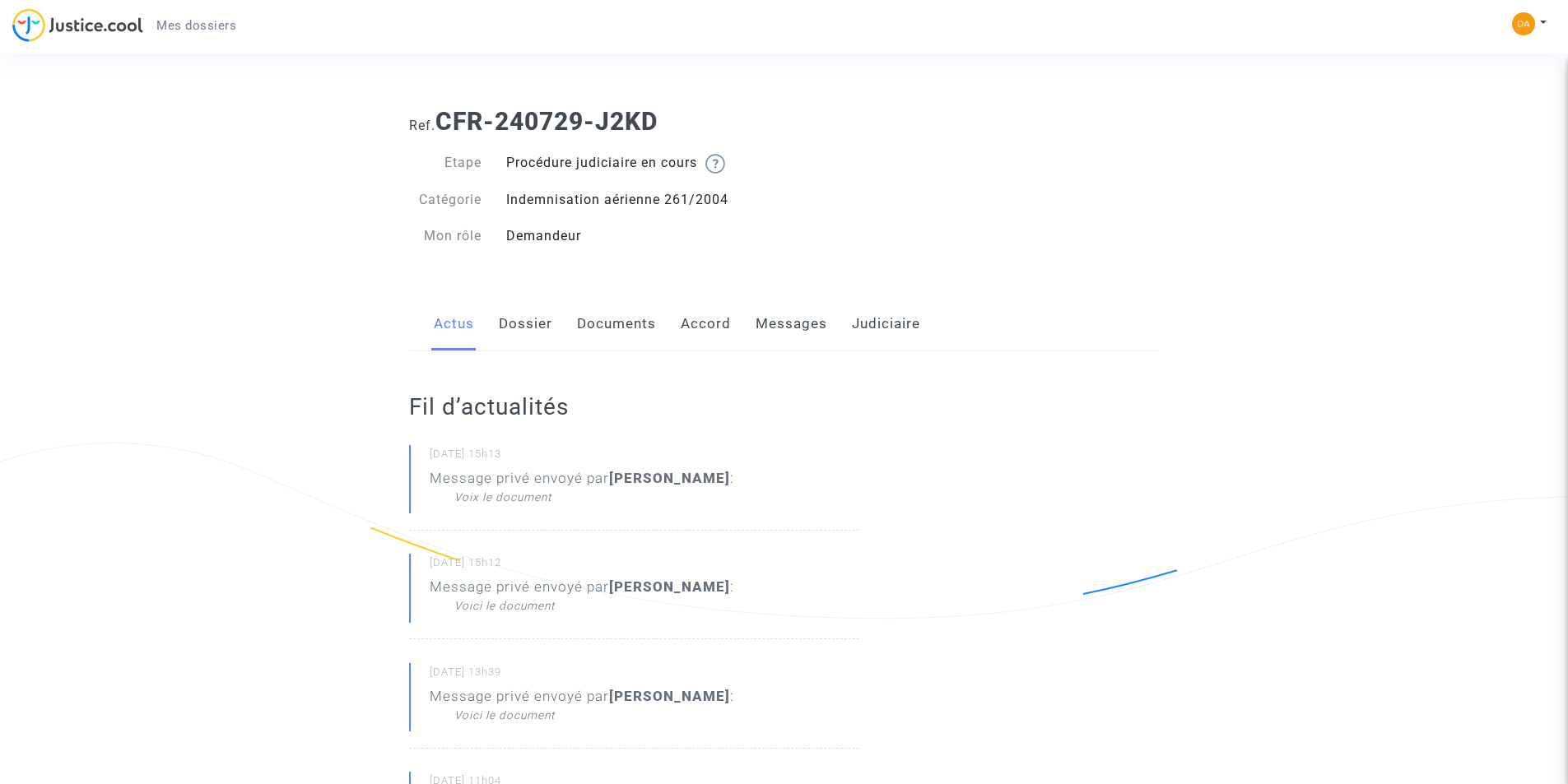
click at [613, 309] on link "Documents" at bounding box center [616, 324] width 79 height 54
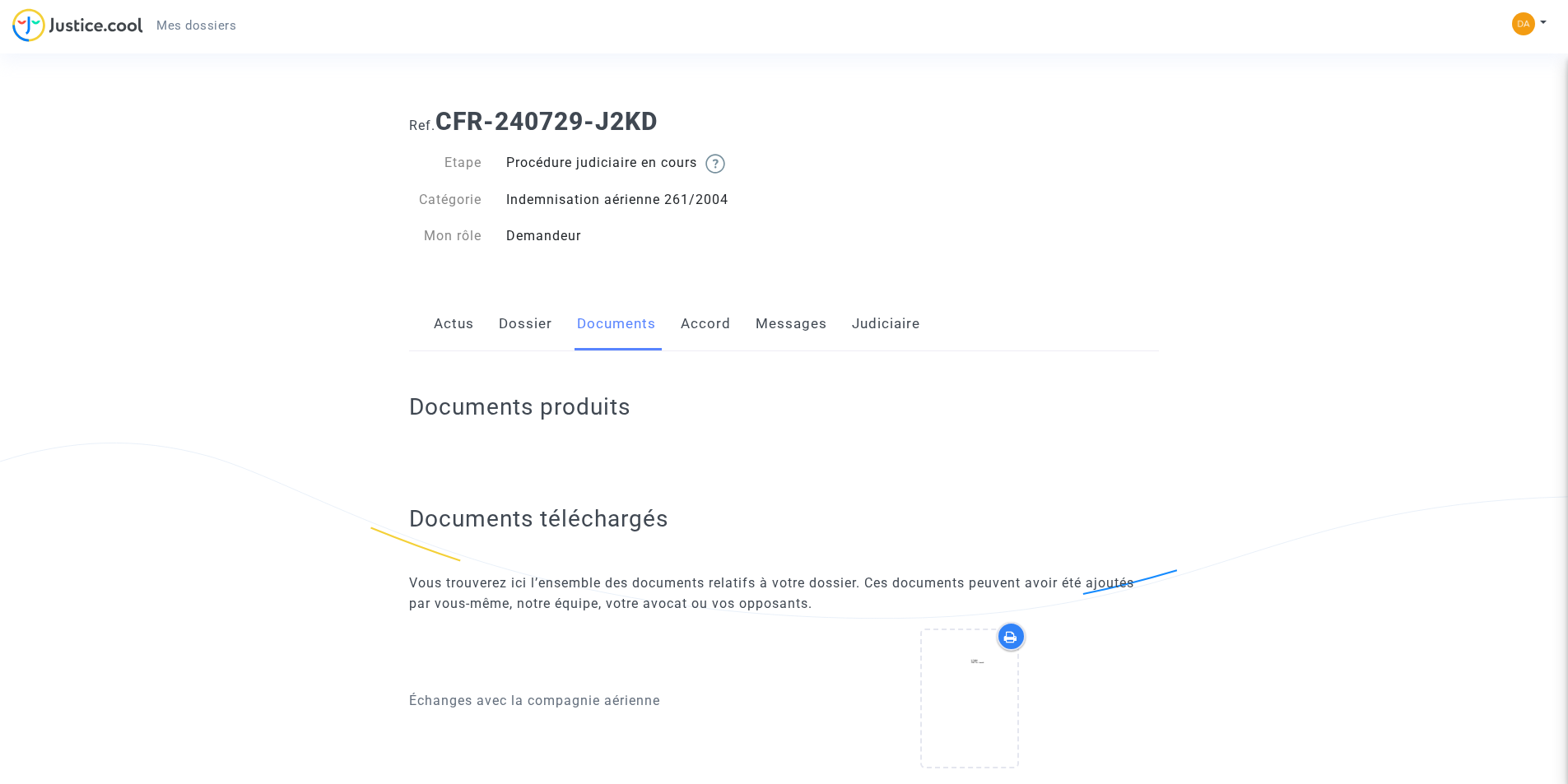
click at [539, 330] on link "Dossier" at bounding box center [526, 324] width 53 height 54
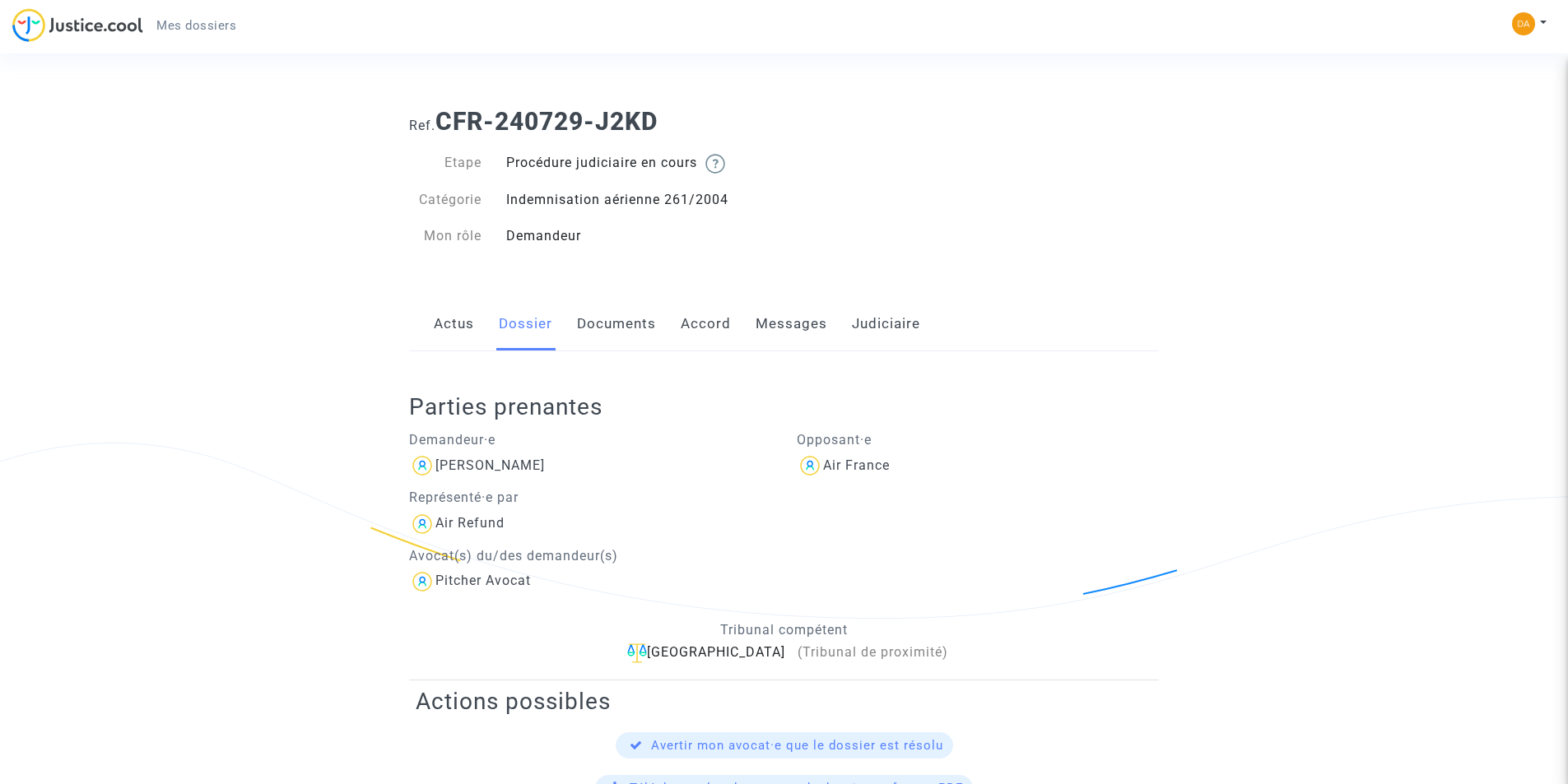
click at [723, 331] on link "Accord" at bounding box center [705, 324] width 50 height 54
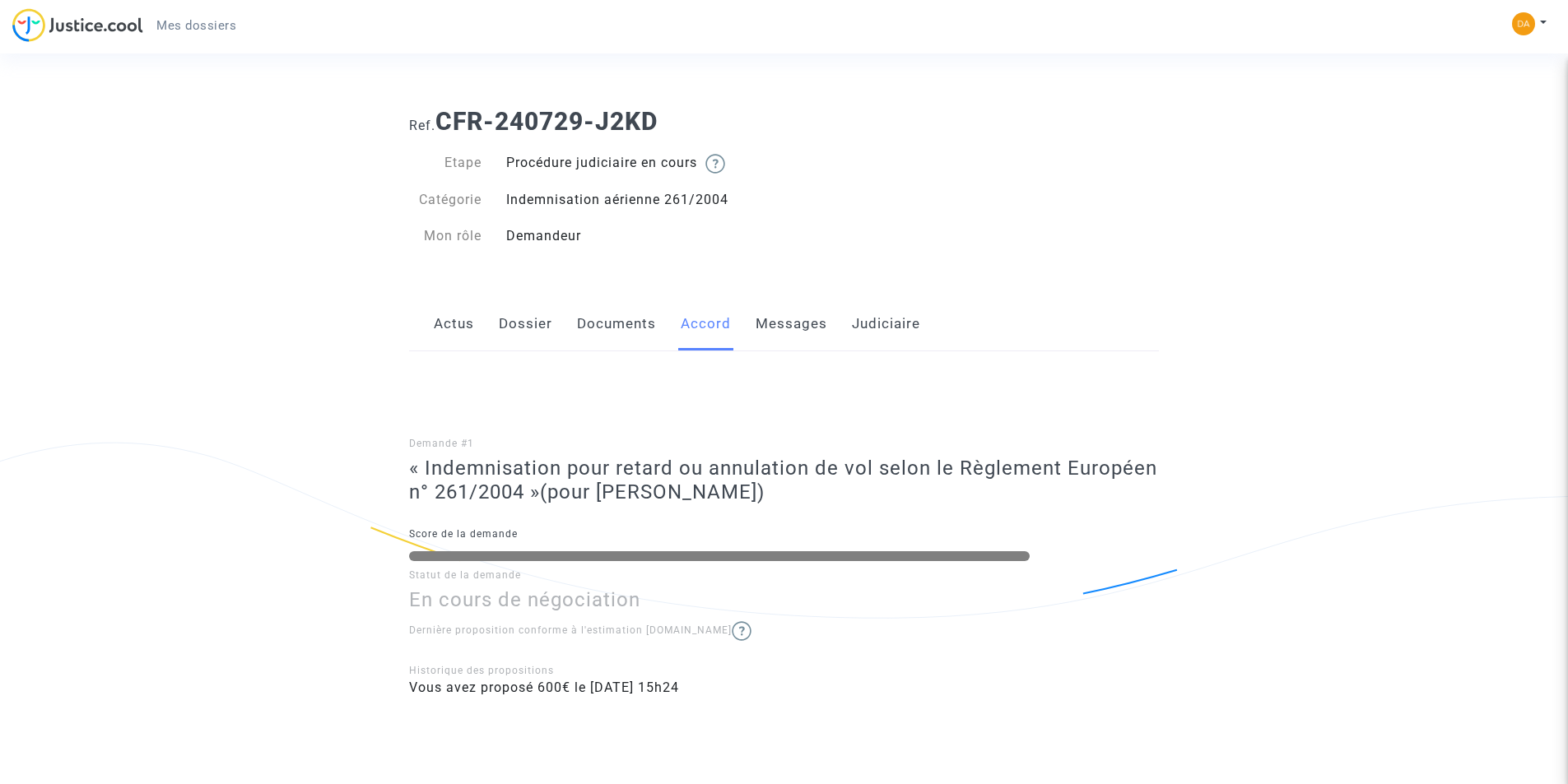
click at [786, 321] on link "Messages" at bounding box center [790, 324] width 72 height 54
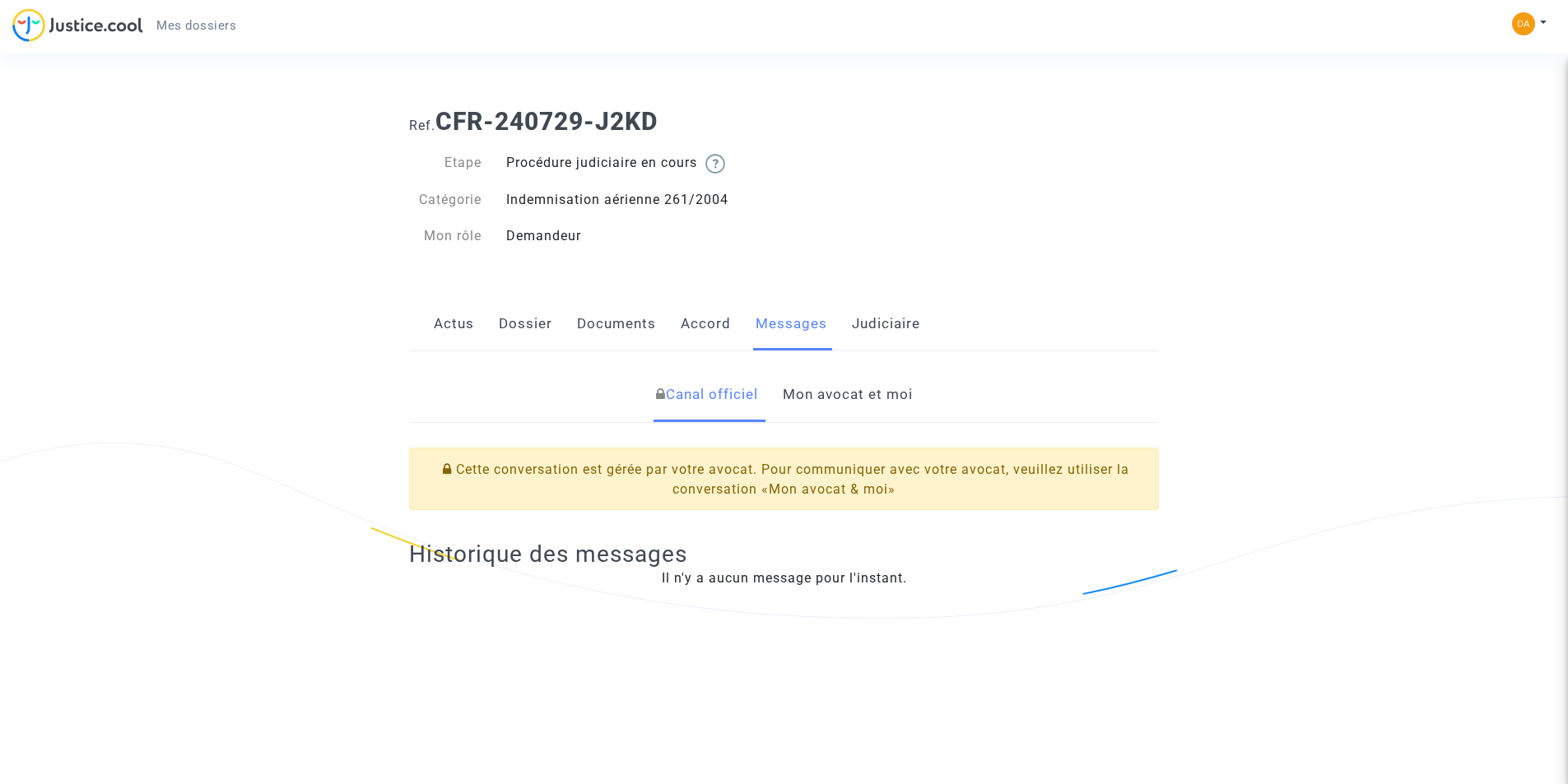
click at [891, 330] on link "Judiciaire" at bounding box center [885, 324] width 68 height 54
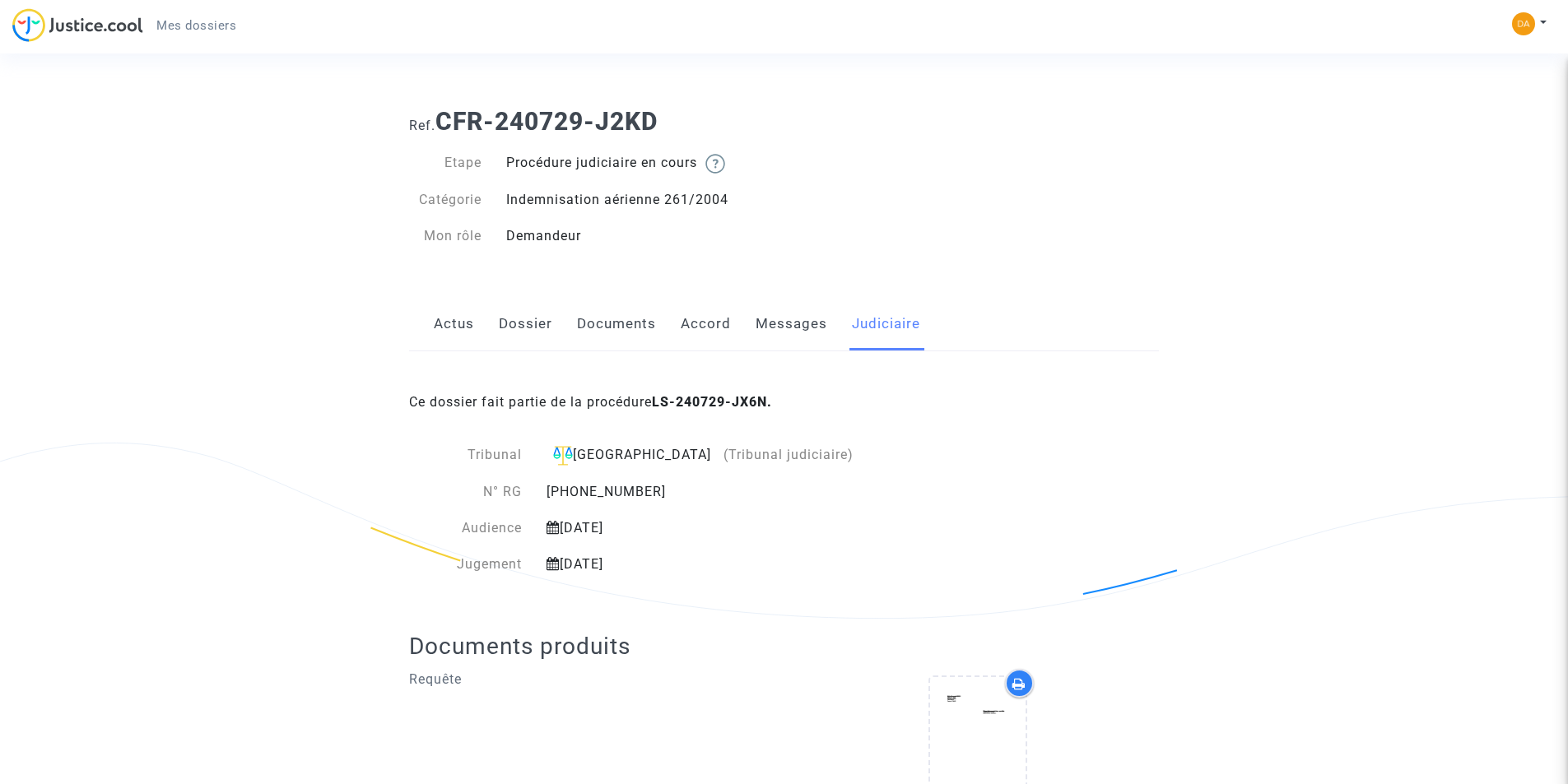
click at [790, 325] on link "Messages" at bounding box center [790, 324] width 72 height 54
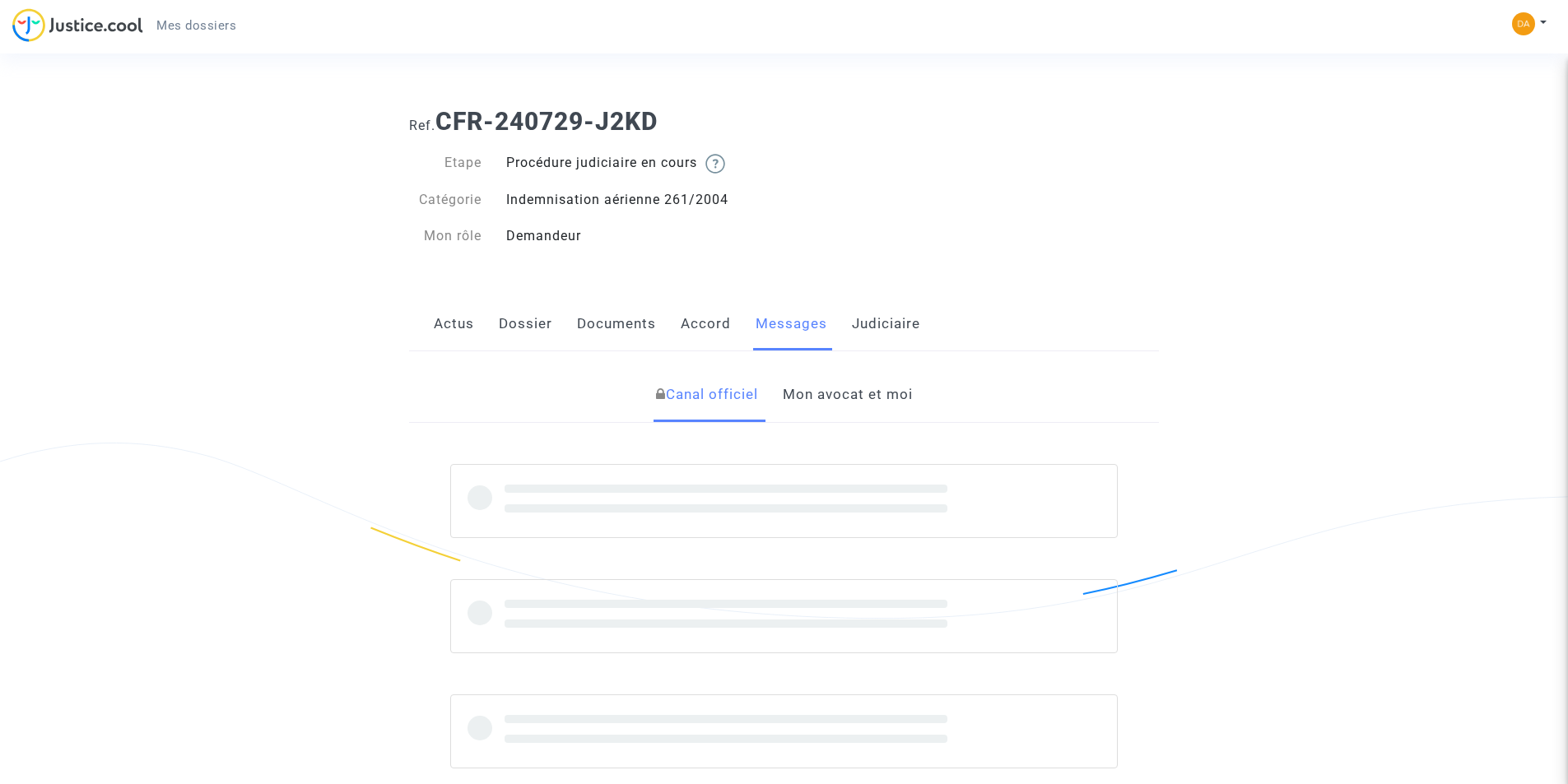
click at [833, 397] on link "Mon avocat et moi" at bounding box center [847, 394] width 130 height 54
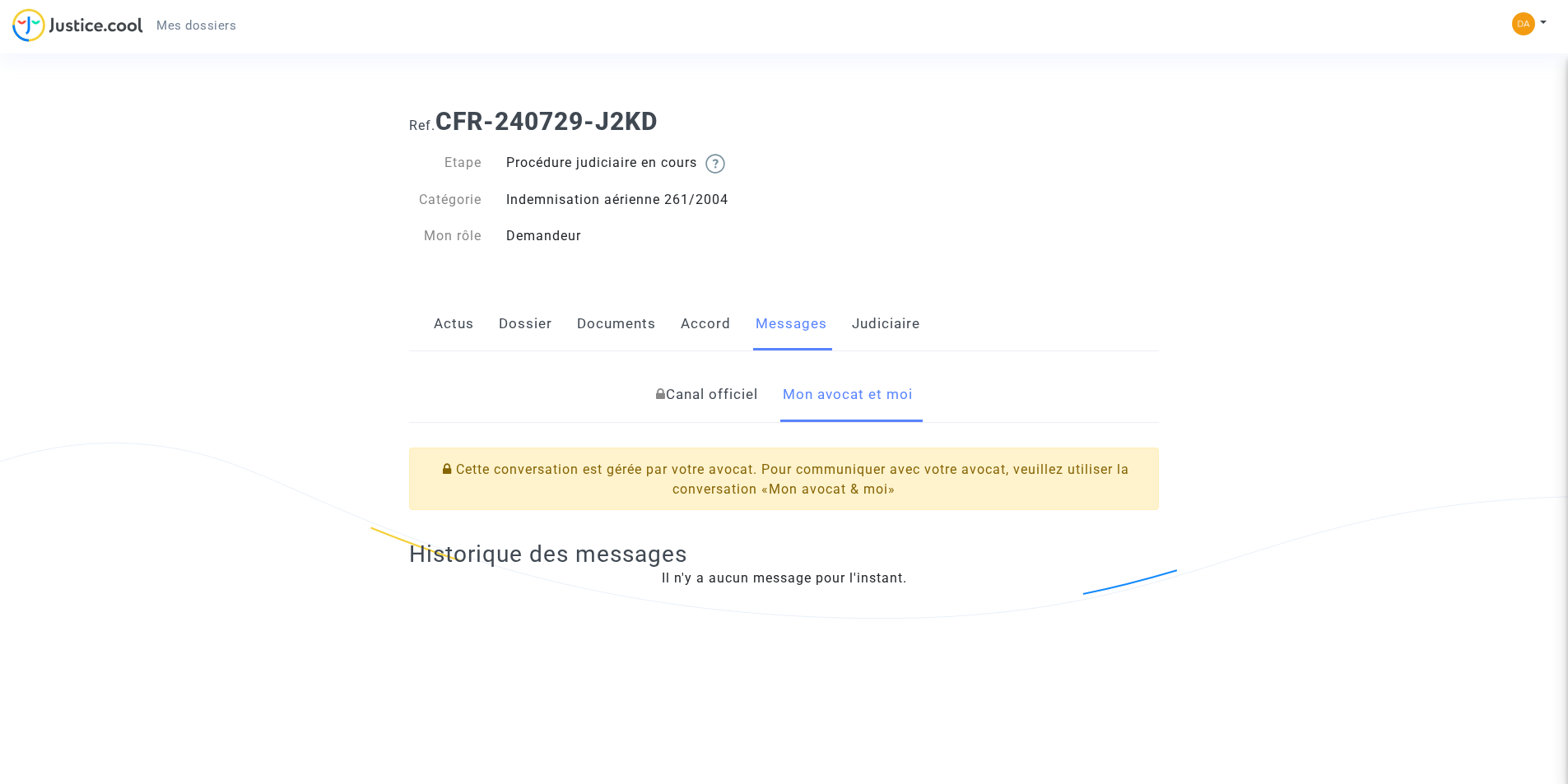
click at [457, 320] on link "Actus" at bounding box center [454, 324] width 40 height 54
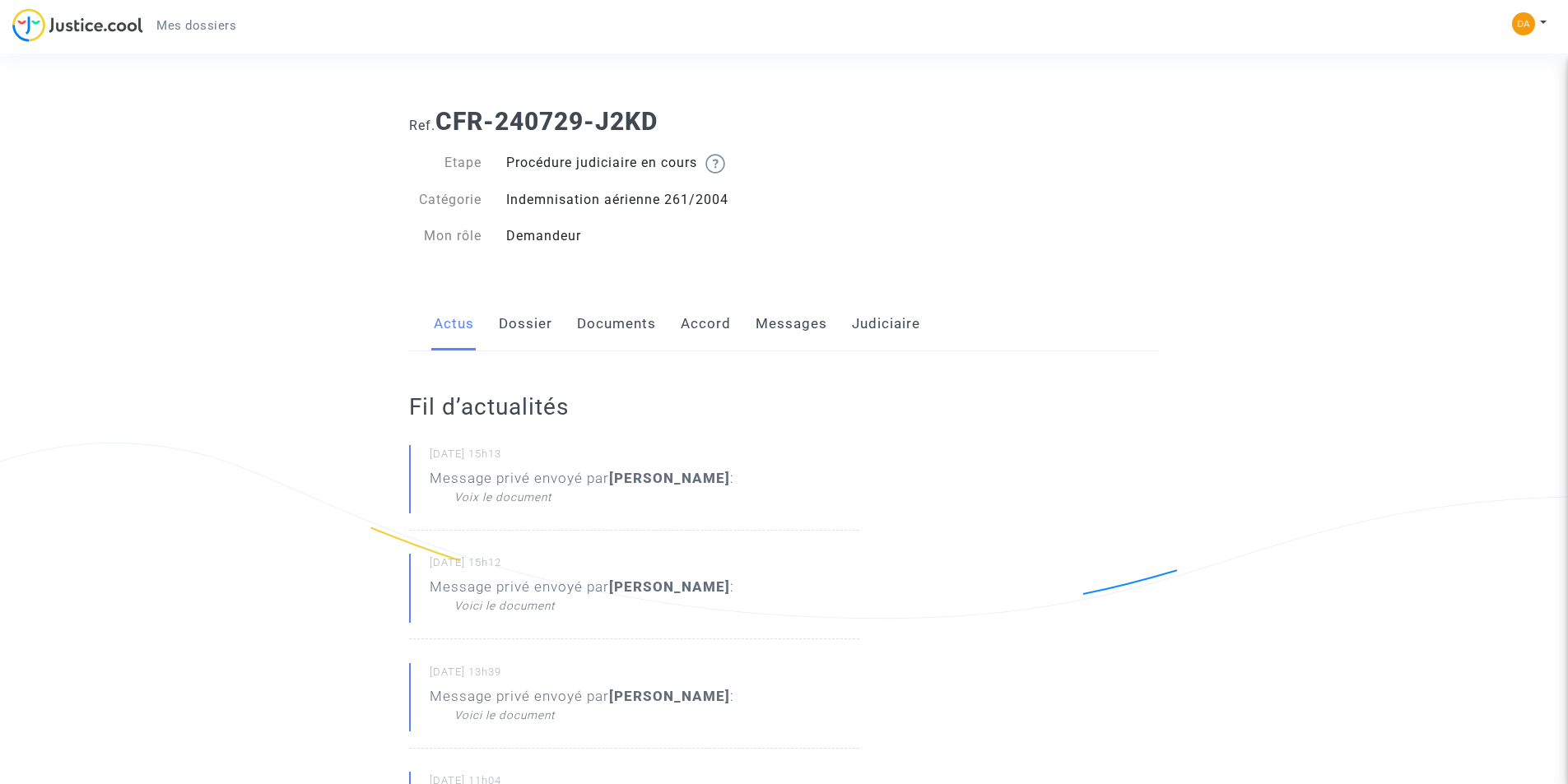
click at [517, 319] on link "Dossier" at bounding box center [526, 324] width 53 height 54
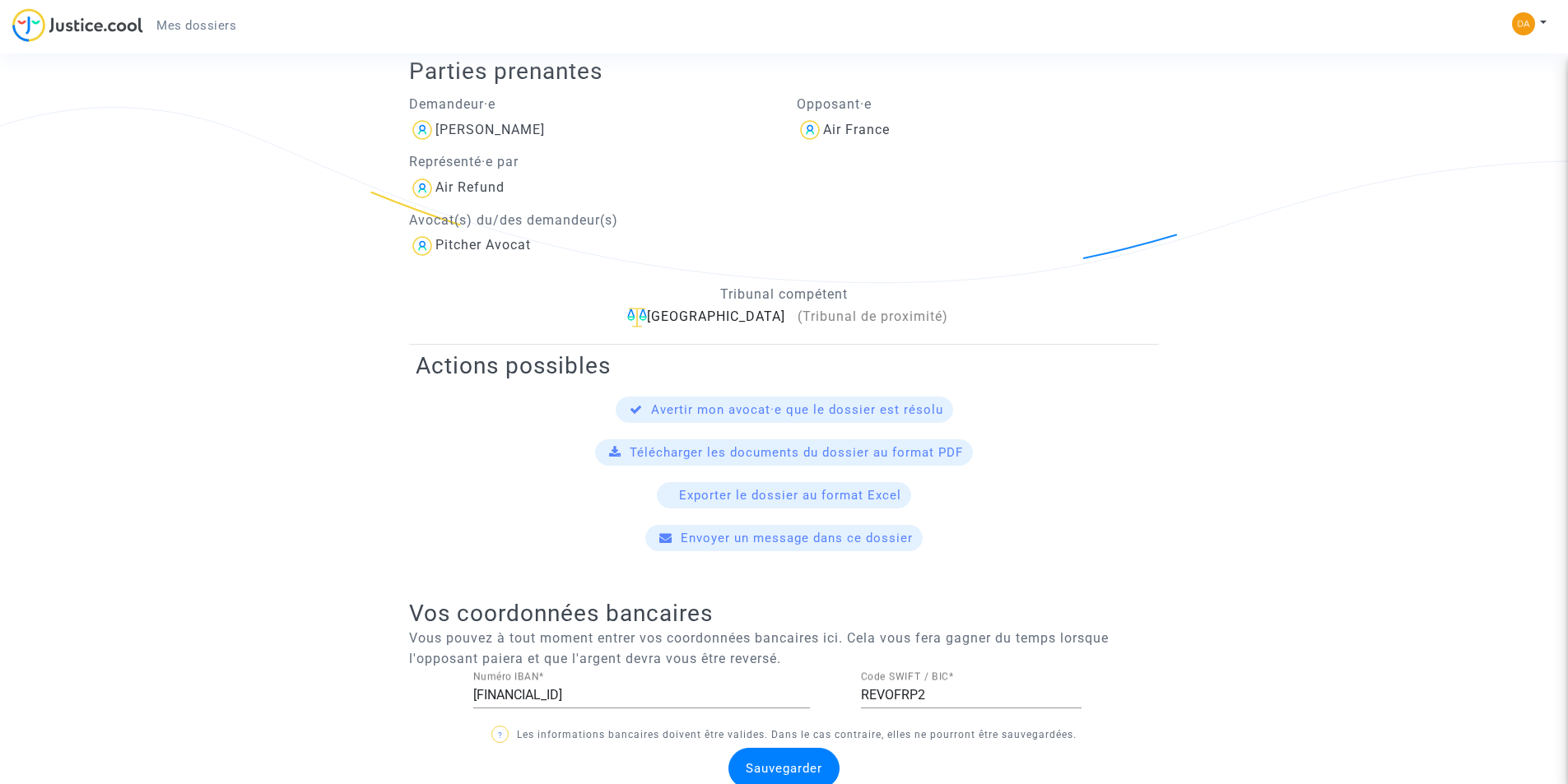
scroll to position [332, 0]
click at [640, 454] on span "Télécharger les documents du dossier au format PDF" at bounding box center [796, 455] width 334 height 15
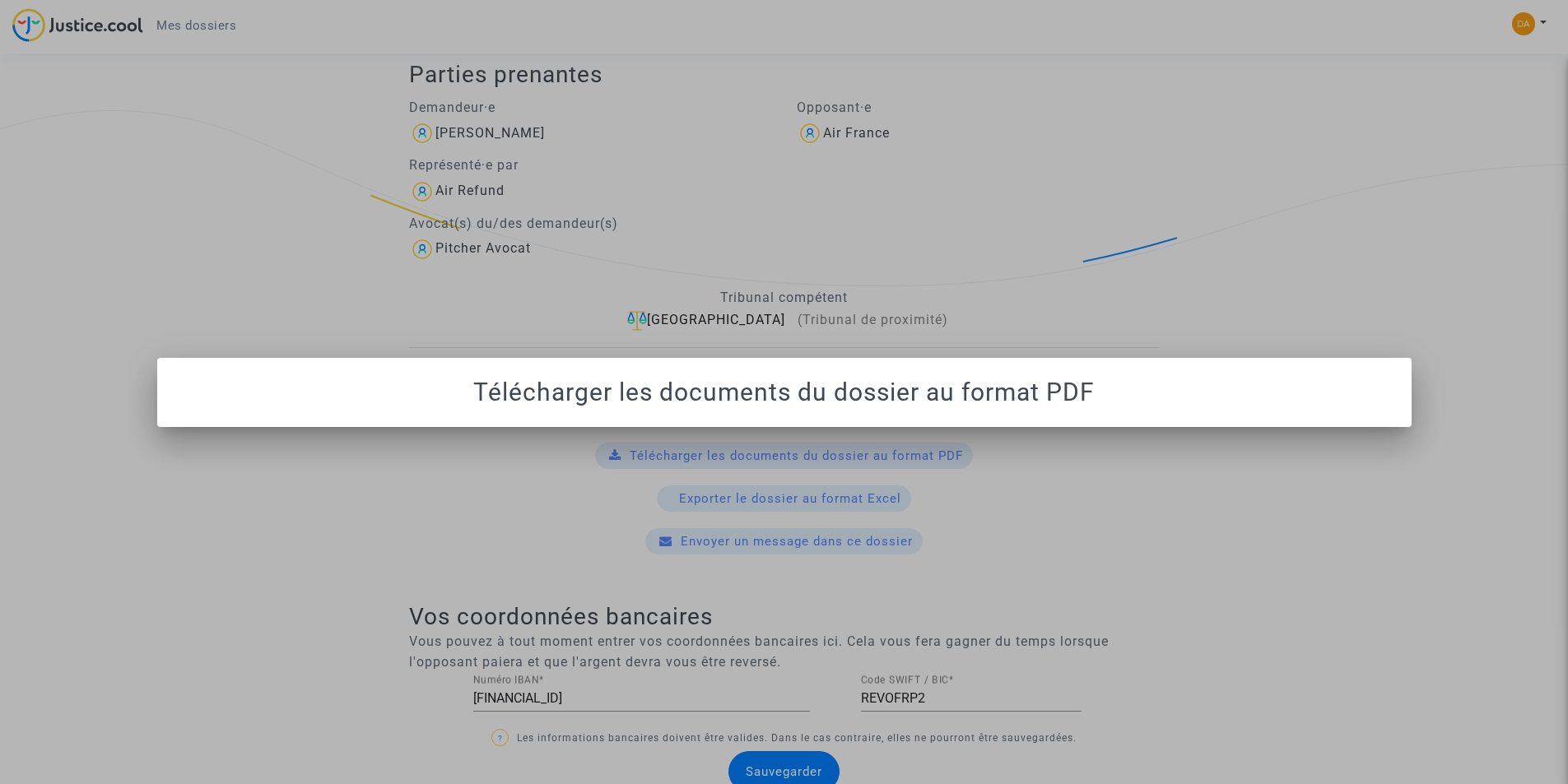
scroll to position [0, 0]
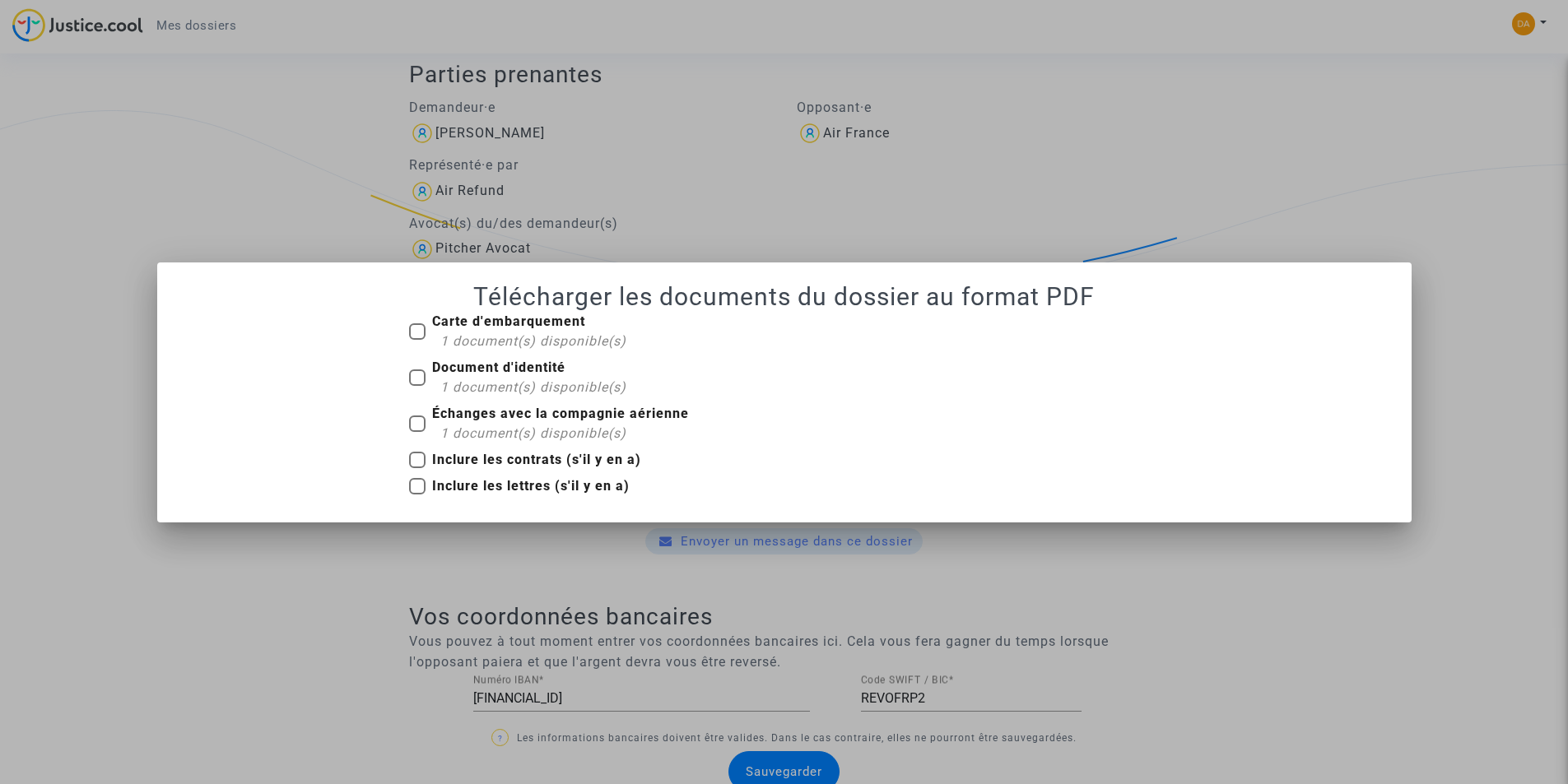
click at [413, 329] on span at bounding box center [416, 332] width 17 height 17
click at [416, 339] on input "Carte d'embarquement 1 document(s) disponible(s)" at bounding box center [416, 339] width 1 height 1
checkbox input "true"
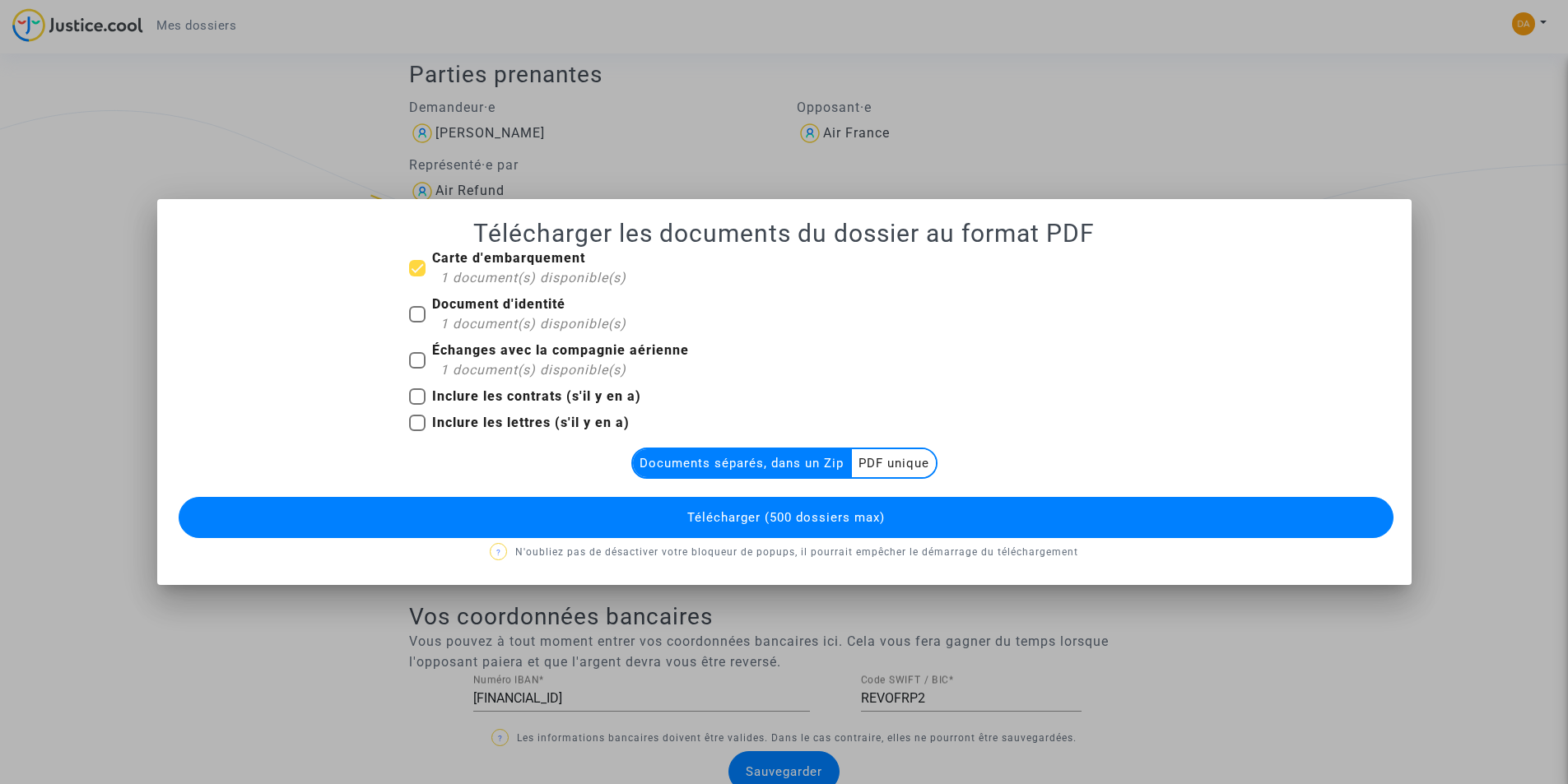
click at [419, 360] on span at bounding box center [416, 360] width 17 height 17
click at [417, 369] on input "Échanges avec la compagnie aérienne 1 document(s) disponible(s)" at bounding box center [416, 369] width 1 height 1
checkbox input "true"
click at [417, 317] on span at bounding box center [416, 314] width 17 height 17
click at [417, 323] on input "Document d'identité 1 document(s) disponible(s)" at bounding box center [416, 323] width 1 height 1
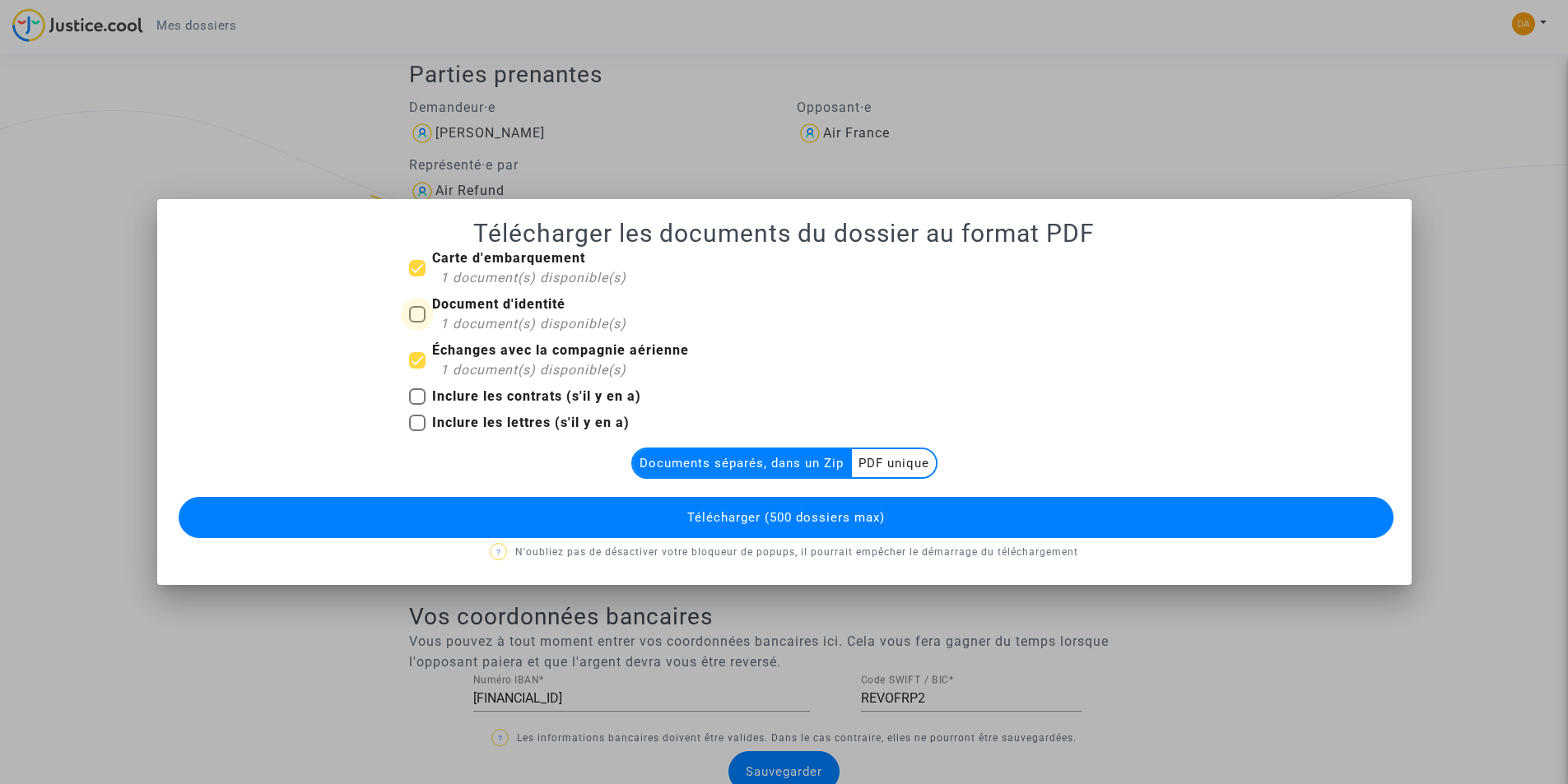
checkbox input "true"
click at [413, 400] on span at bounding box center [416, 396] width 17 height 17
click at [416, 404] on input "Inclure les contrats (s'il y en a)" at bounding box center [416, 404] width 1 height 1
checkbox input "true"
click at [419, 423] on span at bounding box center [416, 422] width 17 height 17
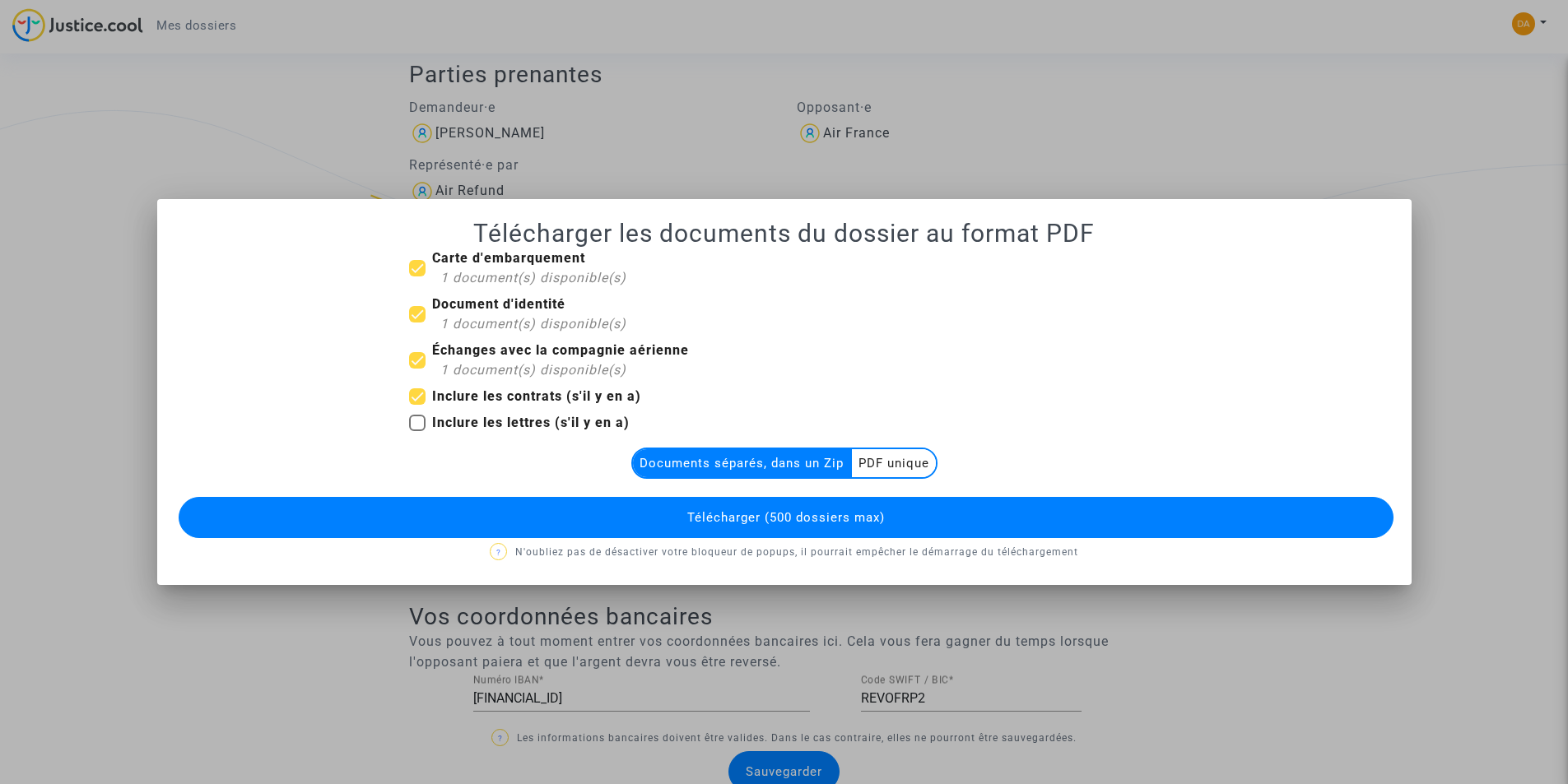
click at [417, 431] on input "Inclure les lettres (s'il y en a)" at bounding box center [416, 431] width 1 height 1
checkbox input "true"
click at [884, 454] on multi-toggle-item "PDF unique" at bounding box center [893, 462] width 84 height 28
click at [759, 452] on multi-toggle-item "Documents séparés, dans un Zip" at bounding box center [742, 462] width 219 height 28
click at [327, 89] on div at bounding box center [784, 392] width 1568 height 784
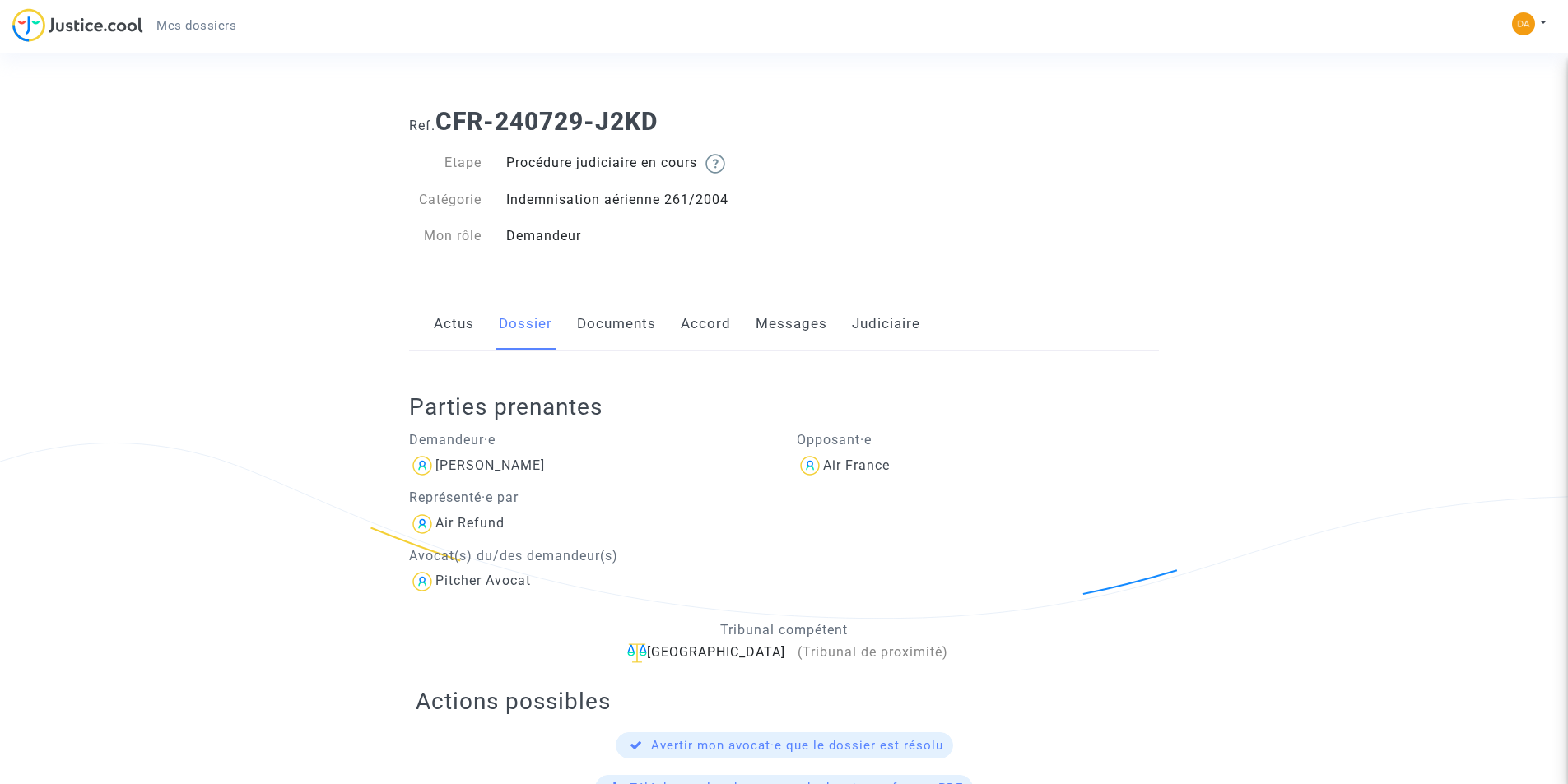
click at [641, 320] on link "Documents" at bounding box center [616, 324] width 79 height 54
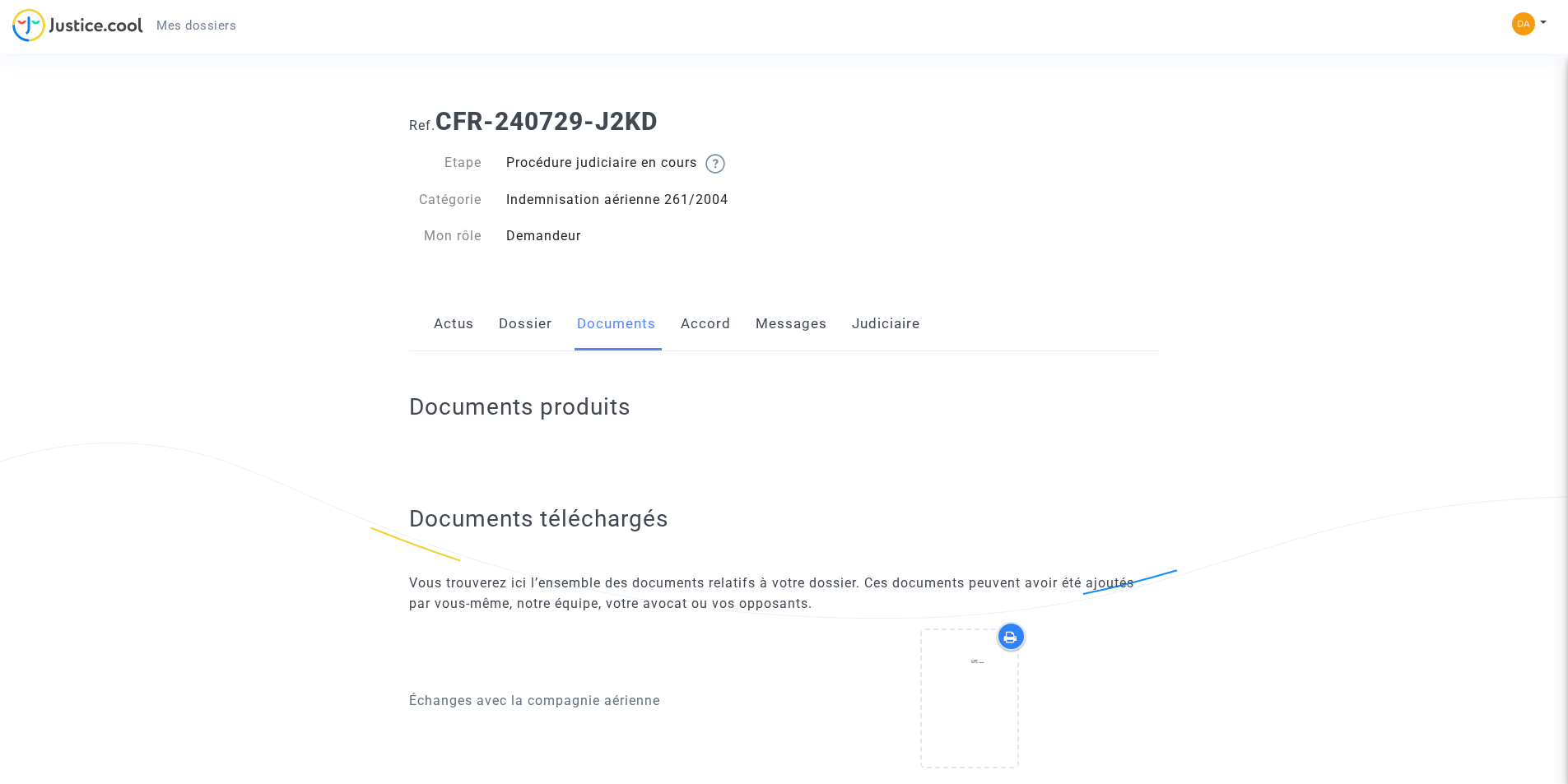
click at [687, 304] on link "Accord" at bounding box center [705, 324] width 50 height 54
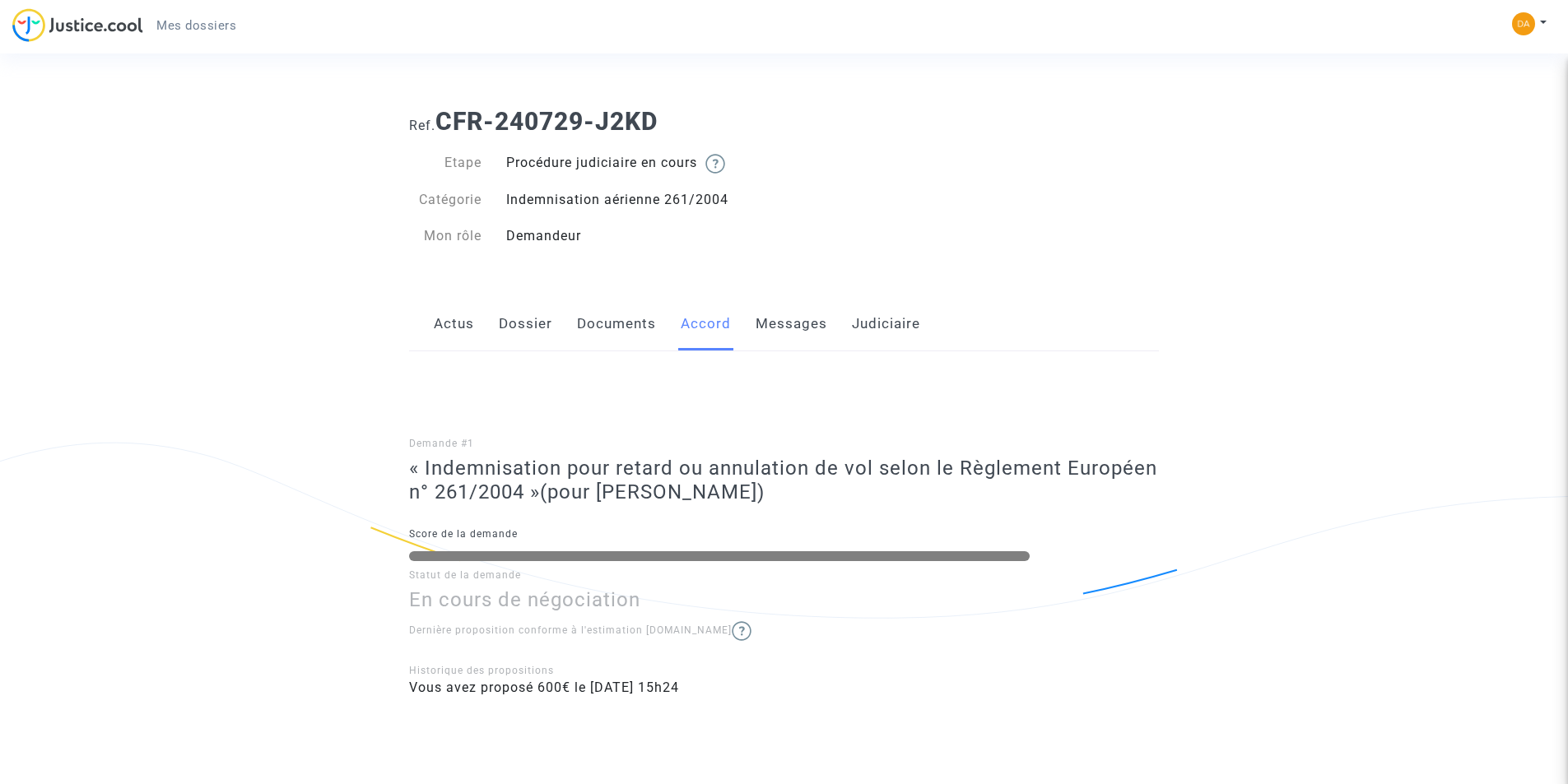
click at [790, 331] on link "Messages" at bounding box center [790, 324] width 72 height 54
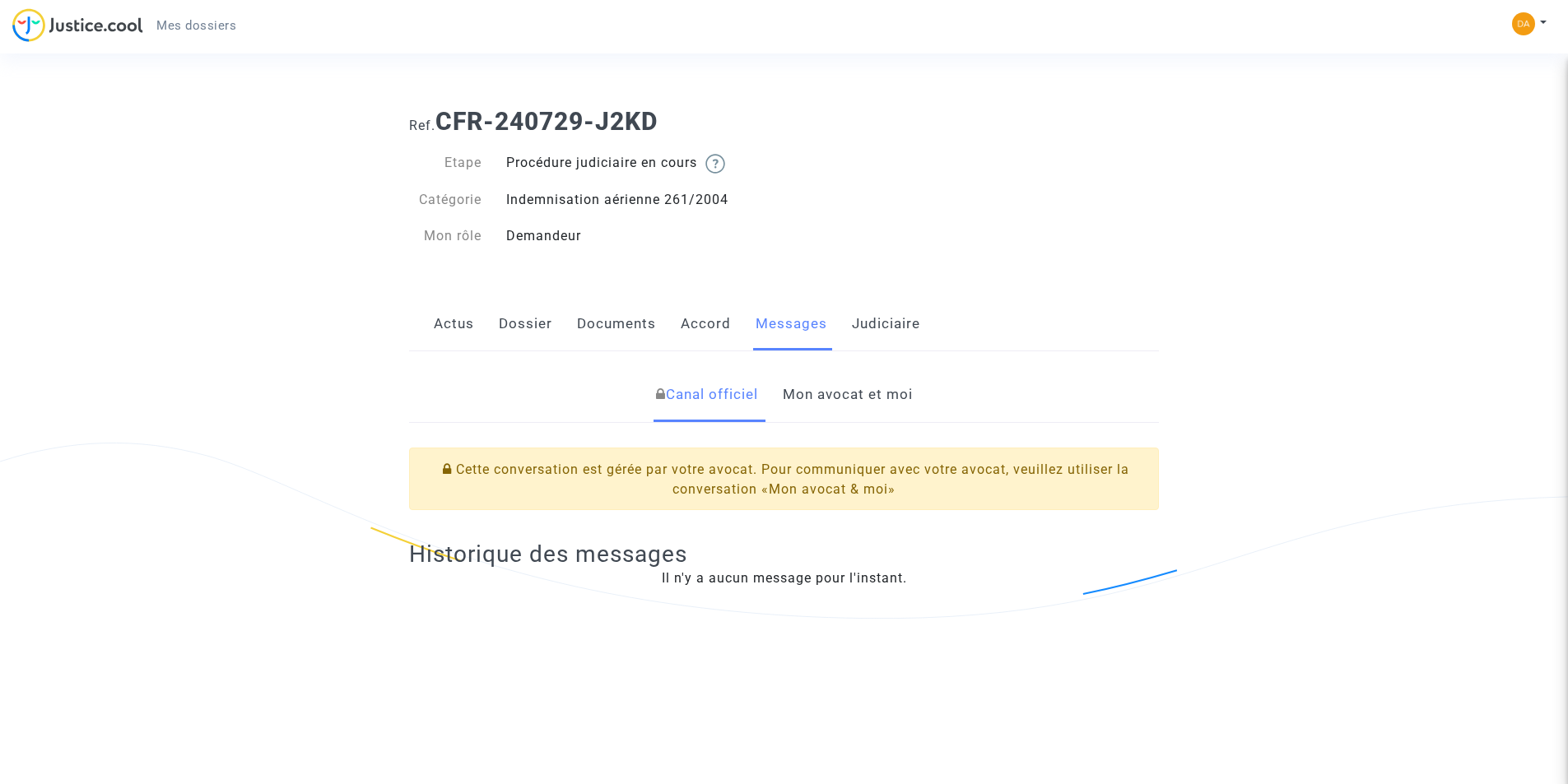
click at [860, 391] on link "Mon avocat et moi" at bounding box center [847, 394] width 130 height 54
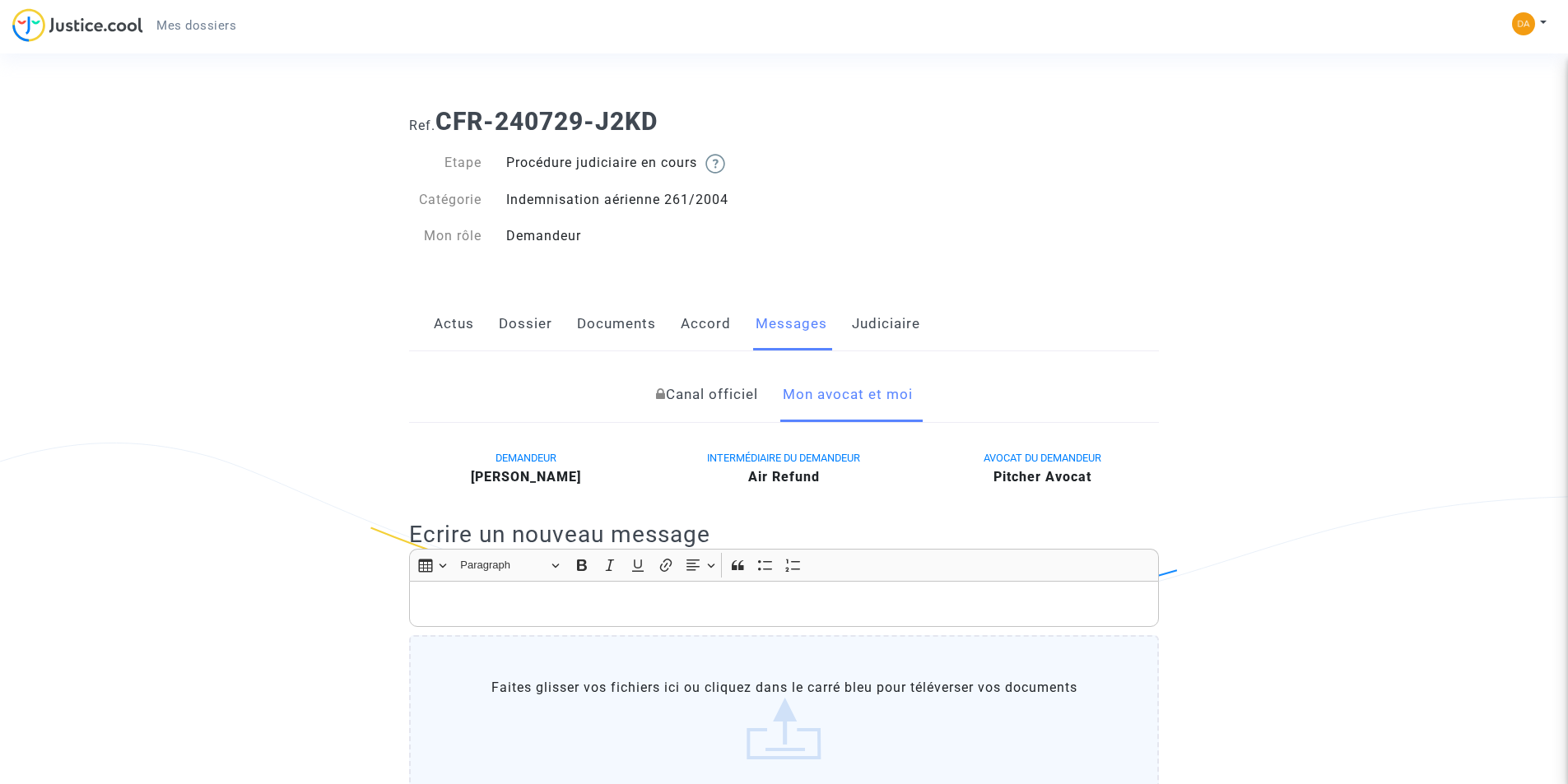
click at [897, 325] on link "Judiciaire" at bounding box center [885, 324] width 68 height 54
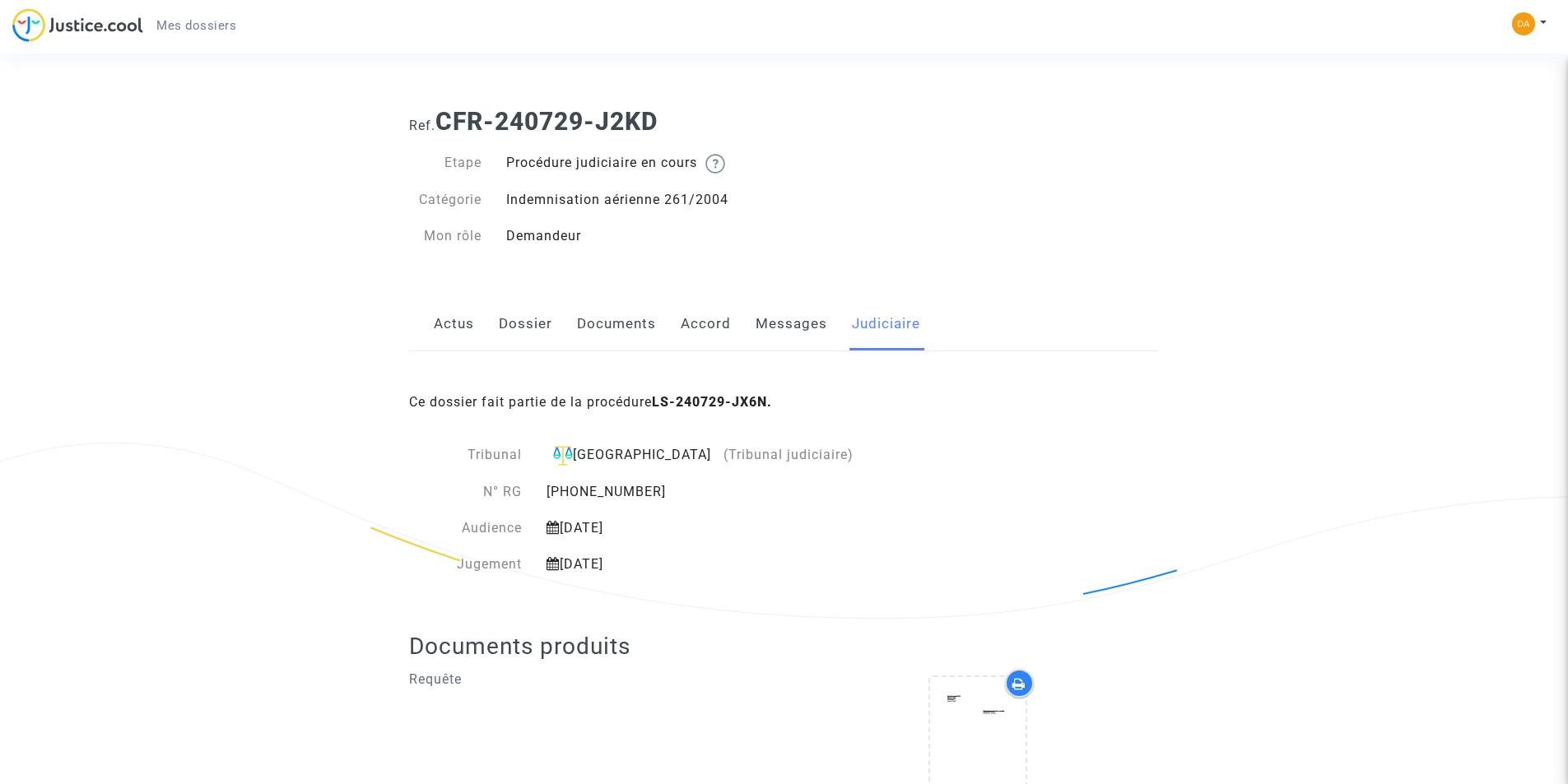
click at [820, 316] on link "Messages" at bounding box center [790, 324] width 72 height 54
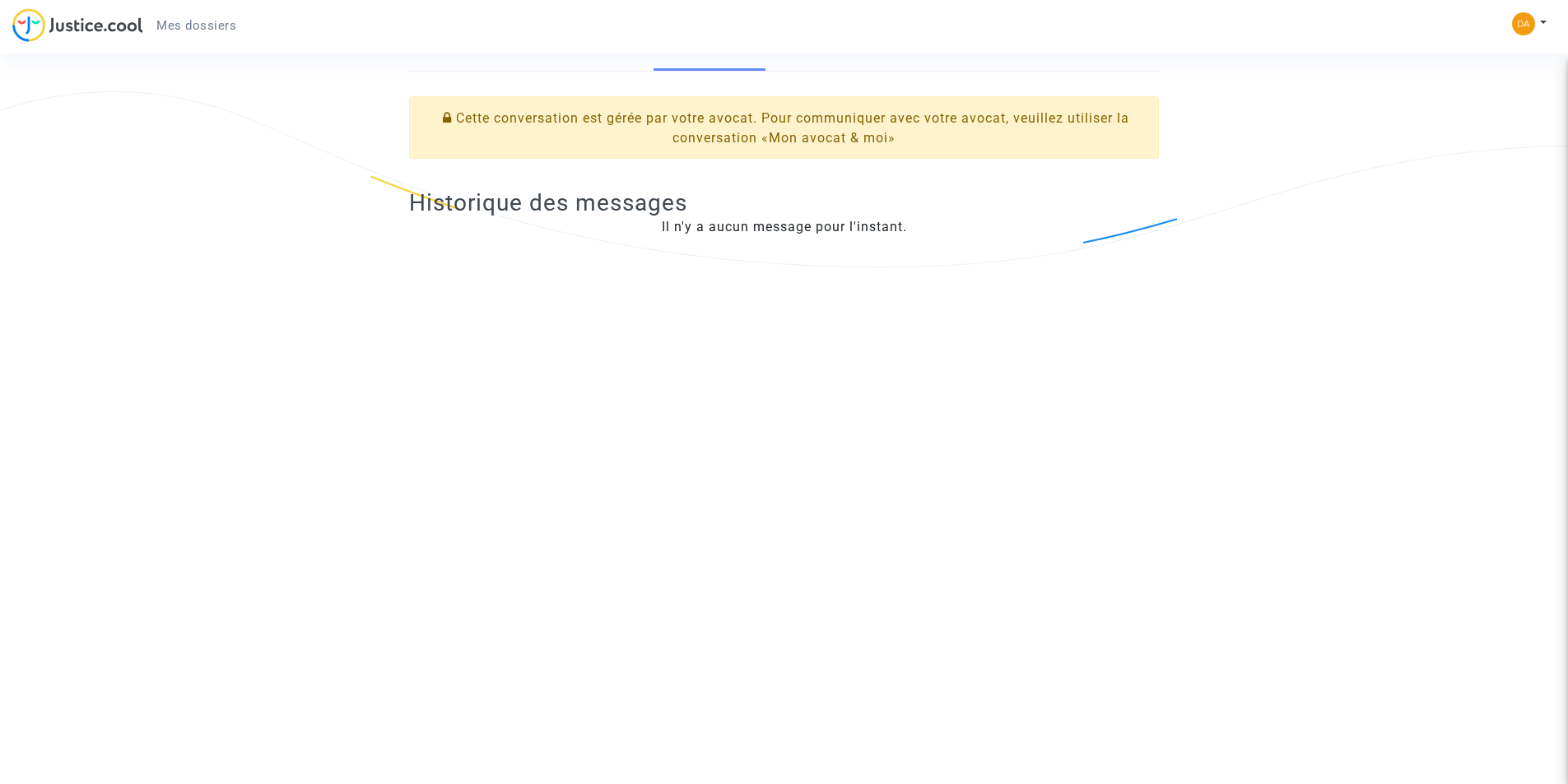
scroll to position [23, 0]
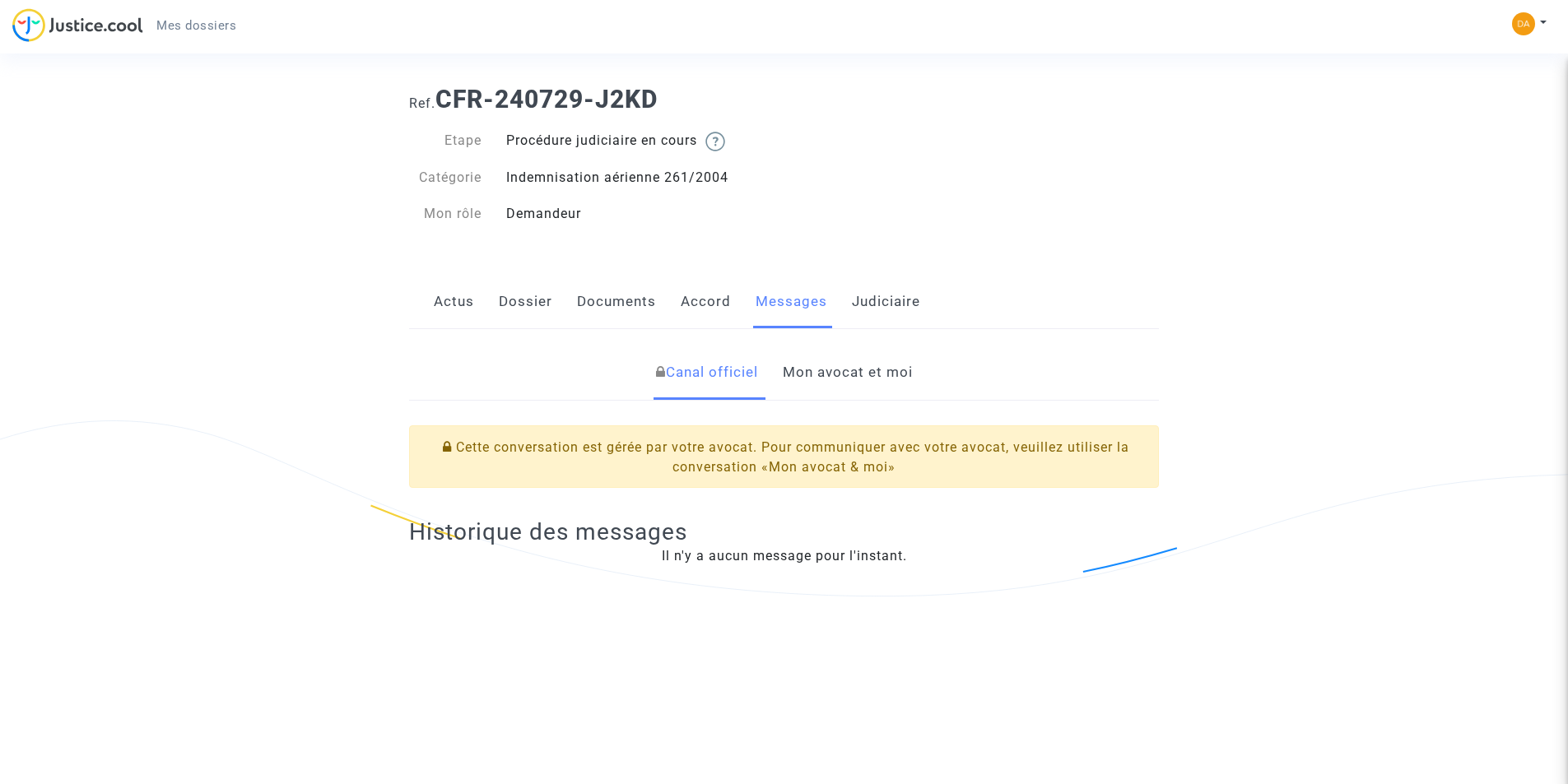
click at [840, 369] on link "Mon avocat et moi" at bounding box center [847, 372] width 130 height 54
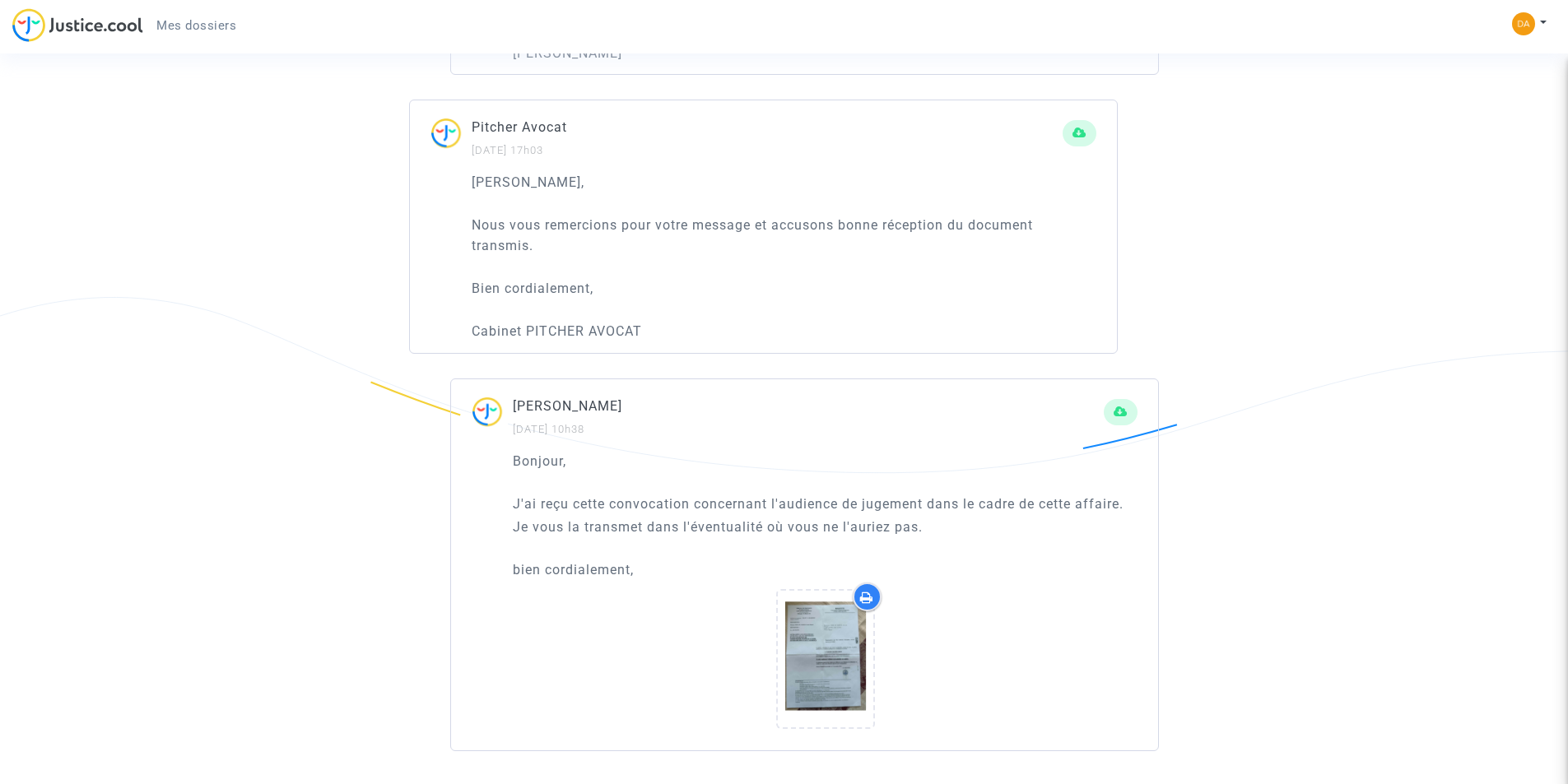
scroll to position [3672, 0]
